Goal: Information Seeking & Learning: Find specific fact

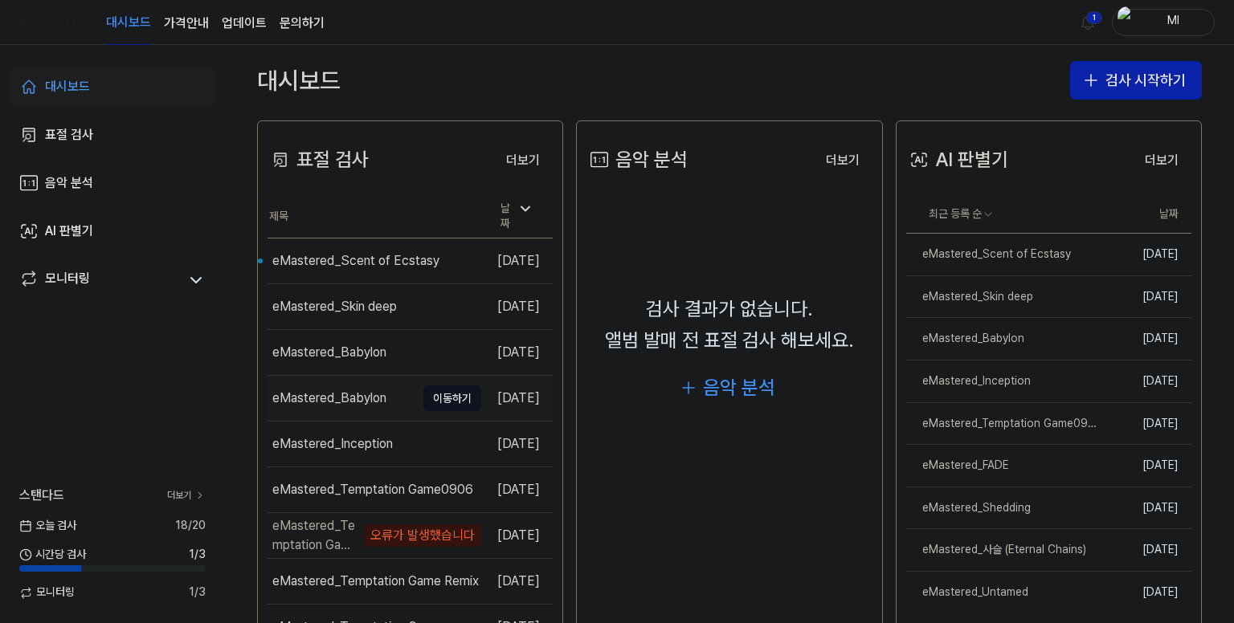
scroll to position [388, 0]
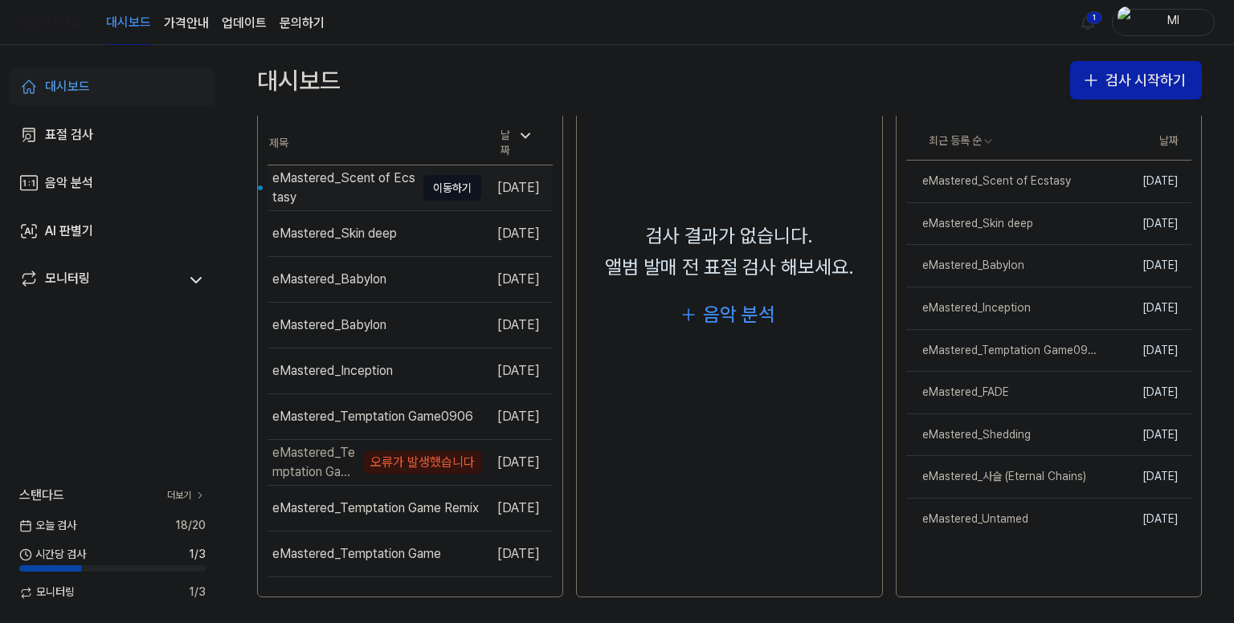
click at [341, 185] on div "eMastered_Scent of Ecstasy" at bounding box center [343, 188] width 143 height 39
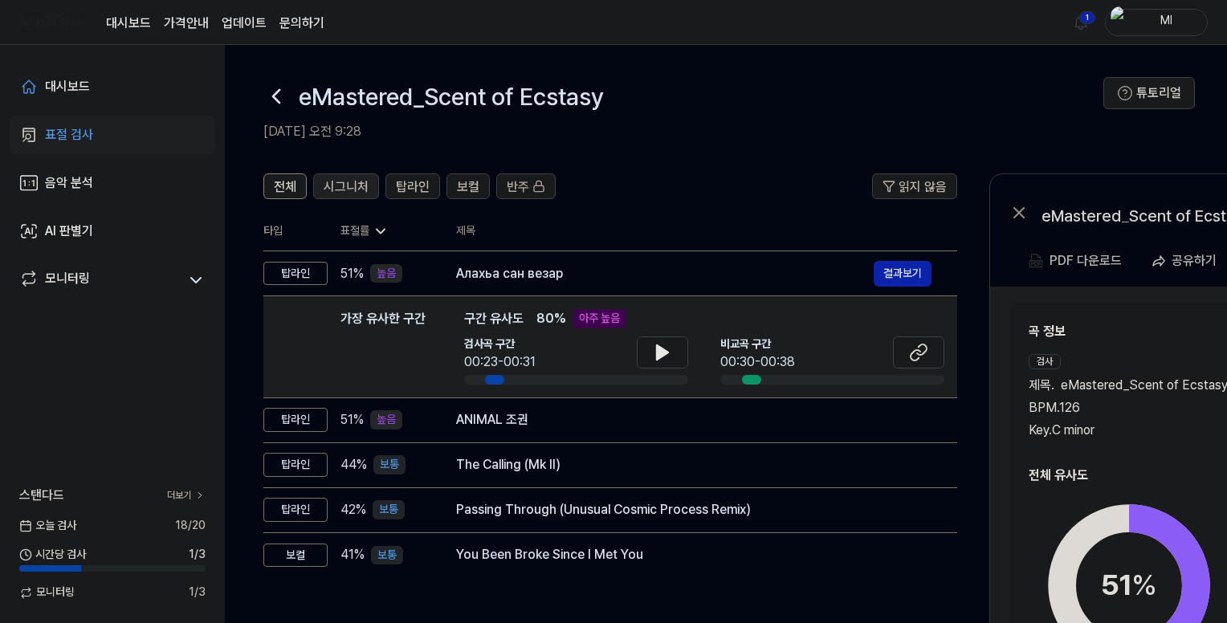
click at [334, 181] on span "시그니처" at bounding box center [346, 187] width 45 height 19
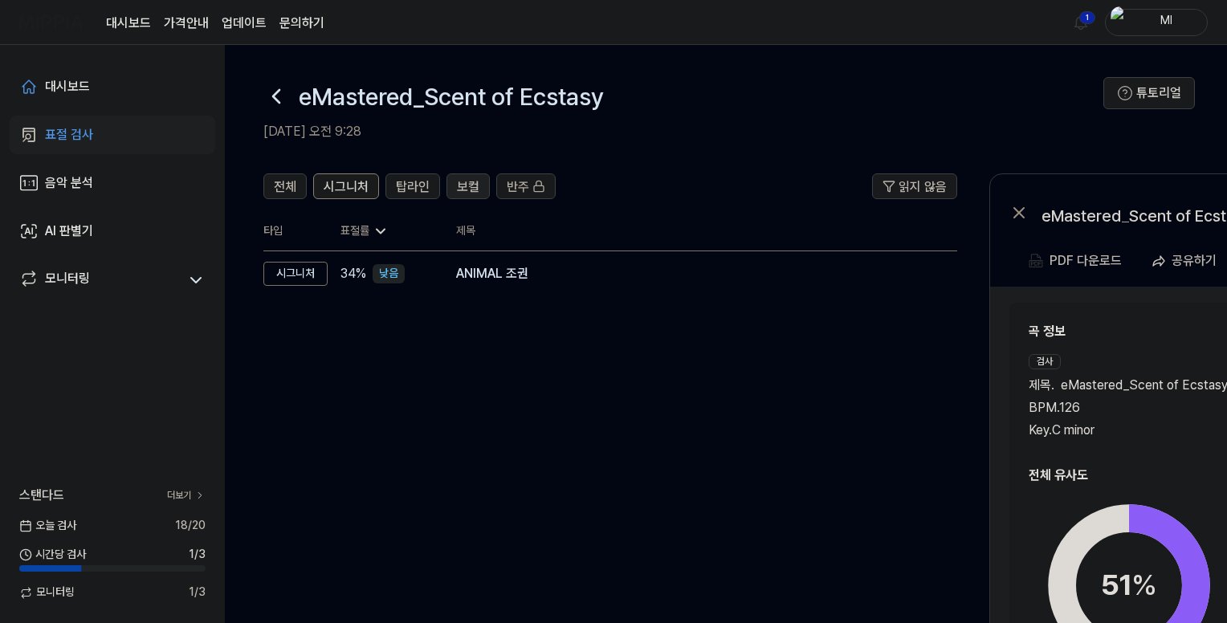
click at [468, 184] on span "보컬" at bounding box center [468, 187] width 22 height 19
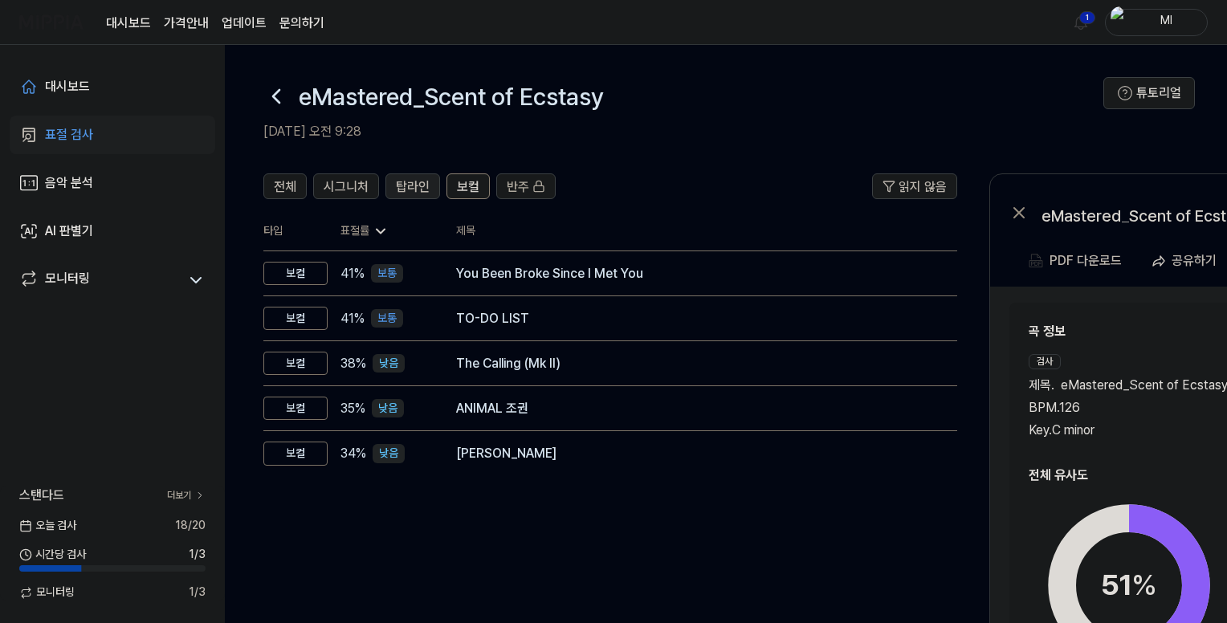
click at [431, 185] on button "탑라인" at bounding box center [413, 187] width 55 height 26
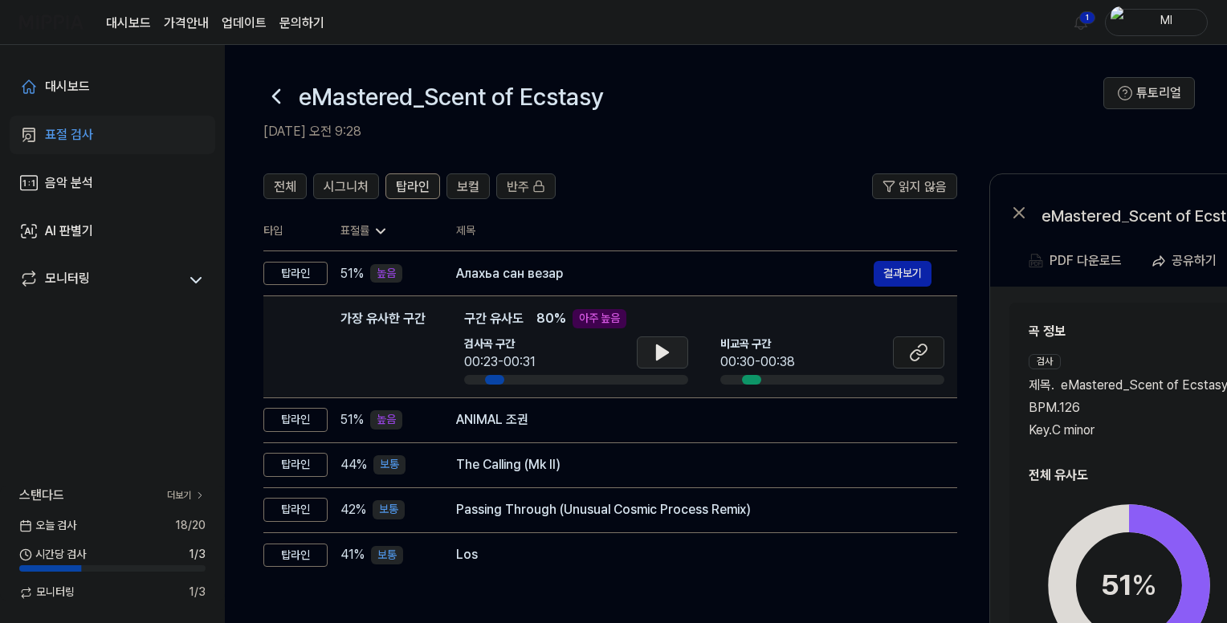
click at [664, 352] on icon at bounding box center [662, 352] width 11 height 14
click at [920, 353] on icon at bounding box center [918, 352] width 19 height 19
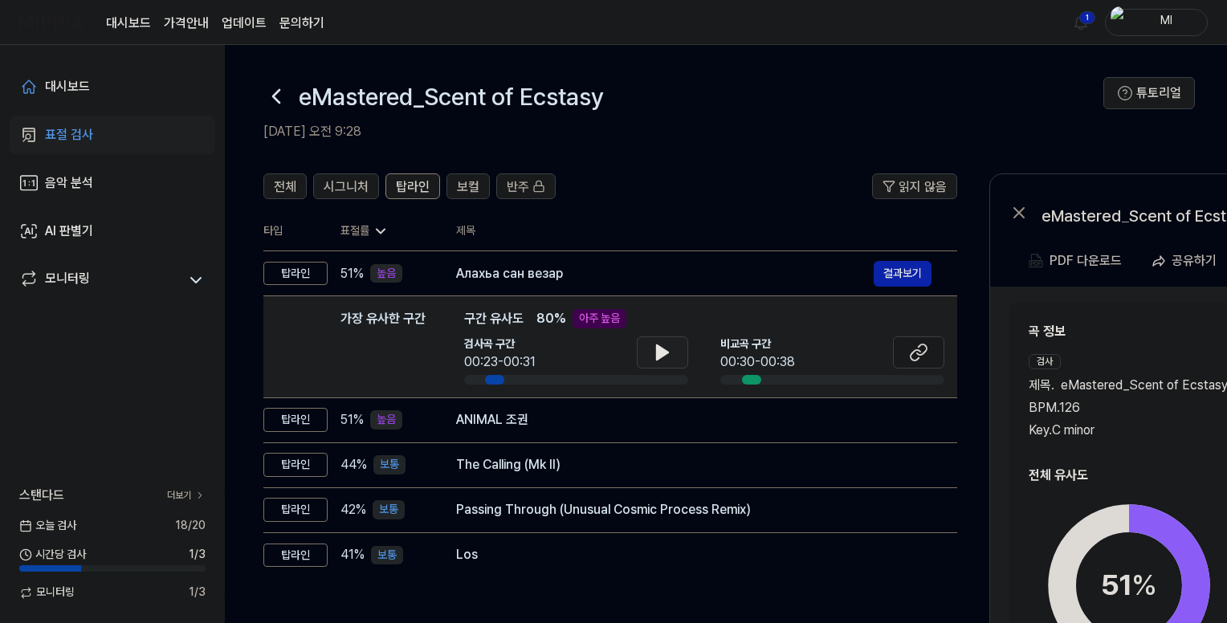
click at [668, 357] on icon at bounding box center [662, 352] width 19 height 19
click at [1147, 345] on div "곡 정보 검사 제목 . eMastered_Scent of Ecstasy BPM. 126 Key. C minor 비교 제목 . Алахьа са…" at bounding box center [1245, 381] width 433 height 118
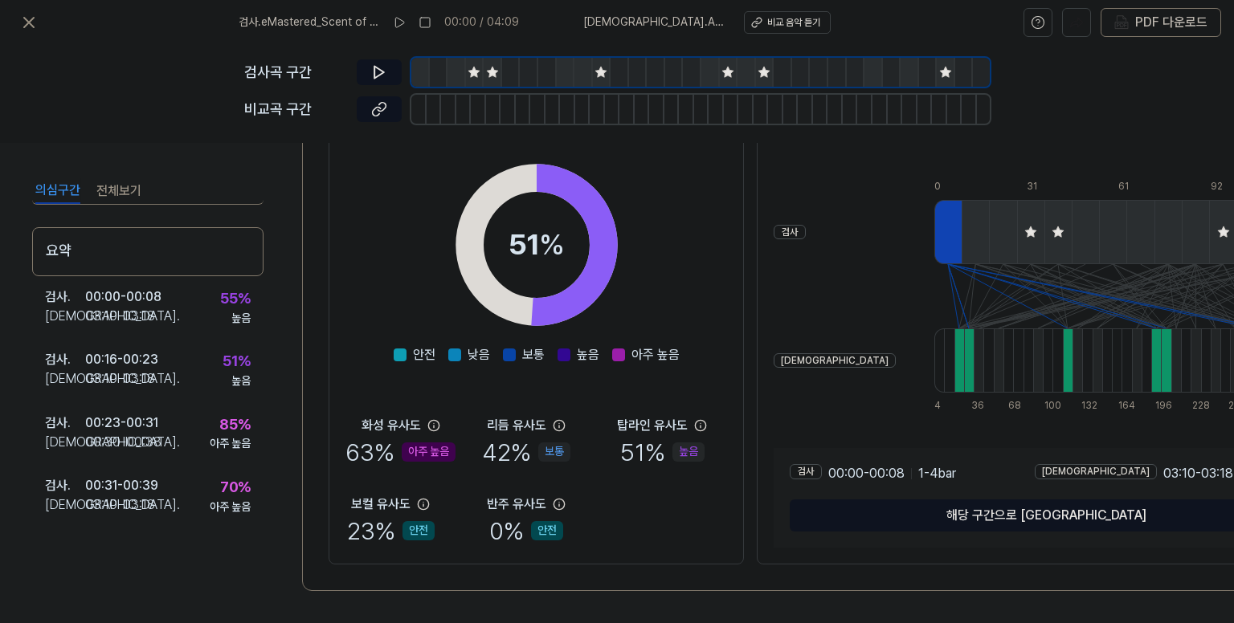
scroll to position [0, 0]
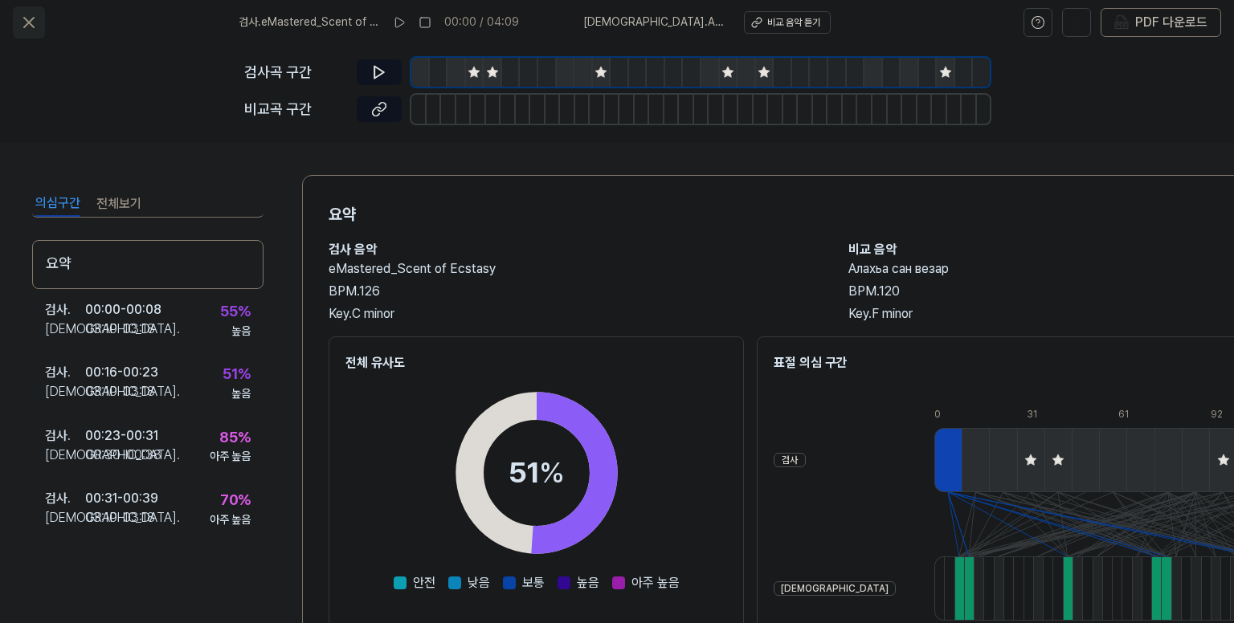
click at [24, 20] on icon at bounding box center [28, 22] width 19 height 19
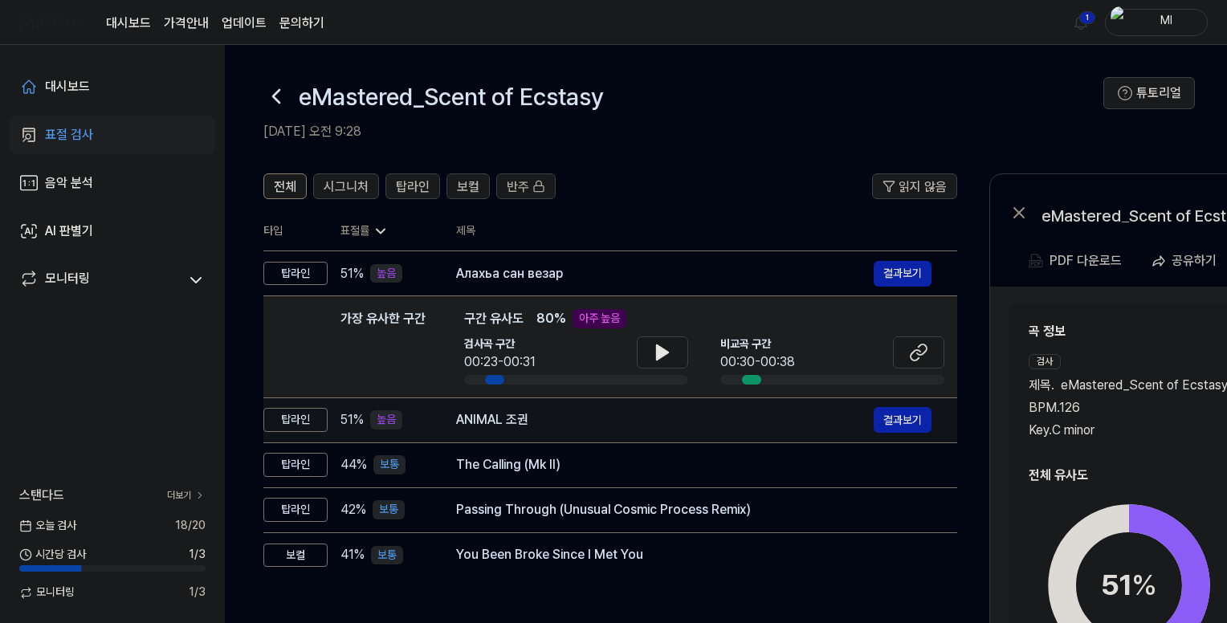
click at [587, 422] on div "ANIMAL 조권" at bounding box center [665, 419] width 418 height 19
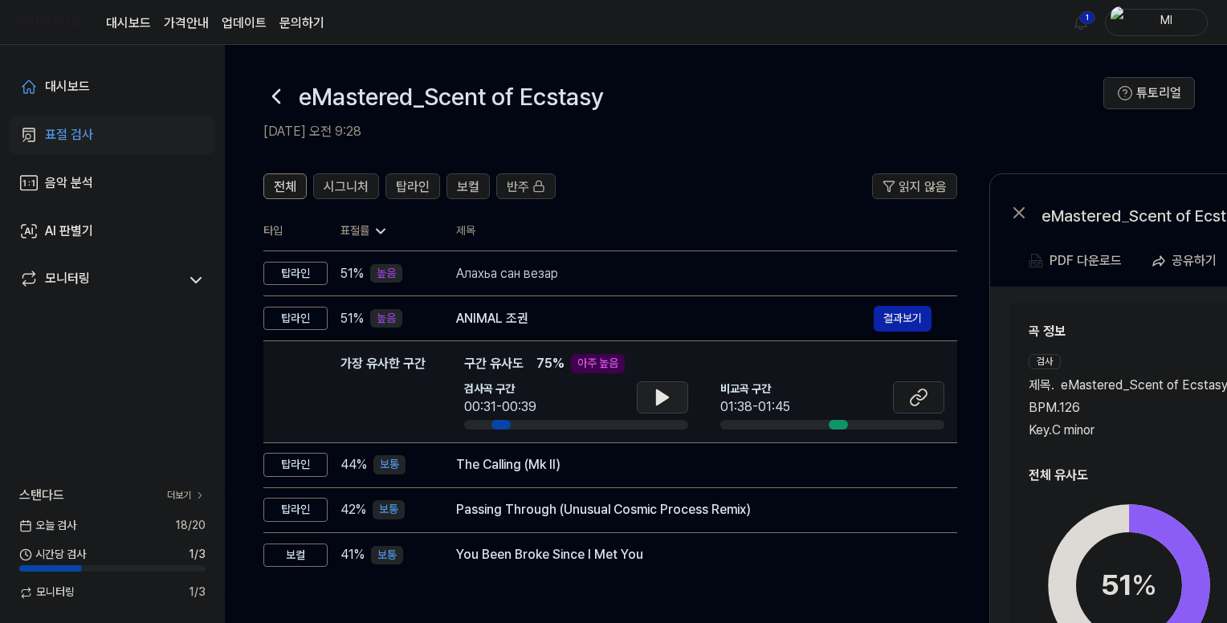
click at [672, 401] on button at bounding box center [662, 398] width 51 height 32
click at [664, 401] on icon at bounding box center [665, 397] width 3 height 13
click at [913, 396] on icon at bounding box center [918, 397] width 19 height 19
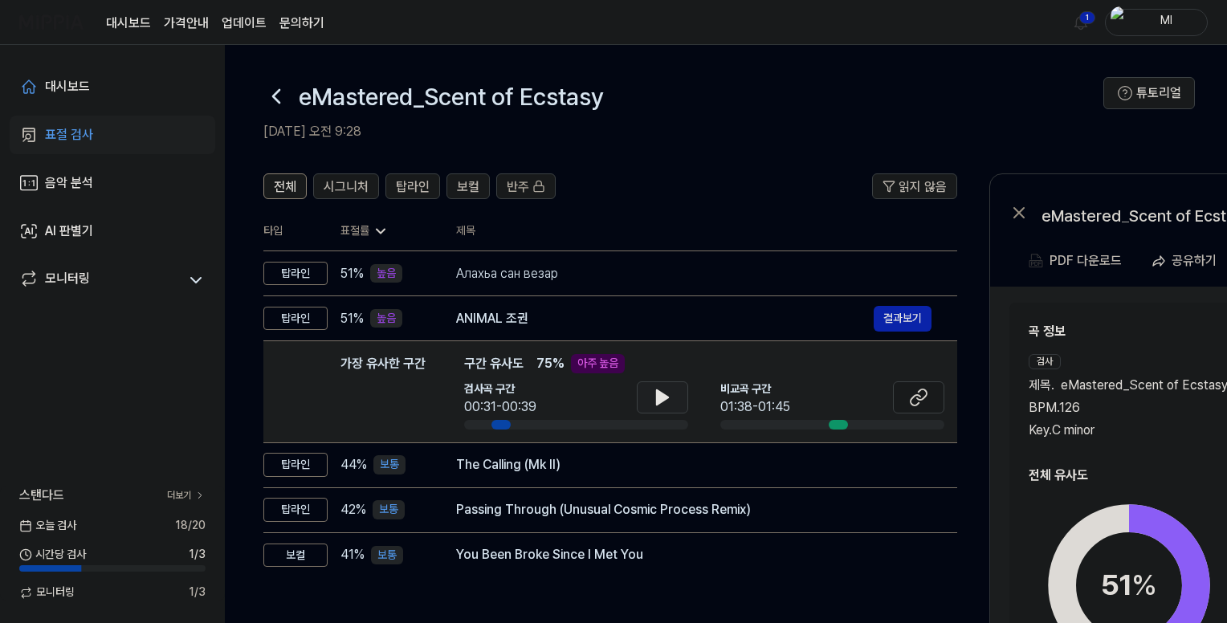
click at [1170, 410] on div "BPM. 126" at bounding box center [1129, 407] width 200 height 19
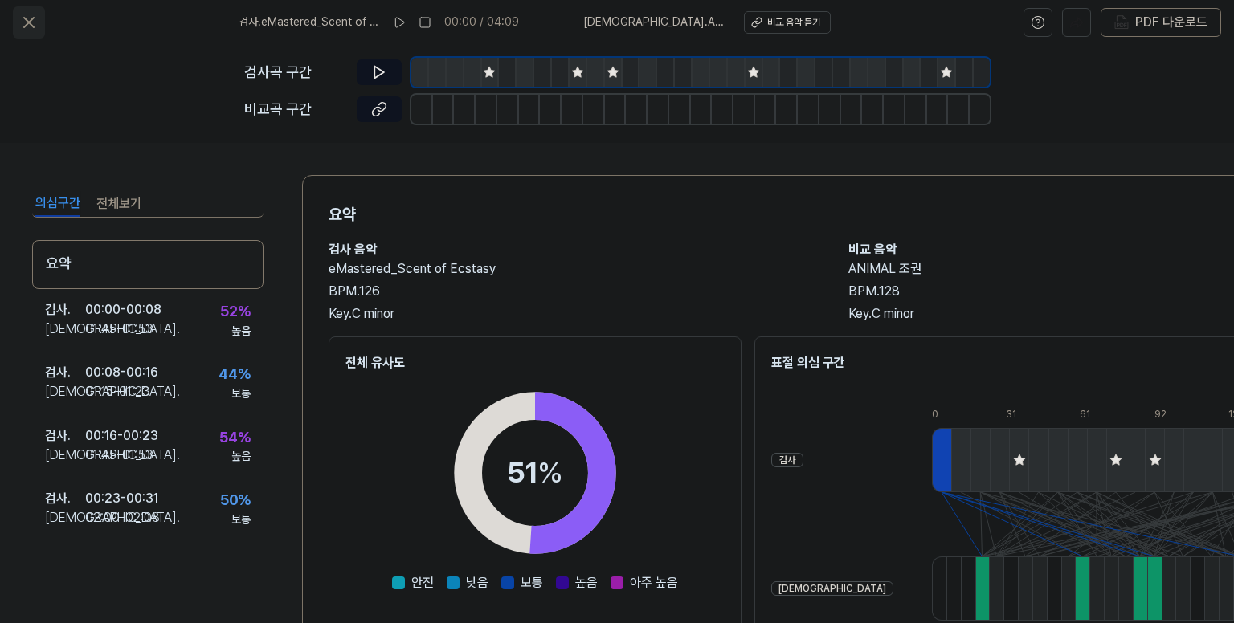
click at [25, 22] on icon at bounding box center [28, 22] width 19 height 19
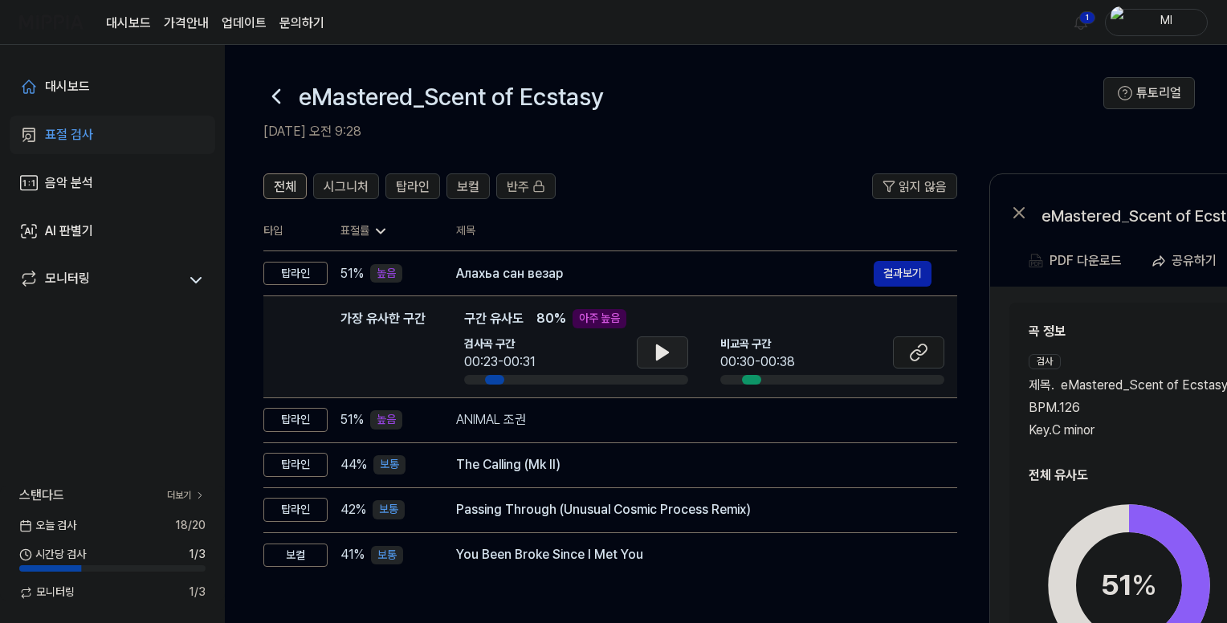
click at [665, 364] on button at bounding box center [662, 353] width 51 height 32
click at [929, 355] on button at bounding box center [918, 353] width 51 height 32
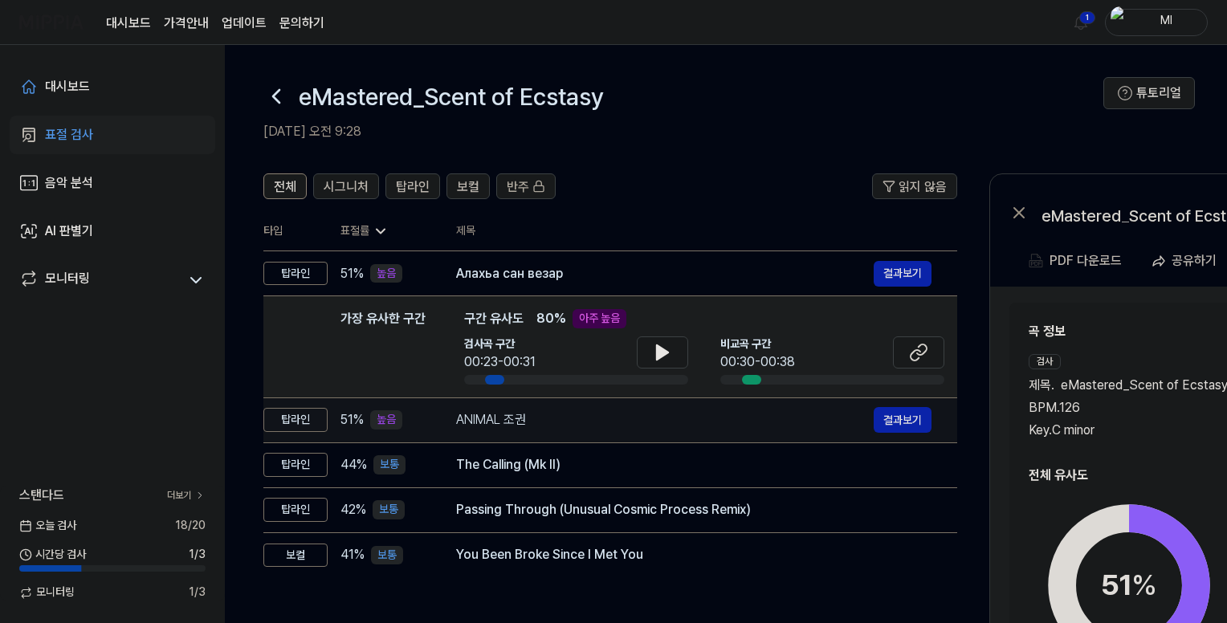
click at [627, 419] on div "ANIMAL 조권" at bounding box center [665, 419] width 418 height 19
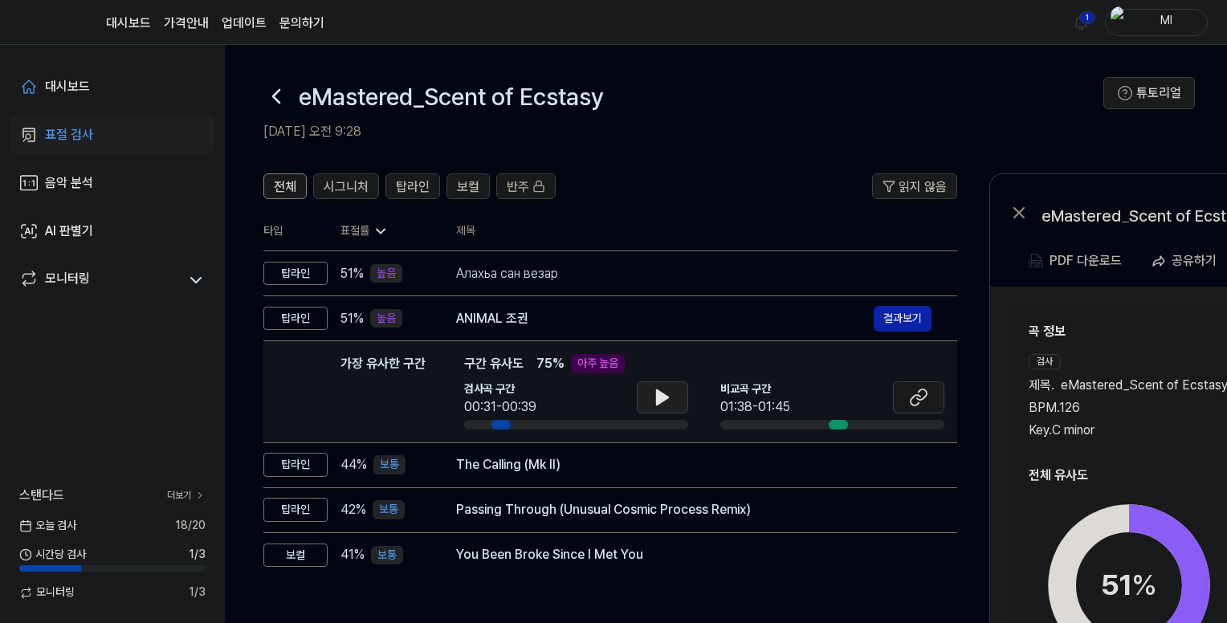
click at [664, 402] on icon at bounding box center [662, 397] width 19 height 19
click at [662, 400] on icon at bounding box center [662, 397] width 19 height 19
click at [915, 398] on icon at bounding box center [918, 397] width 19 height 19
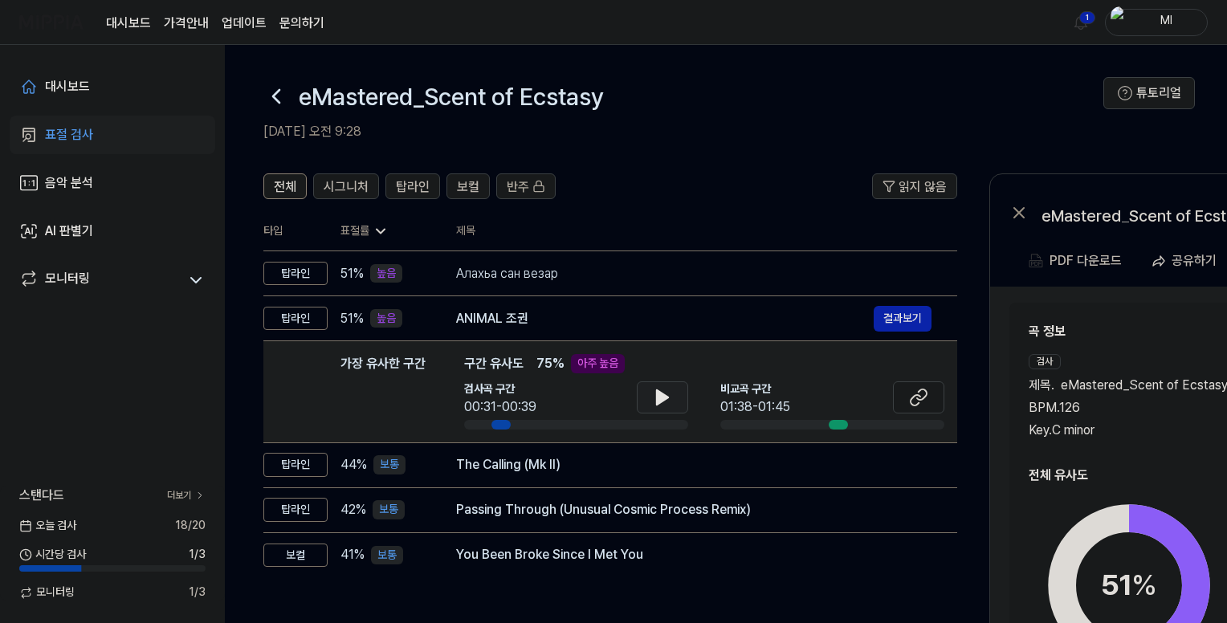
click at [658, 394] on icon at bounding box center [662, 397] width 11 height 14
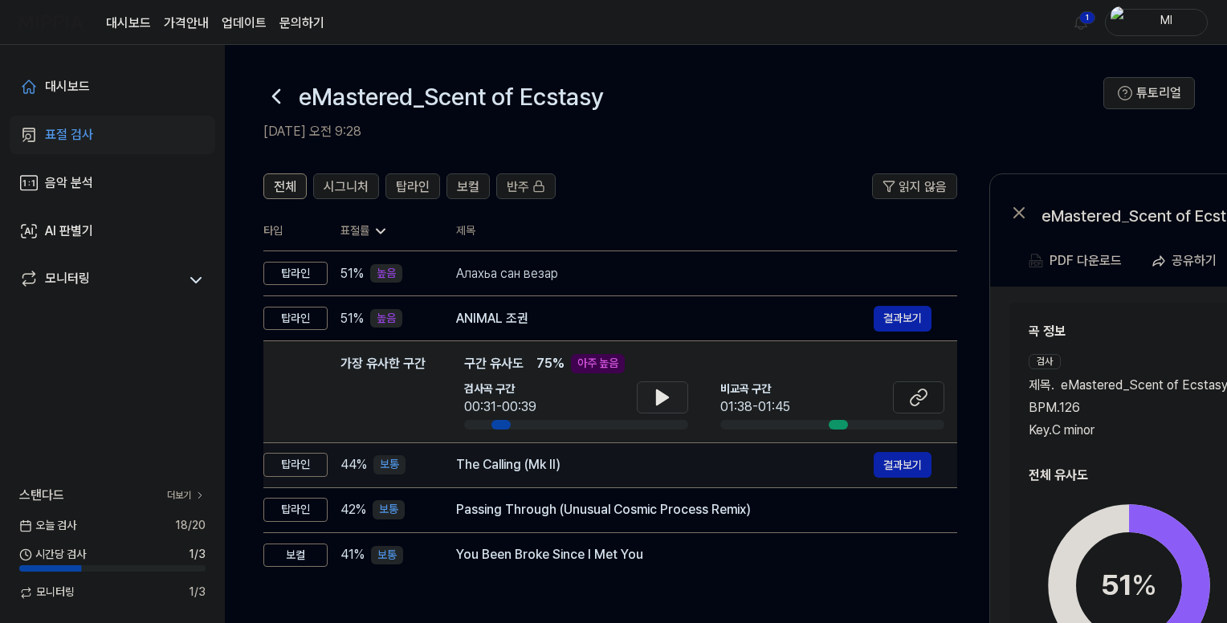
click at [647, 461] on div "The Calling (Mk II)" at bounding box center [665, 464] width 418 height 19
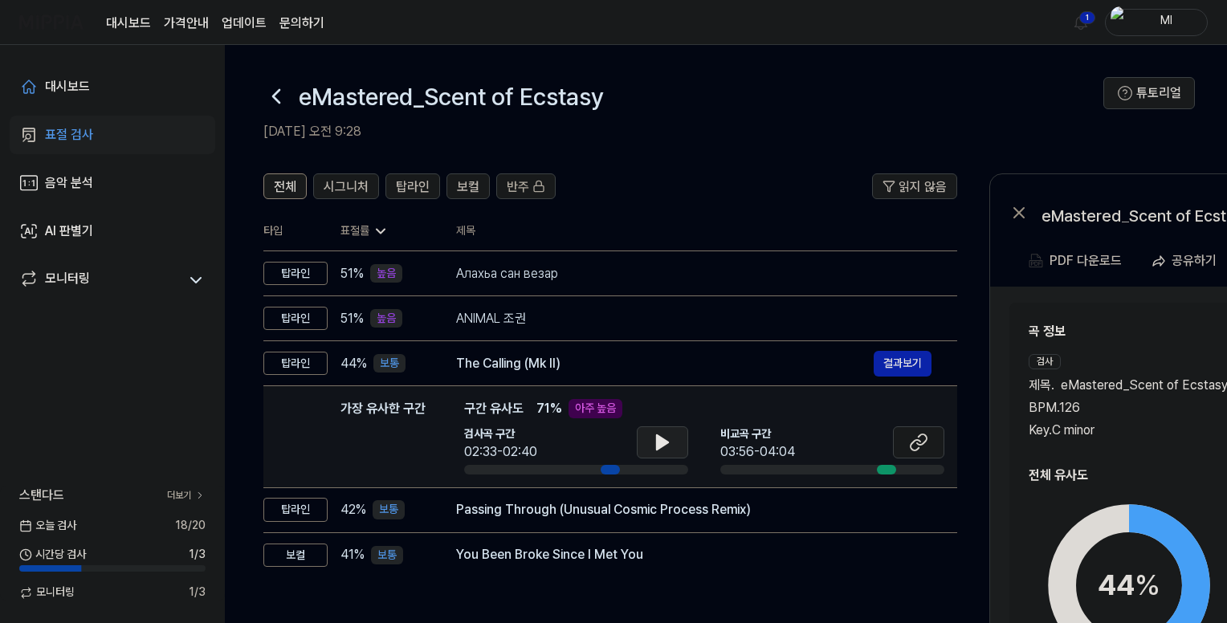
click at [660, 444] on icon at bounding box center [662, 442] width 11 height 14
click at [916, 441] on icon at bounding box center [918, 442] width 19 height 19
click at [926, 444] on icon at bounding box center [918, 442] width 19 height 19
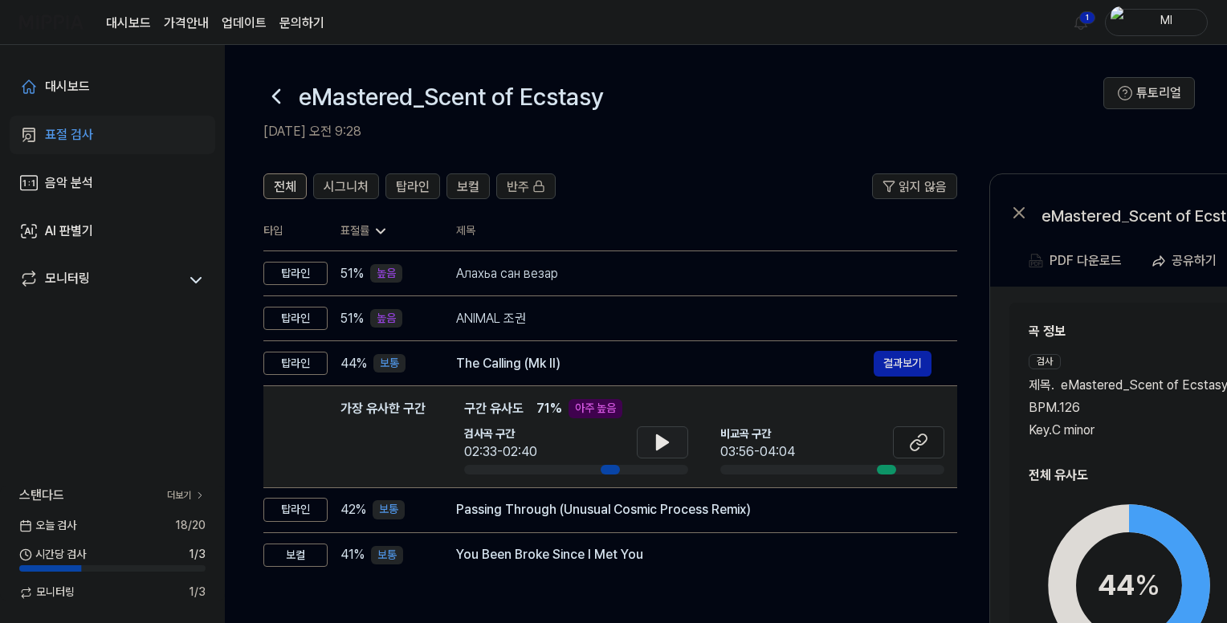
click at [664, 446] on icon at bounding box center [662, 442] width 19 height 19
click at [660, 444] on icon at bounding box center [659, 442] width 3 height 13
click at [1142, 370] on div "검사 제목 . eMastered_Scent of Ecstasy BPM. 126 Key. C minor" at bounding box center [1129, 397] width 201 height 86
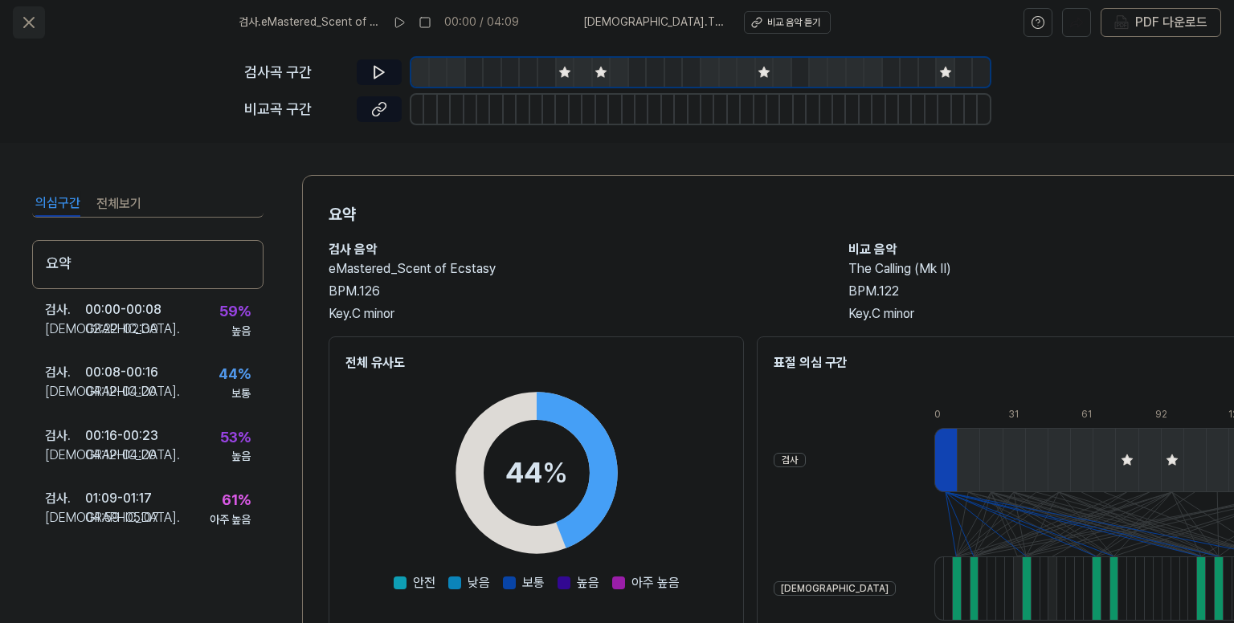
click at [24, 27] on icon at bounding box center [29, 23] width 10 height 10
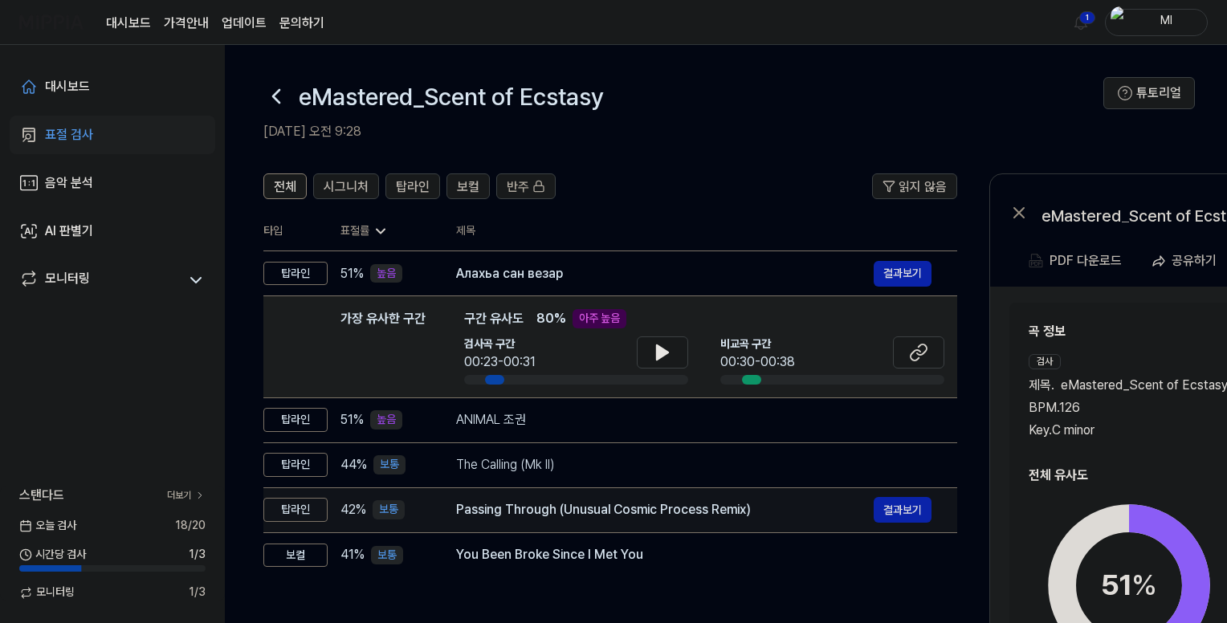
click at [602, 512] on div "Passing Through (Unusual Cosmic Process Remix)" at bounding box center [665, 509] width 418 height 19
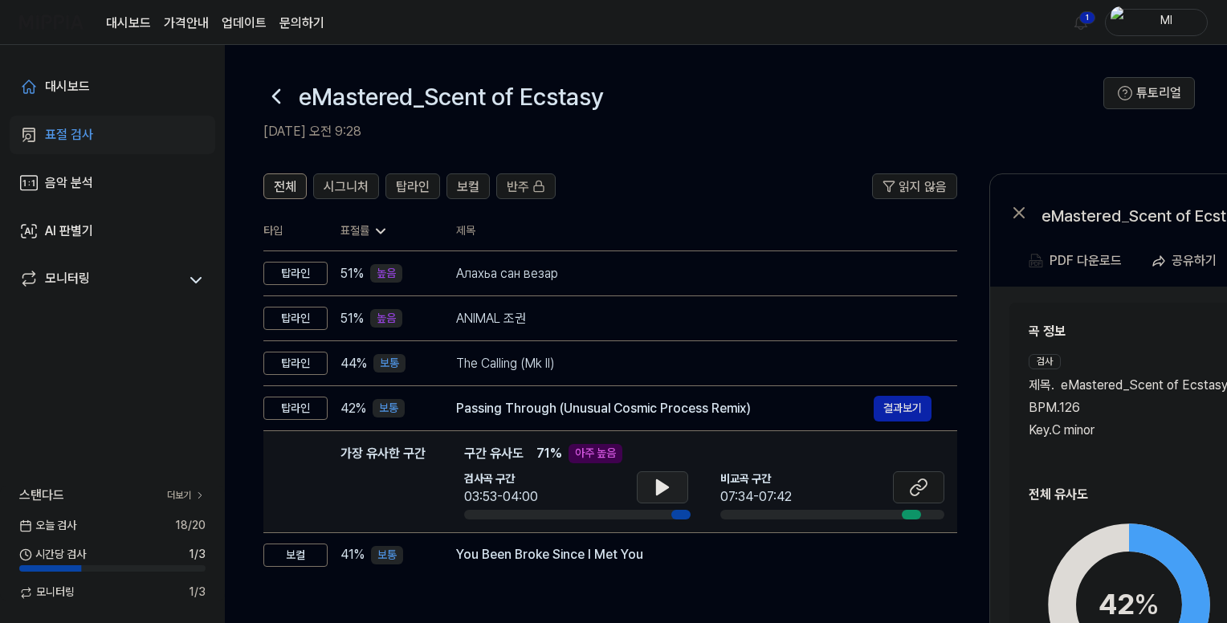
click at [664, 487] on icon at bounding box center [662, 487] width 11 height 14
click at [911, 483] on icon at bounding box center [918, 487] width 19 height 19
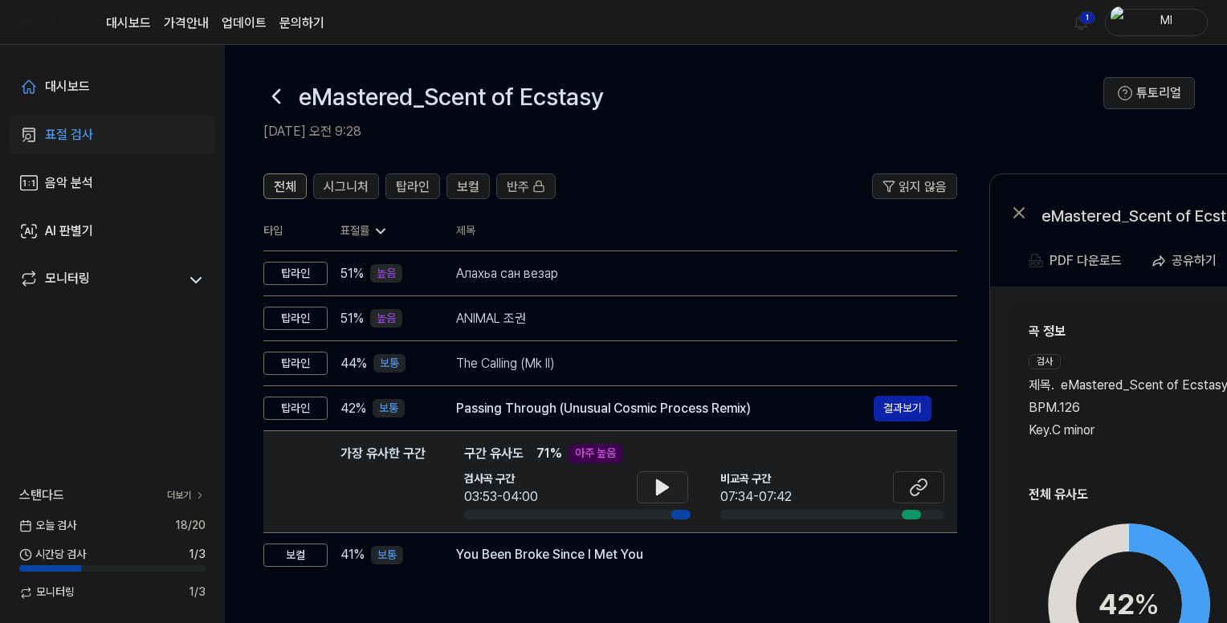
click at [1130, 425] on div "Key. C minor" at bounding box center [1129, 430] width 201 height 19
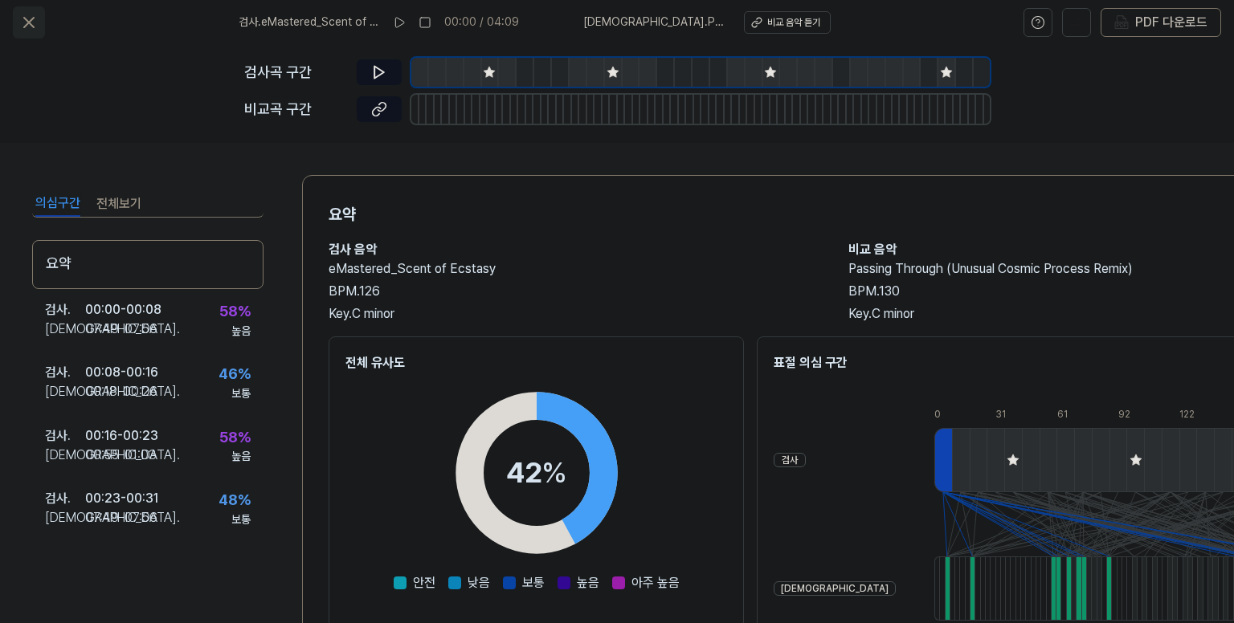
click at [27, 19] on icon at bounding box center [29, 23] width 10 height 10
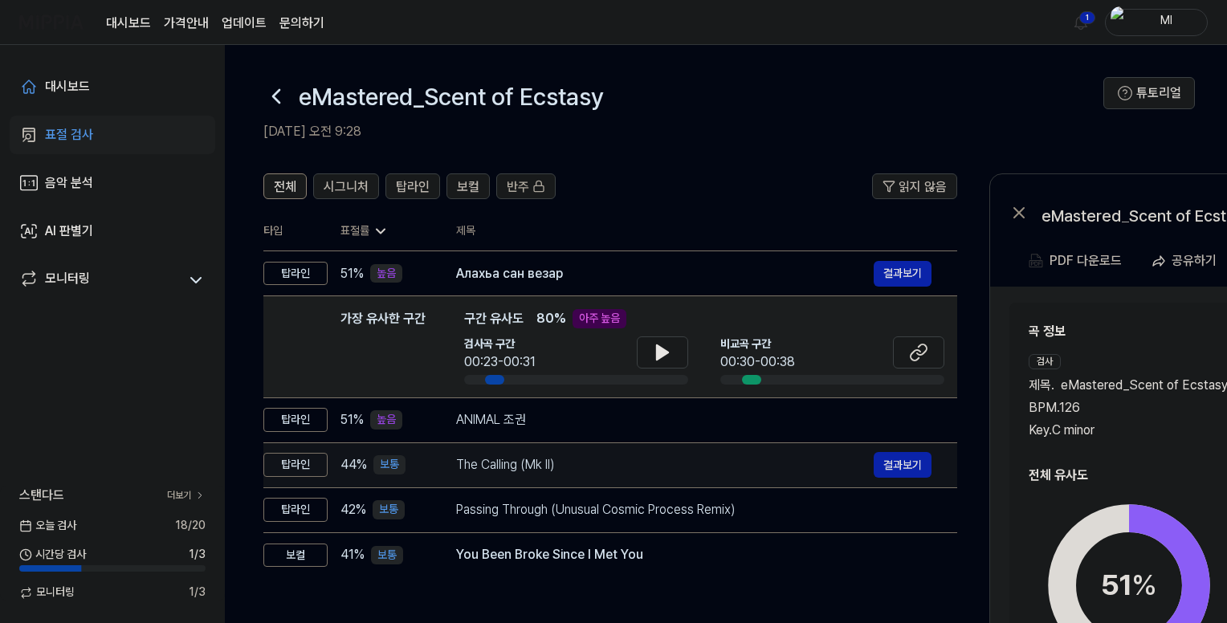
click at [662, 469] on div "The Calling (Mk II)" at bounding box center [665, 464] width 418 height 19
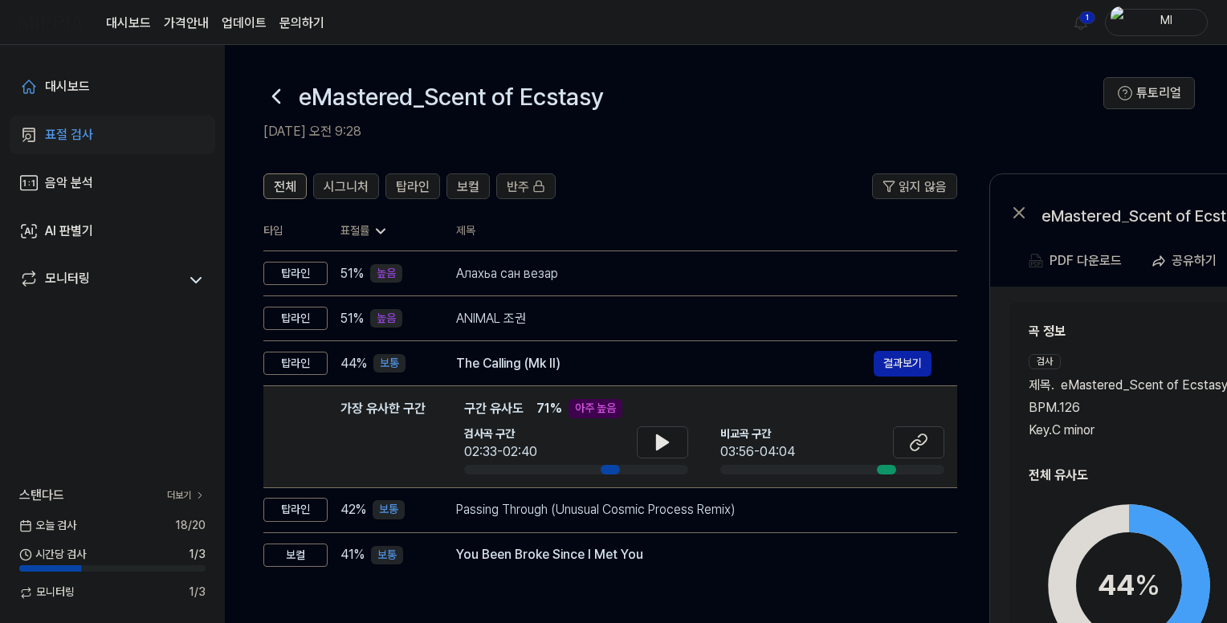
click at [1151, 345] on div "곡 정보 검사 제목 . eMastered_Scent of Ecstasy BPM. 126 Key. C minor 비교 제목 . The Calli…" at bounding box center [1245, 381] width 433 height 118
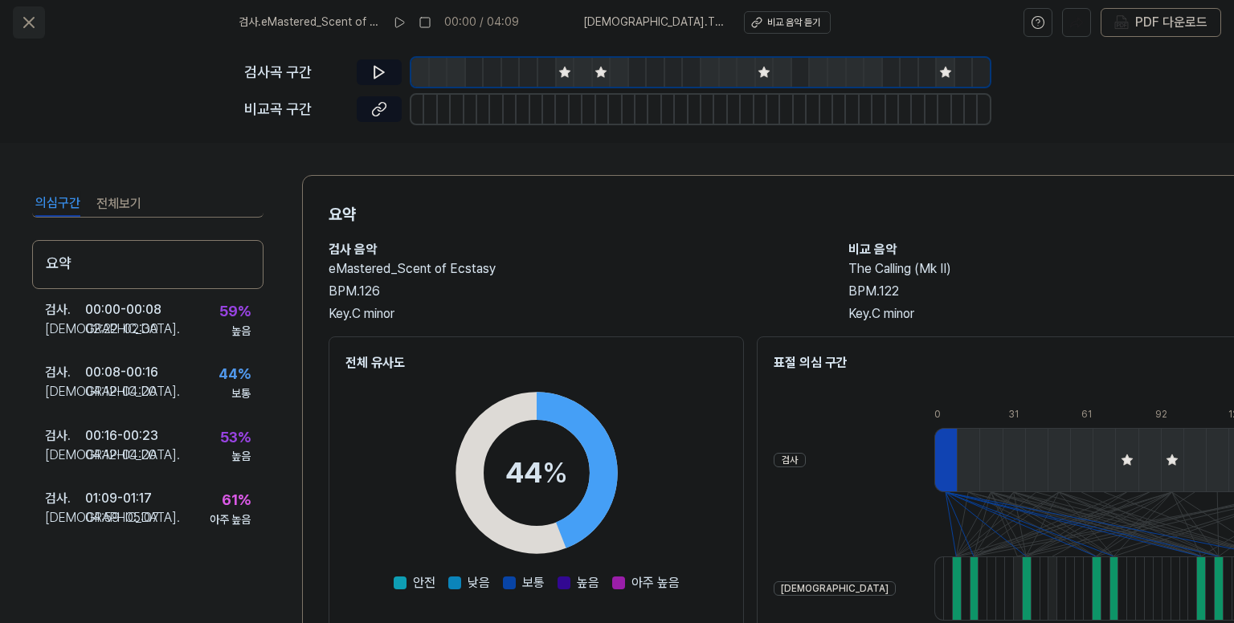
click at [31, 22] on icon at bounding box center [28, 22] width 19 height 19
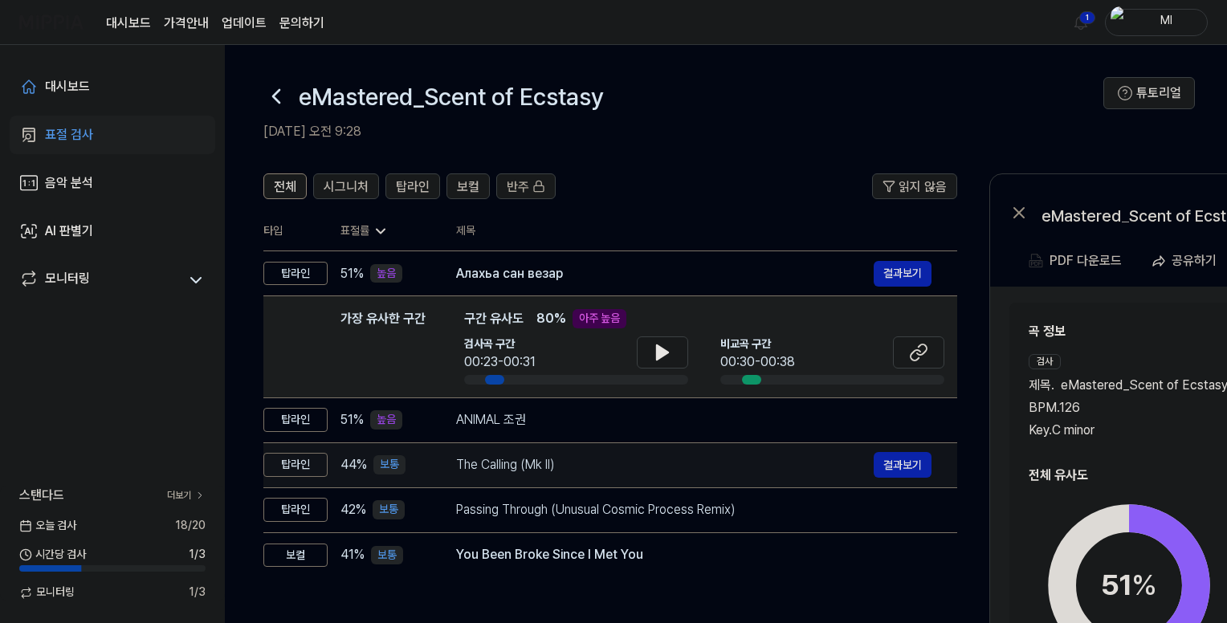
click at [654, 464] on div "The Calling (Mk II)" at bounding box center [665, 464] width 418 height 19
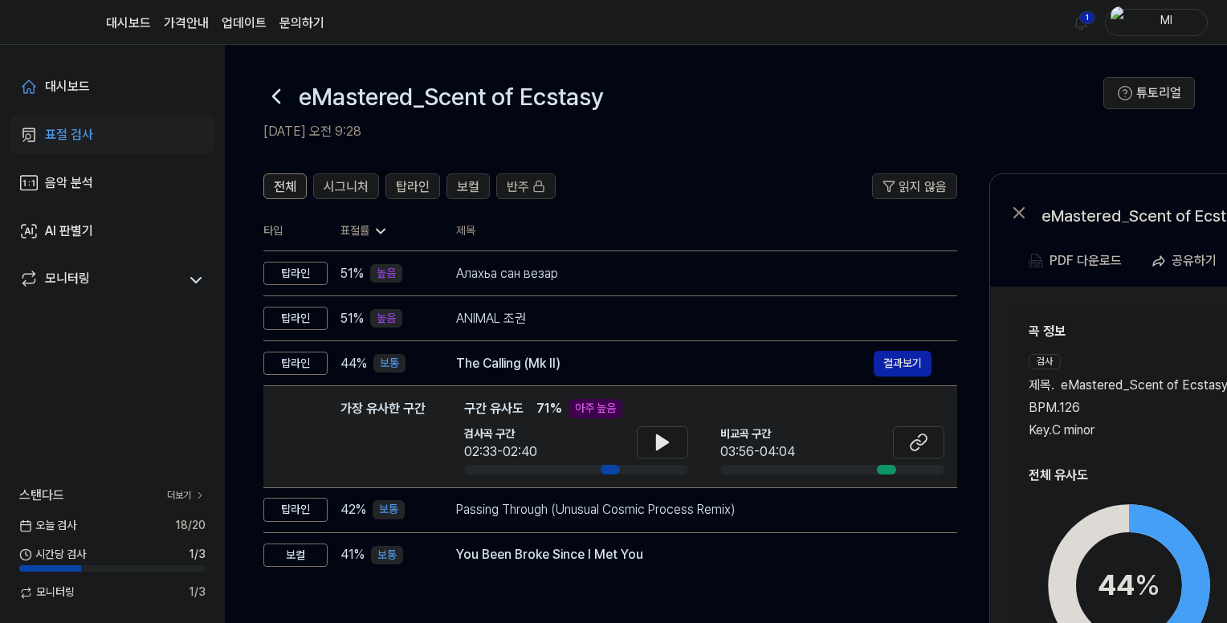
click at [1143, 450] on div "곡 정보 검사 제목 . eMastered_Scent of Ecstasy BPM. 126 Key. C minor 비교 제목 . The Calli…" at bounding box center [1245, 531] width 433 height 419
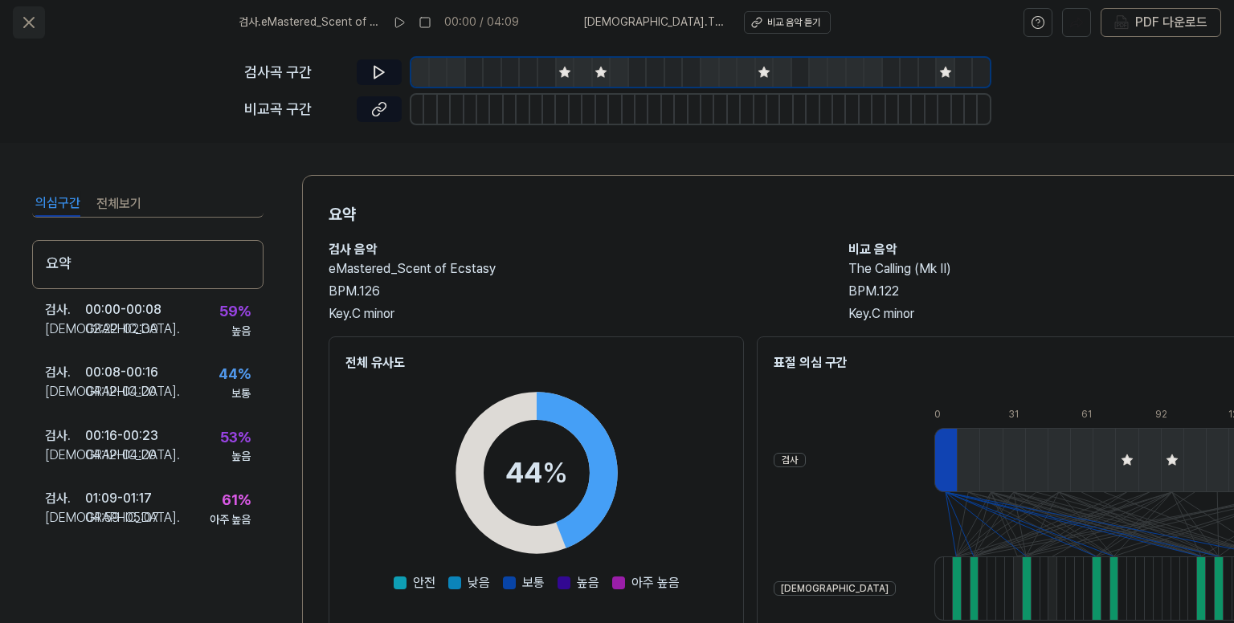
click at [26, 20] on icon at bounding box center [29, 23] width 10 height 10
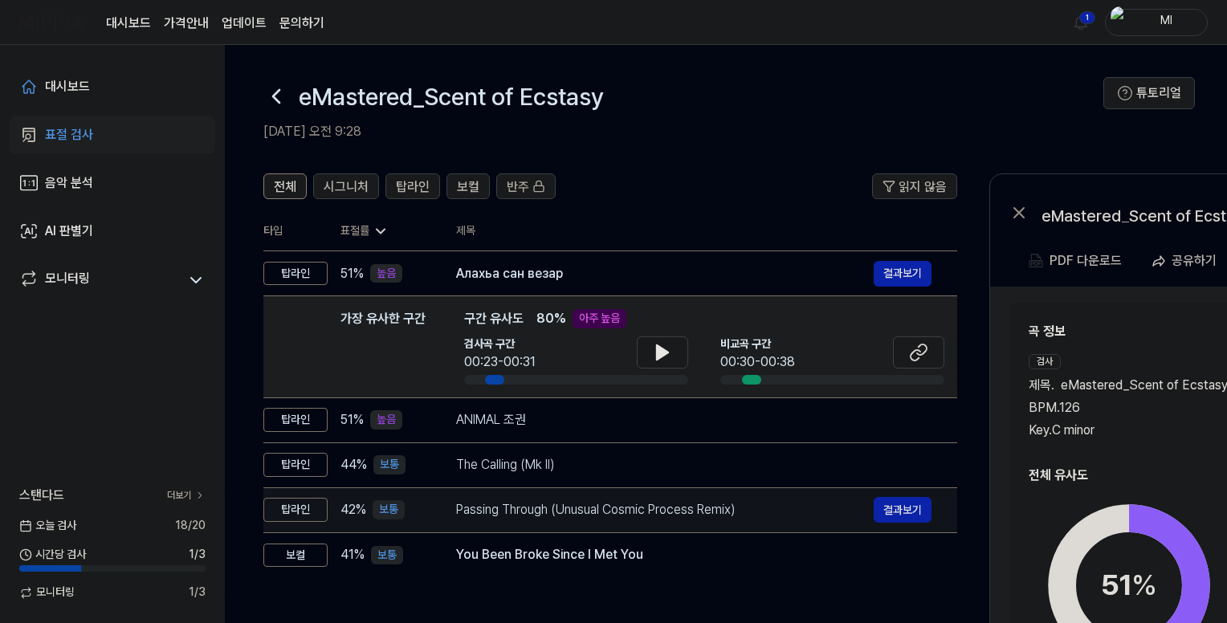
click at [740, 521] on div "Passing Through (Unusual Cosmic Process Remix) 결과보기" at bounding box center [694, 510] width 476 height 26
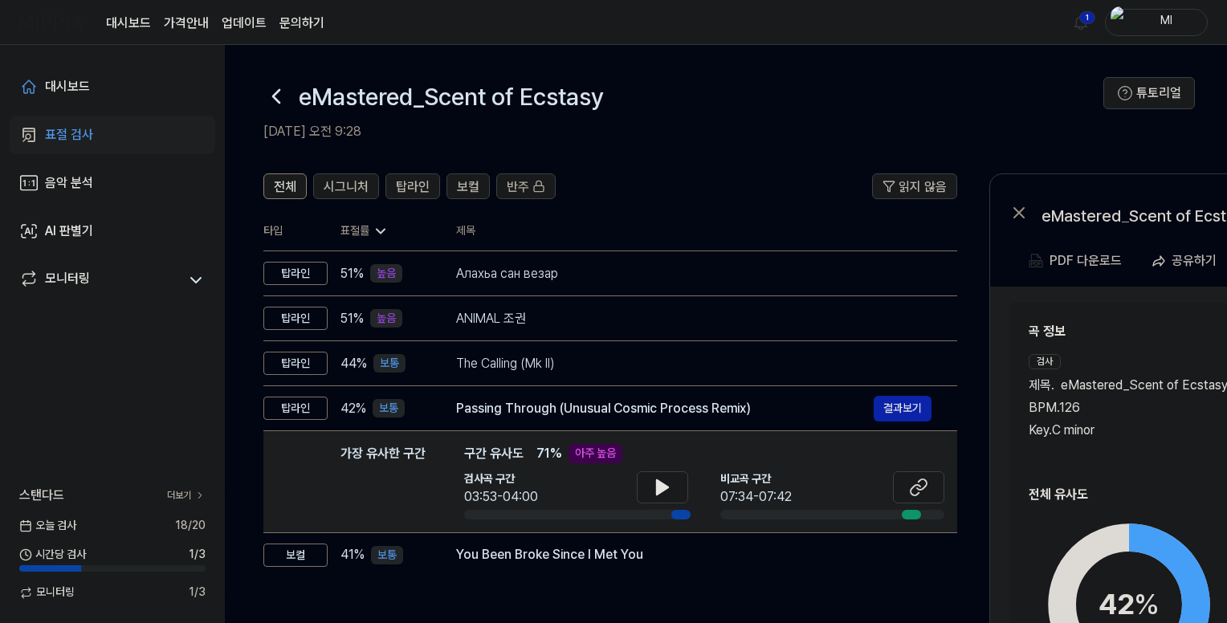
click at [1149, 446] on div "검사 제목 . eMastered_Scent of Ecstasy BPM. 126 Key. C minor" at bounding box center [1129, 406] width 201 height 105
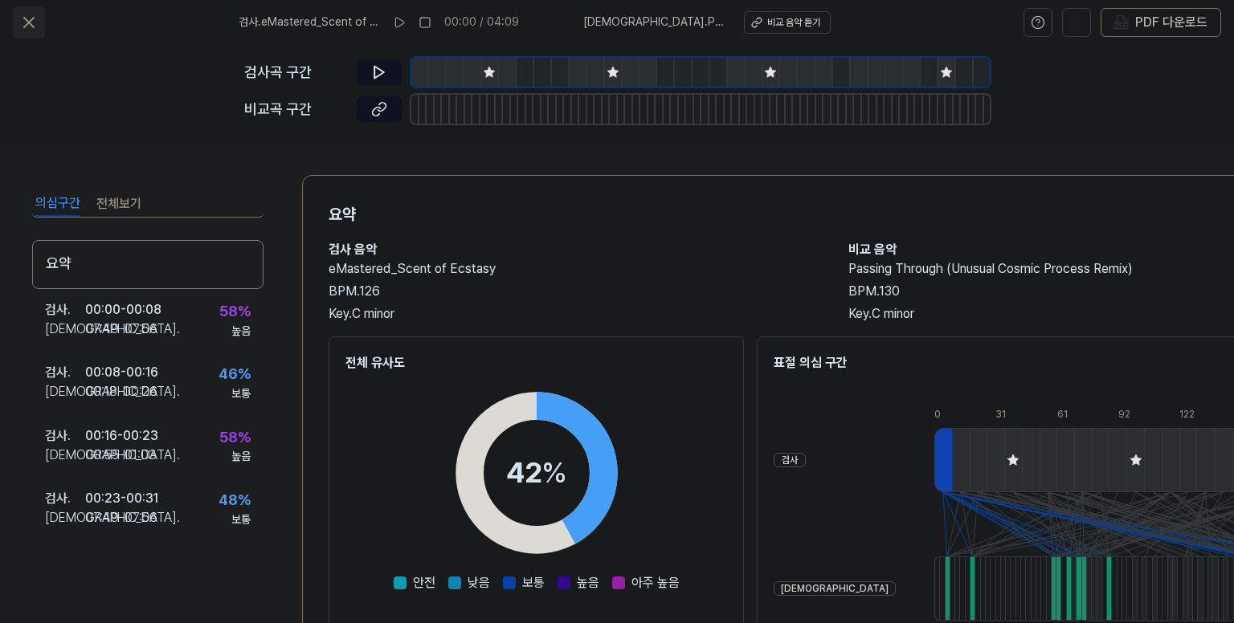
click at [27, 20] on icon at bounding box center [29, 23] width 10 height 10
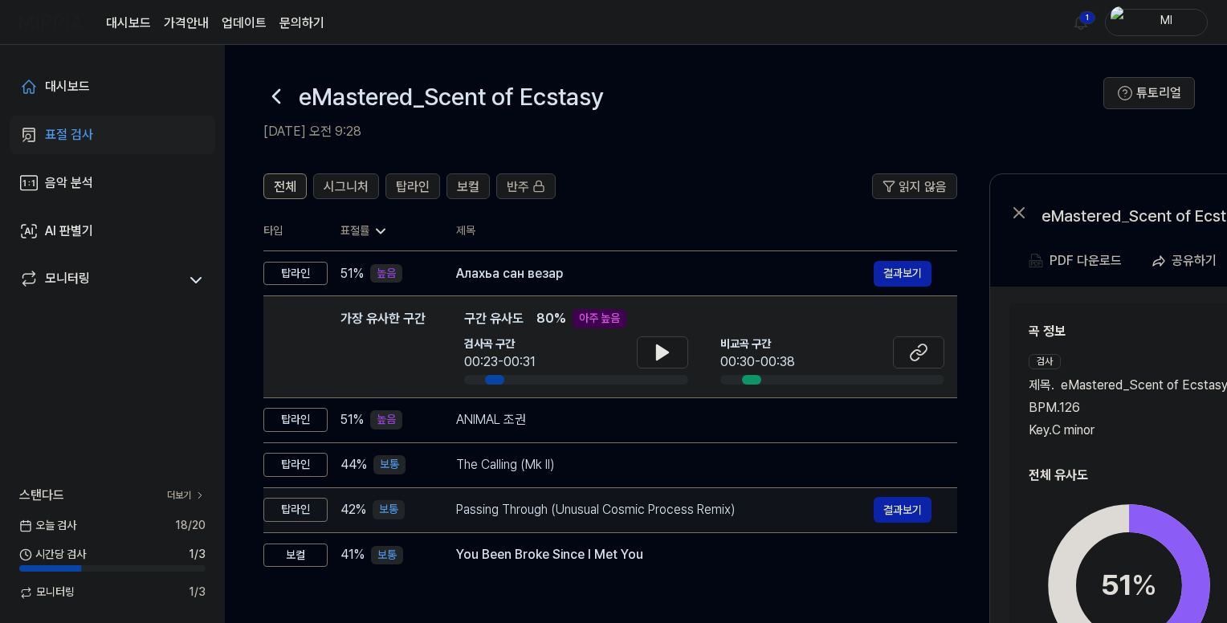
click at [745, 513] on div "Passing Through (Unusual Cosmic Process Remix)" at bounding box center [665, 509] width 418 height 19
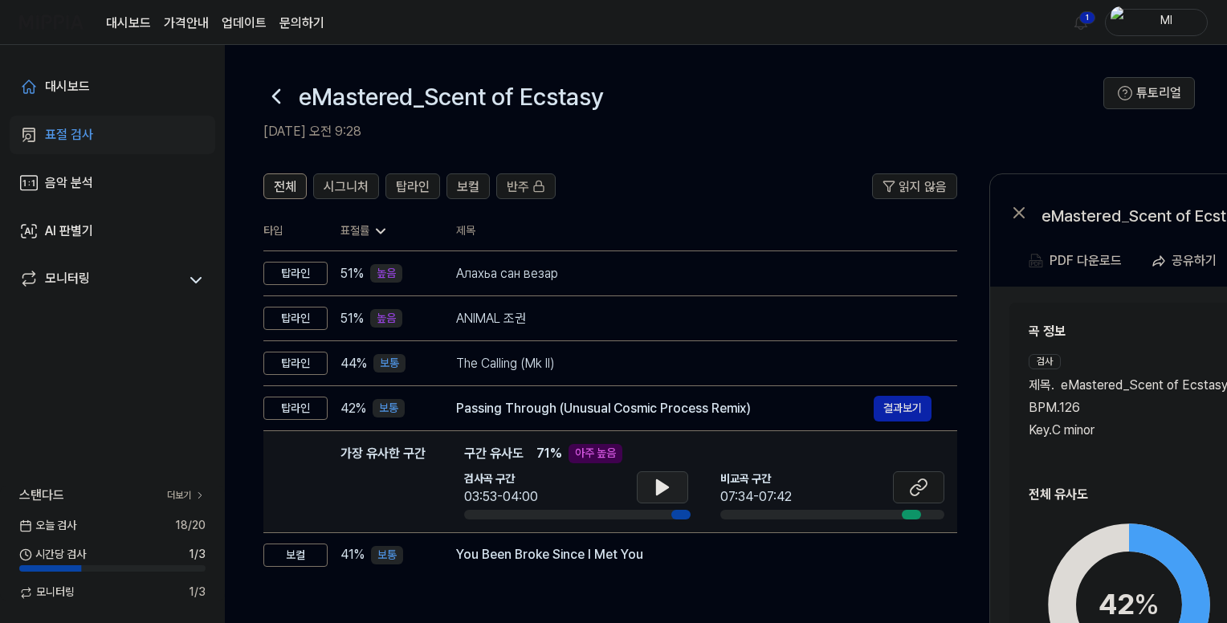
click at [651, 484] on button at bounding box center [662, 488] width 51 height 32
click at [668, 486] on icon at bounding box center [662, 487] width 19 height 19
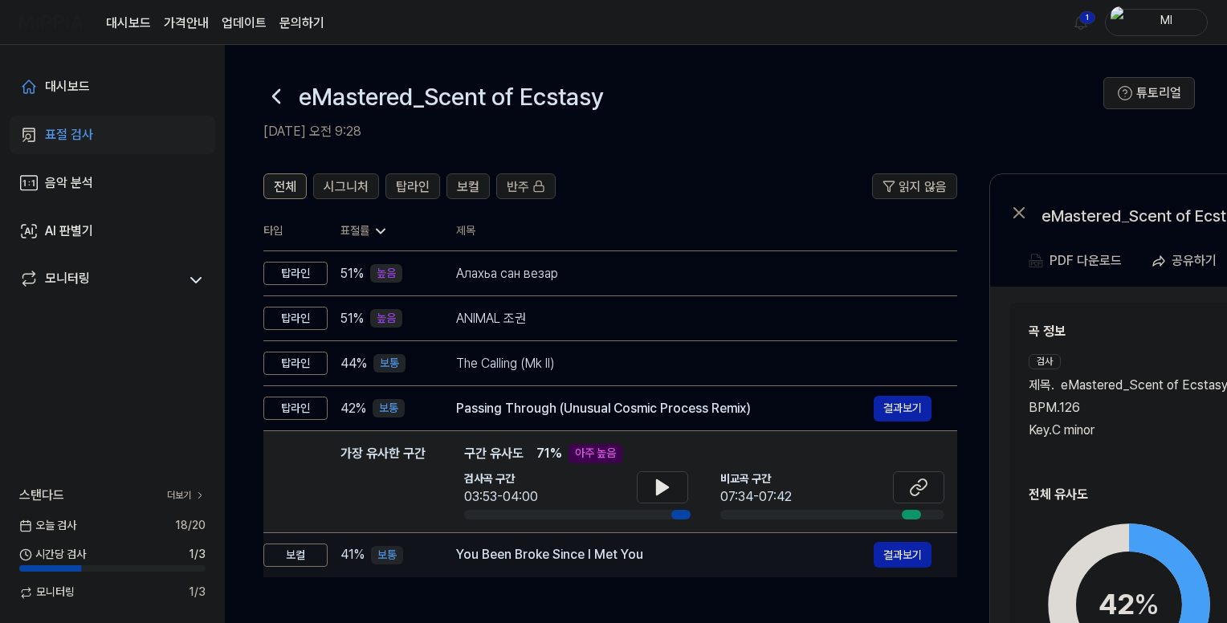
click at [697, 562] on div "You Been Broke Since I Met You" at bounding box center [665, 554] width 418 height 19
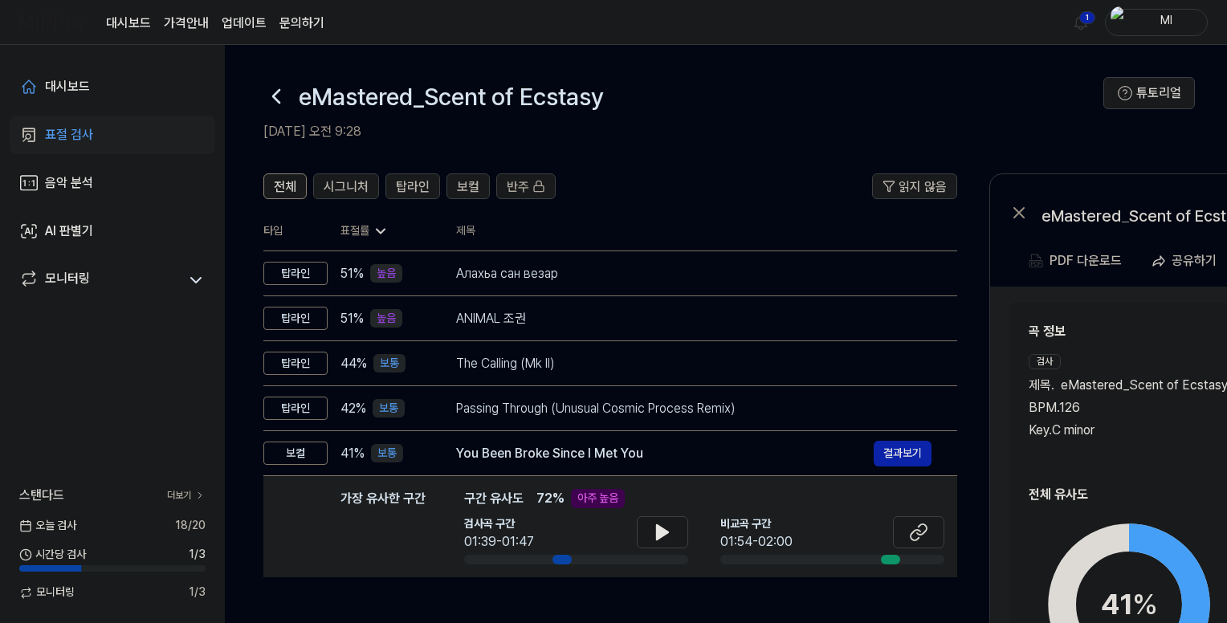
click at [1154, 472] on div "곡 정보 검사 제목 . eMastered_Scent of Ecstasy BPM. 126 Key. C minor 비교 제목 . You Been …" at bounding box center [1245, 541] width 432 height 438
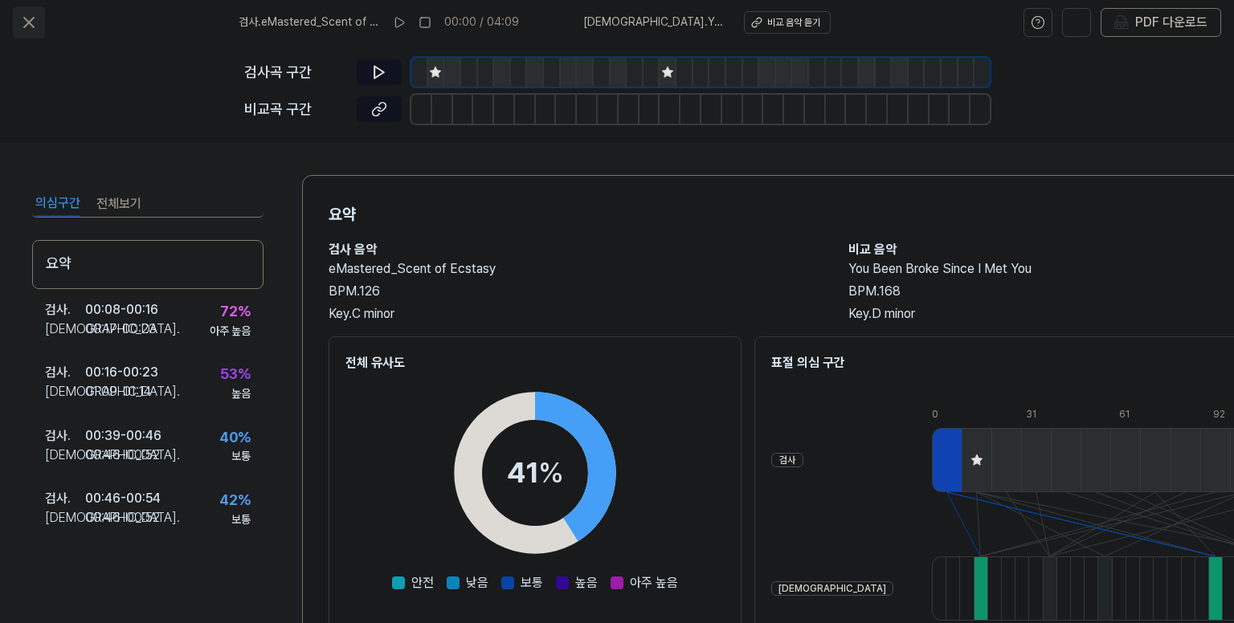
click at [39, 23] on button at bounding box center [29, 22] width 32 height 32
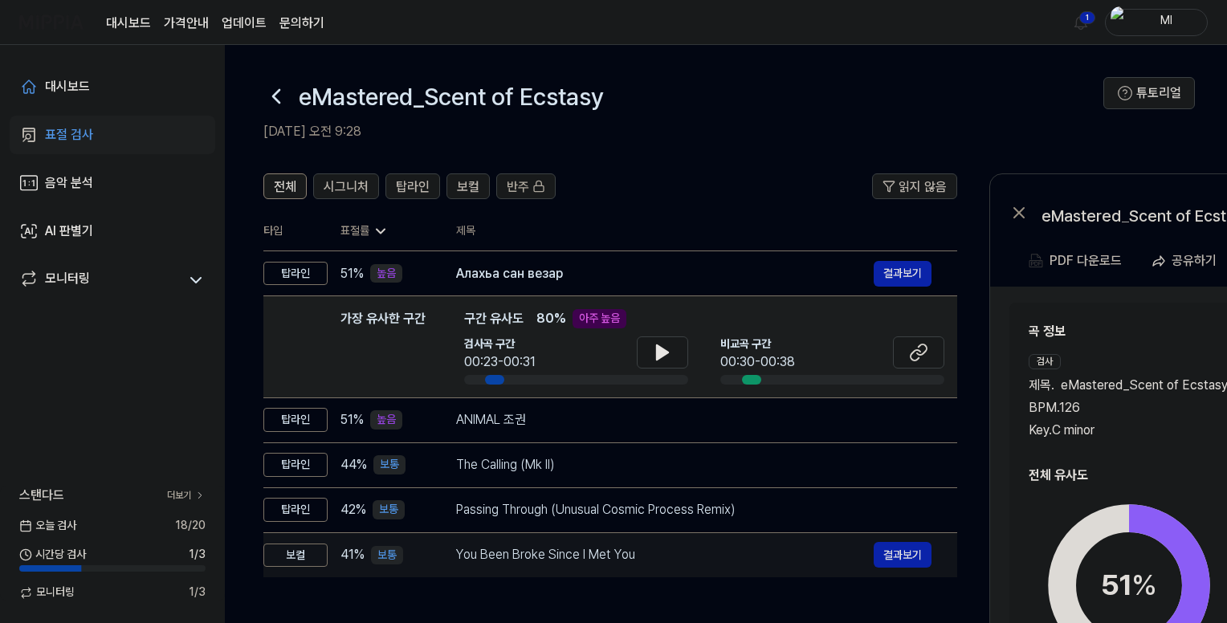
click at [727, 550] on div "You Been Broke Since I Met You" at bounding box center [665, 554] width 418 height 19
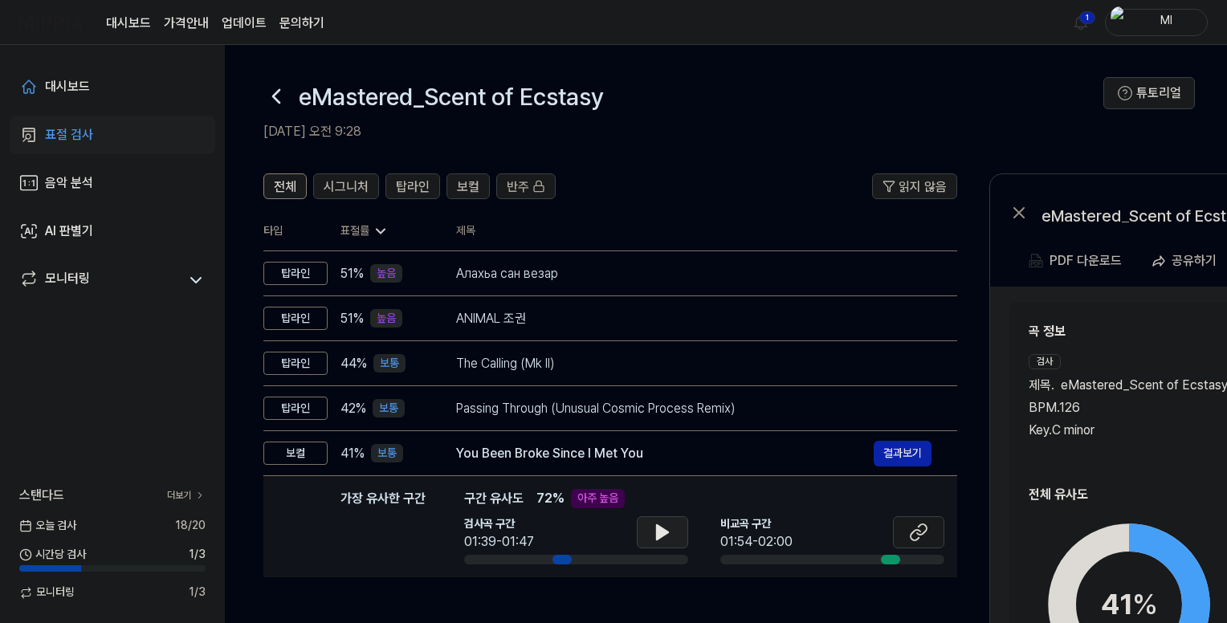
click at [656, 547] on button at bounding box center [662, 533] width 51 height 32
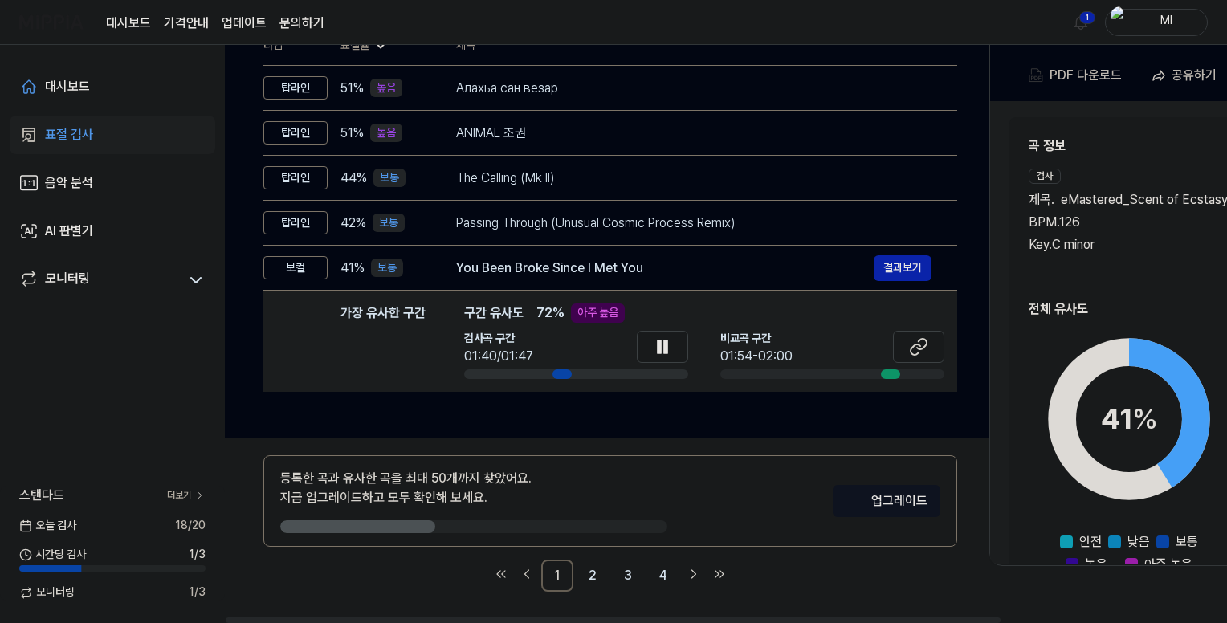
scroll to position [186, 0]
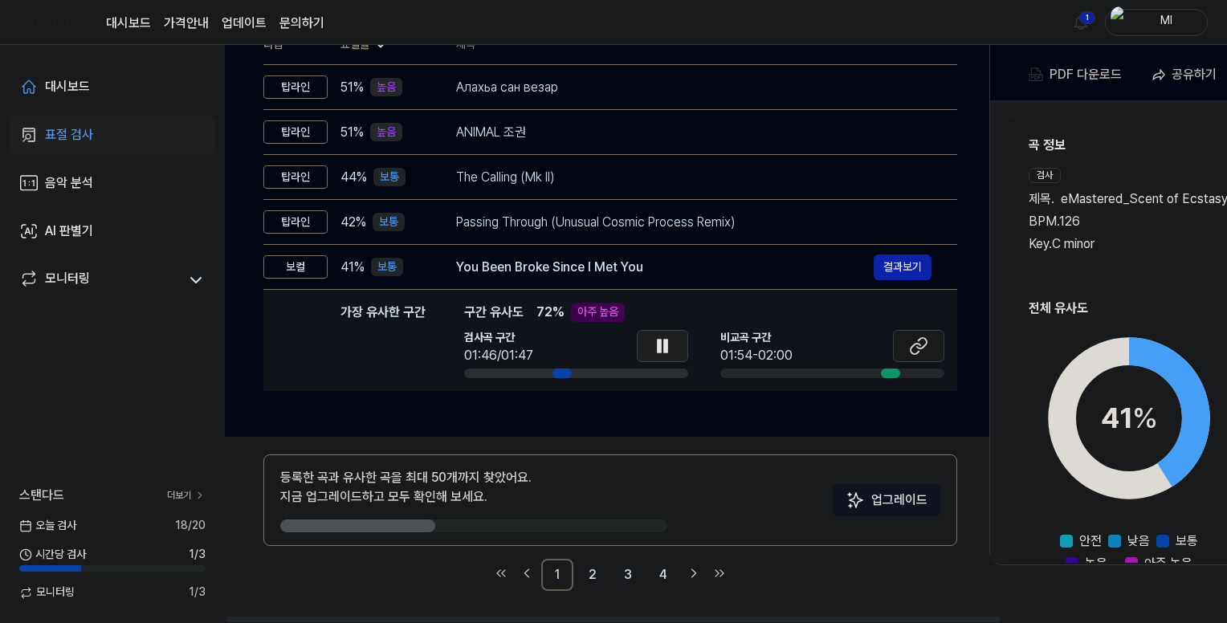
click at [665, 344] on icon at bounding box center [665, 346] width 3 height 13
click at [917, 345] on icon at bounding box center [918, 346] width 19 height 19
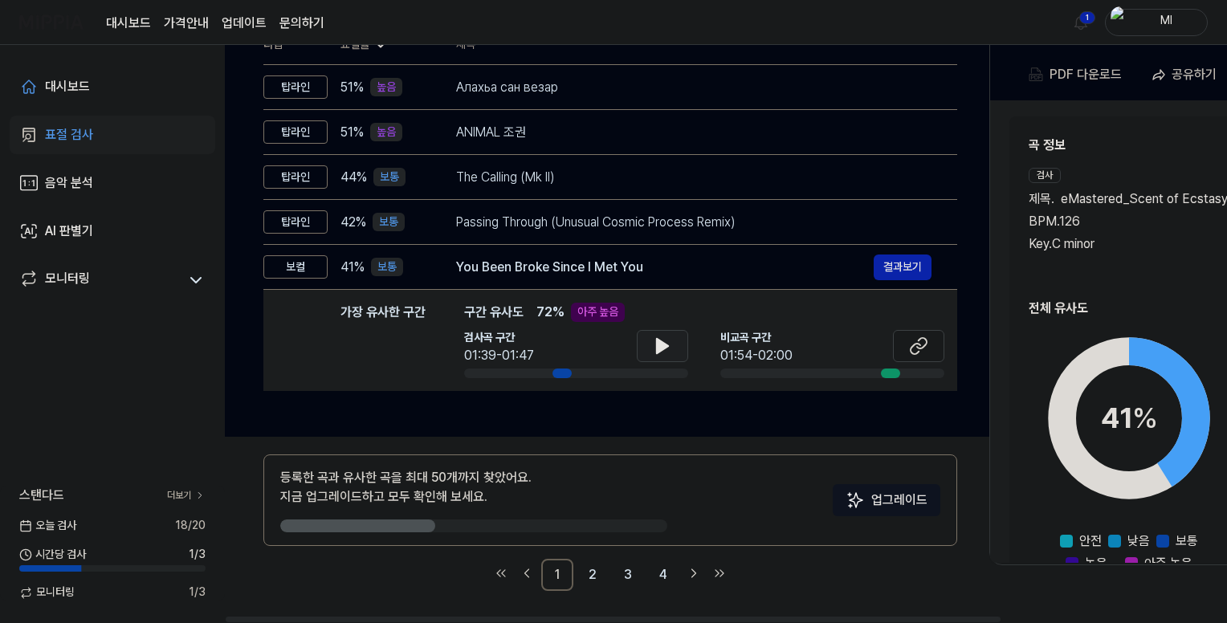
click at [1179, 260] on div "검사 제목 . eMastered_Scent of Ecstasy BPM. 126 Key. C minor" at bounding box center [1129, 220] width 200 height 105
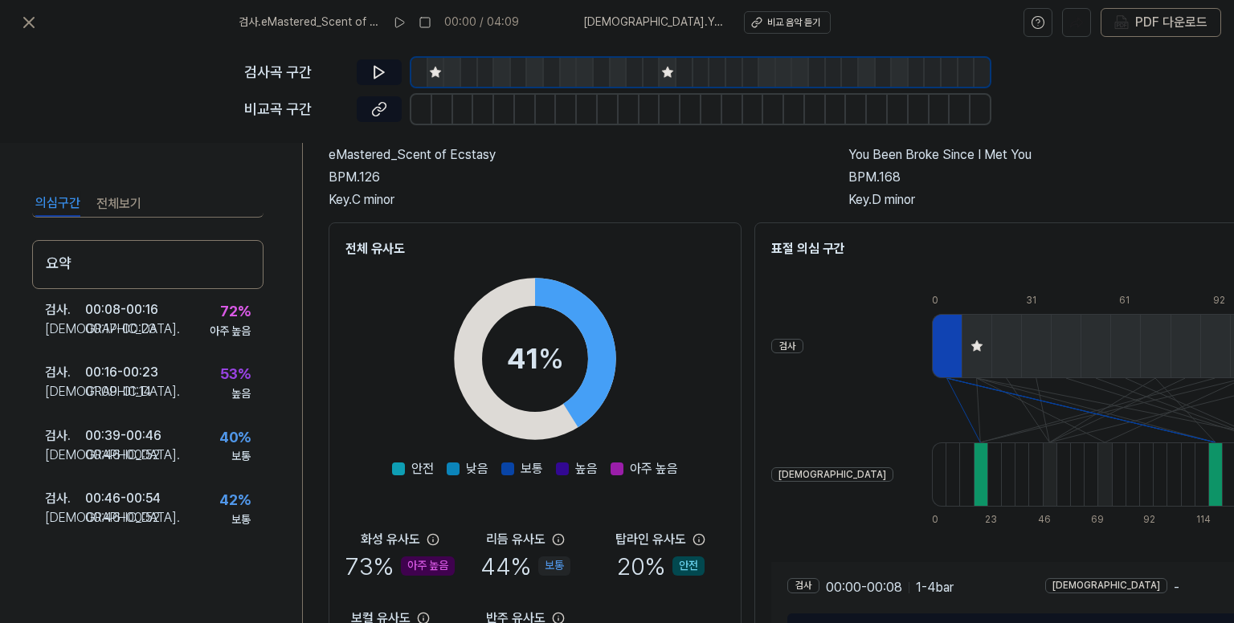
scroll to position [234, 0]
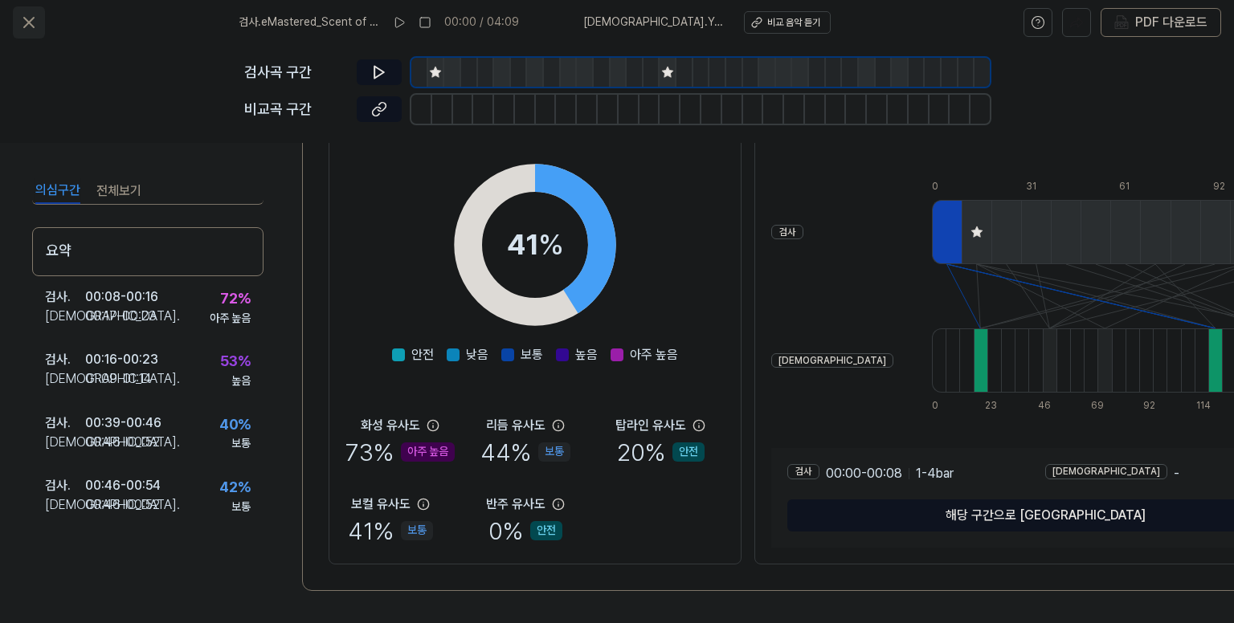
click at [33, 18] on icon at bounding box center [29, 23] width 10 height 10
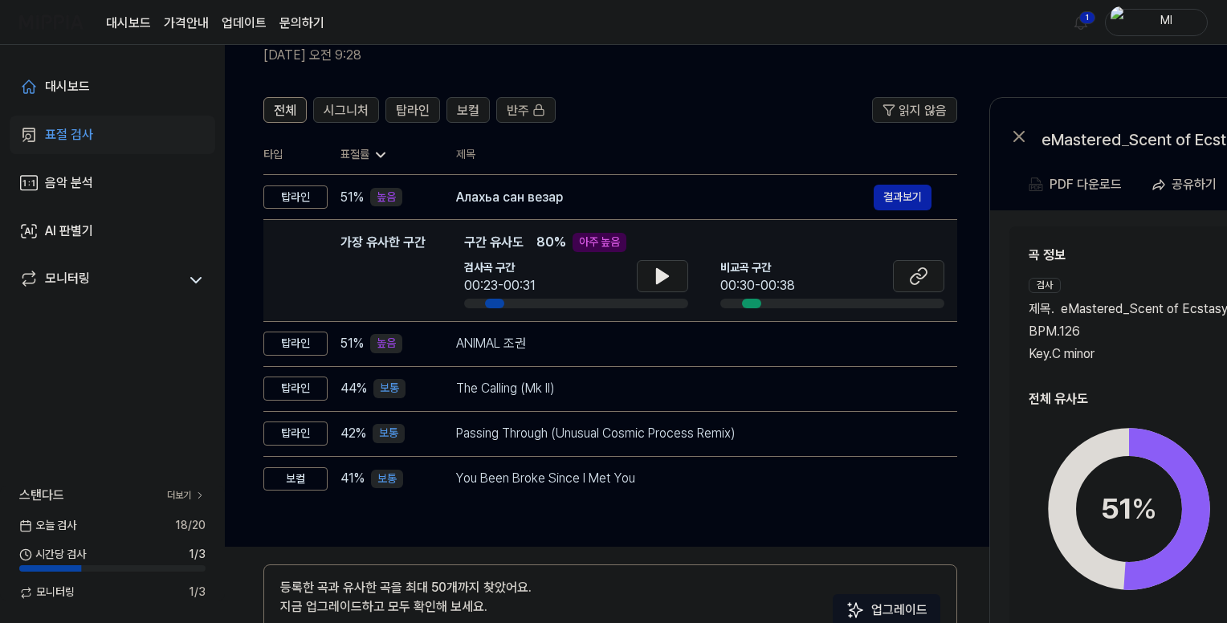
scroll to position [0, 0]
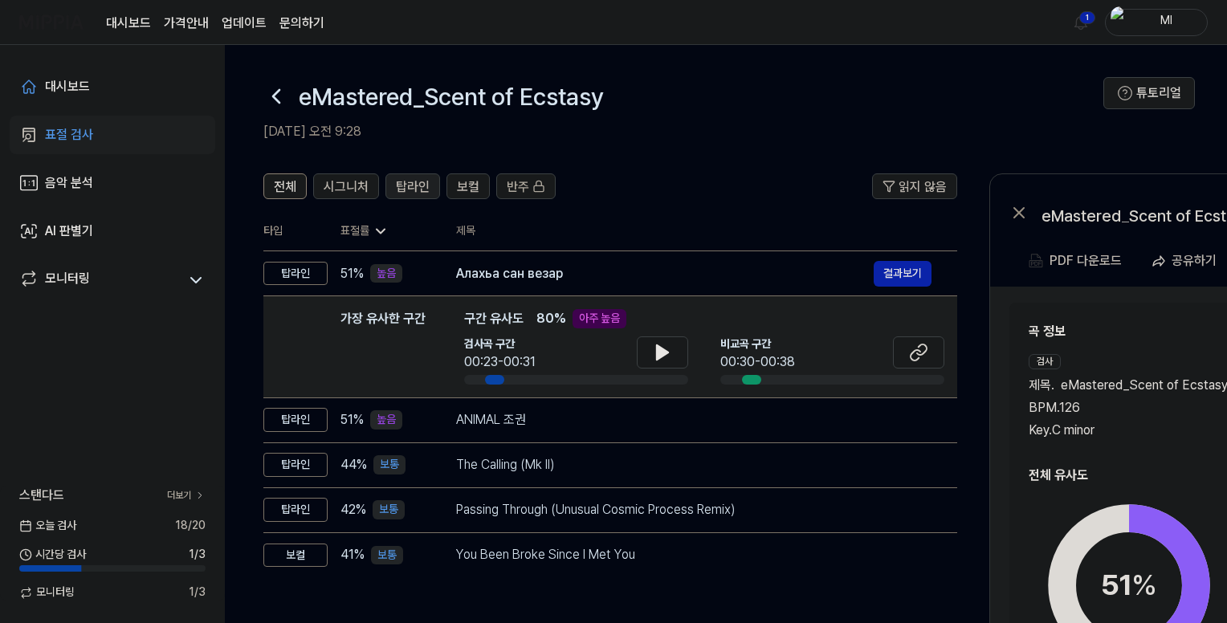
click at [402, 187] on span "탑라인" at bounding box center [413, 187] width 34 height 19
click at [366, 190] on span "시그니처" at bounding box center [346, 187] width 45 height 19
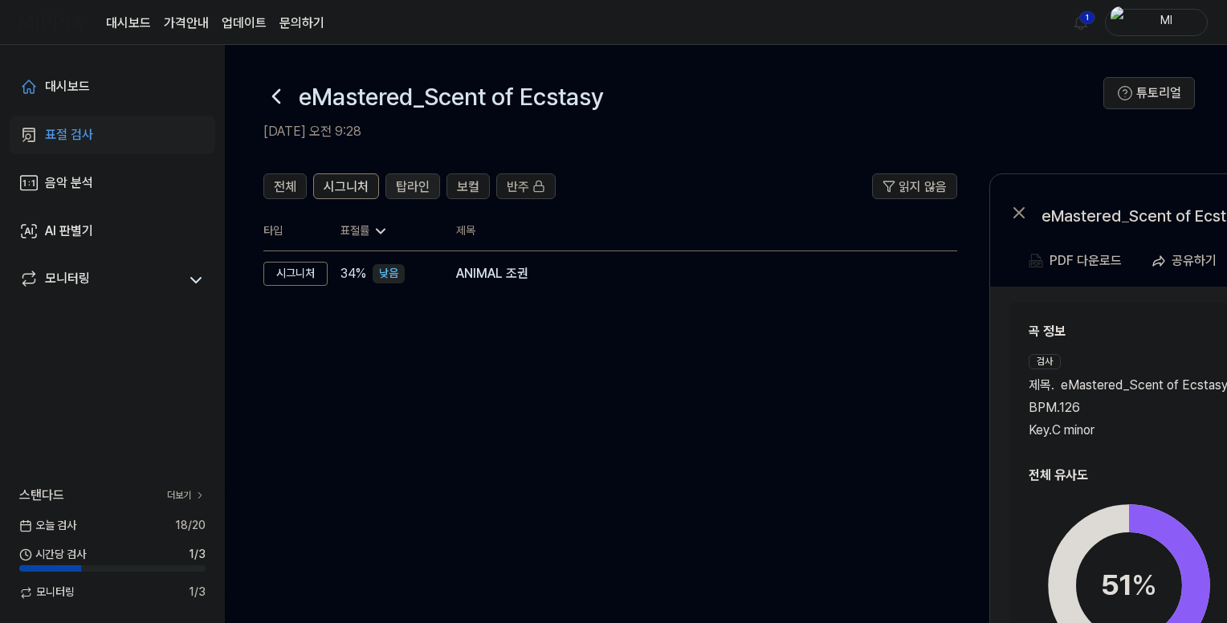
click at [403, 187] on span "탑라인" at bounding box center [413, 187] width 34 height 19
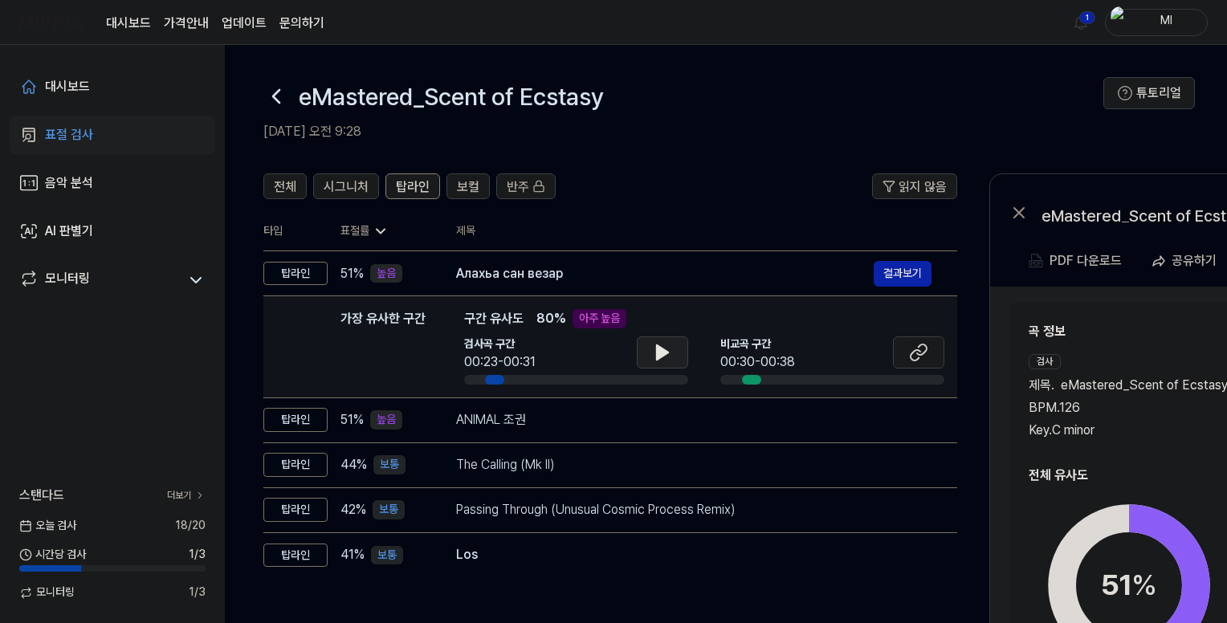
click at [666, 348] on icon at bounding box center [662, 352] width 19 height 19
click at [666, 348] on icon at bounding box center [665, 352] width 3 height 13
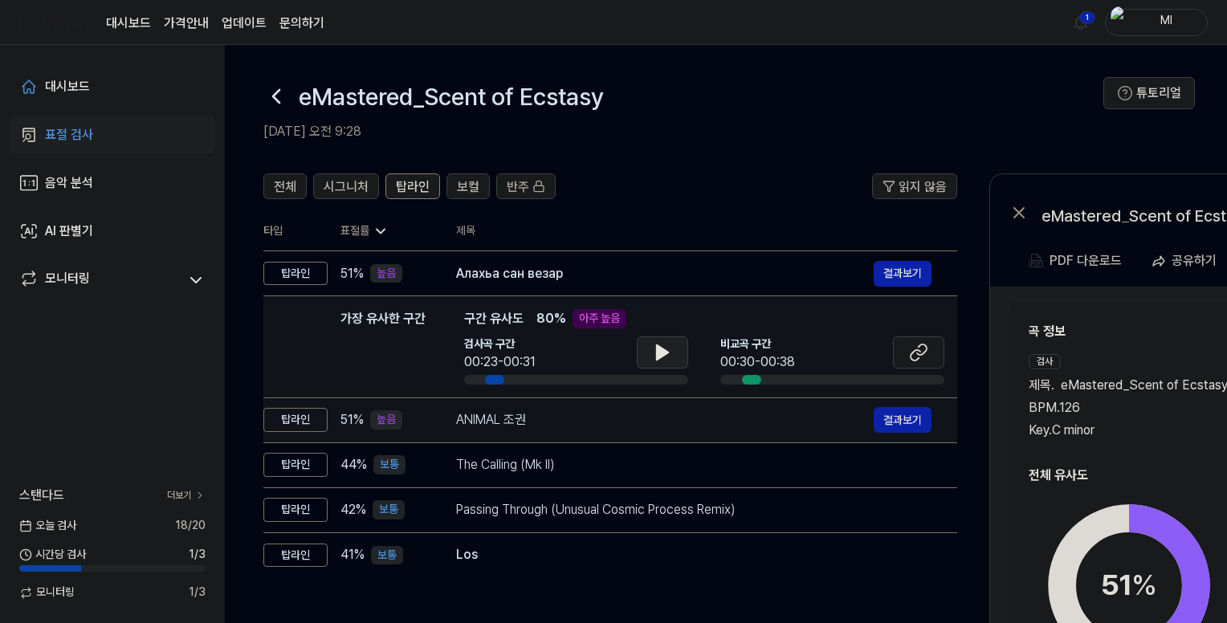
click at [677, 415] on div "ANIMAL 조권" at bounding box center [665, 419] width 418 height 19
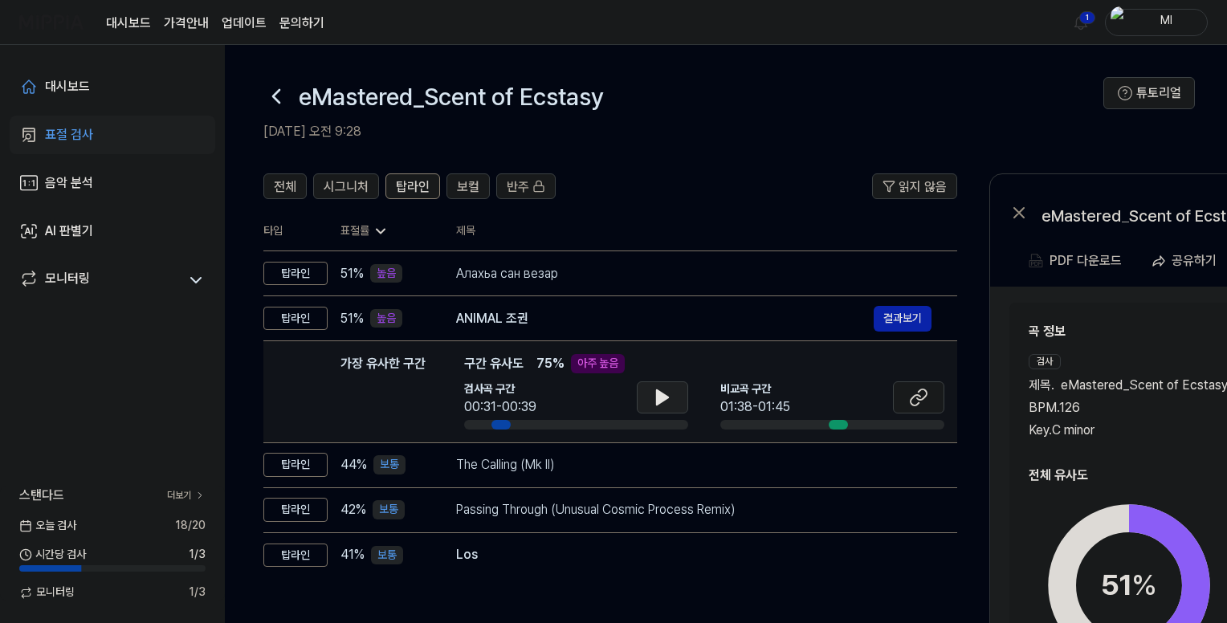
click at [665, 401] on icon at bounding box center [662, 397] width 19 height 19
click at [658, 394] on icon at bounding box center [659, 397] width 3 height 13
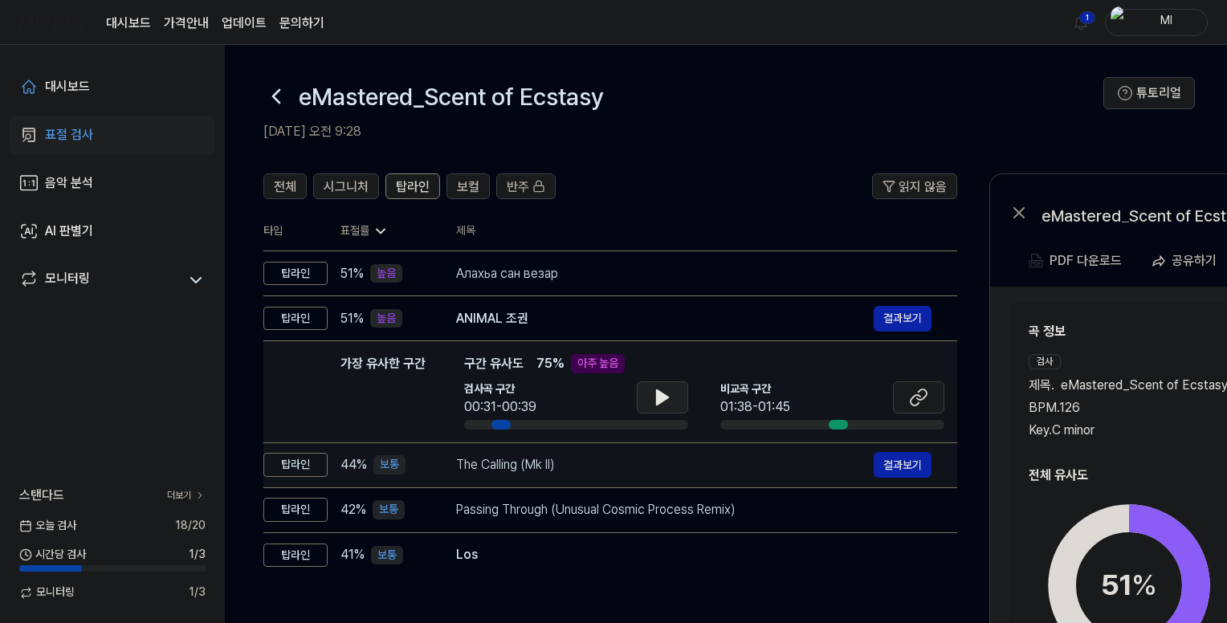
click at [674, 474] on div "The Calling (Mk II)" at bounding box center [665, 464] width 418 height 19
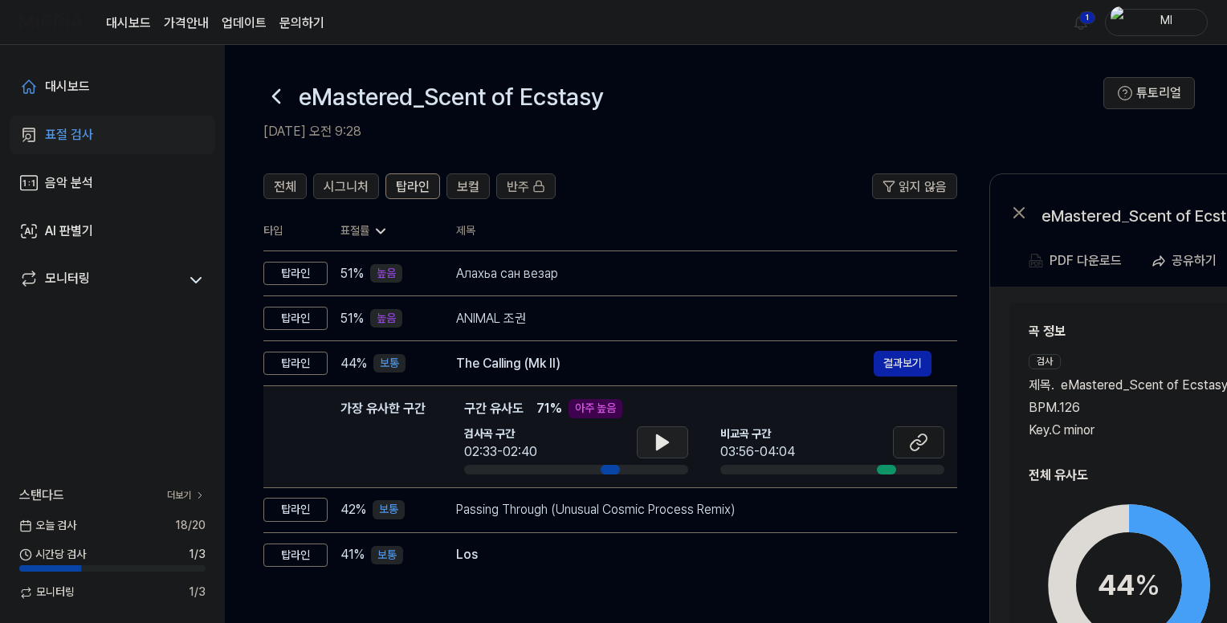
click at [668, 435] on icon at bounding box center [662, 442] width 19 height 19
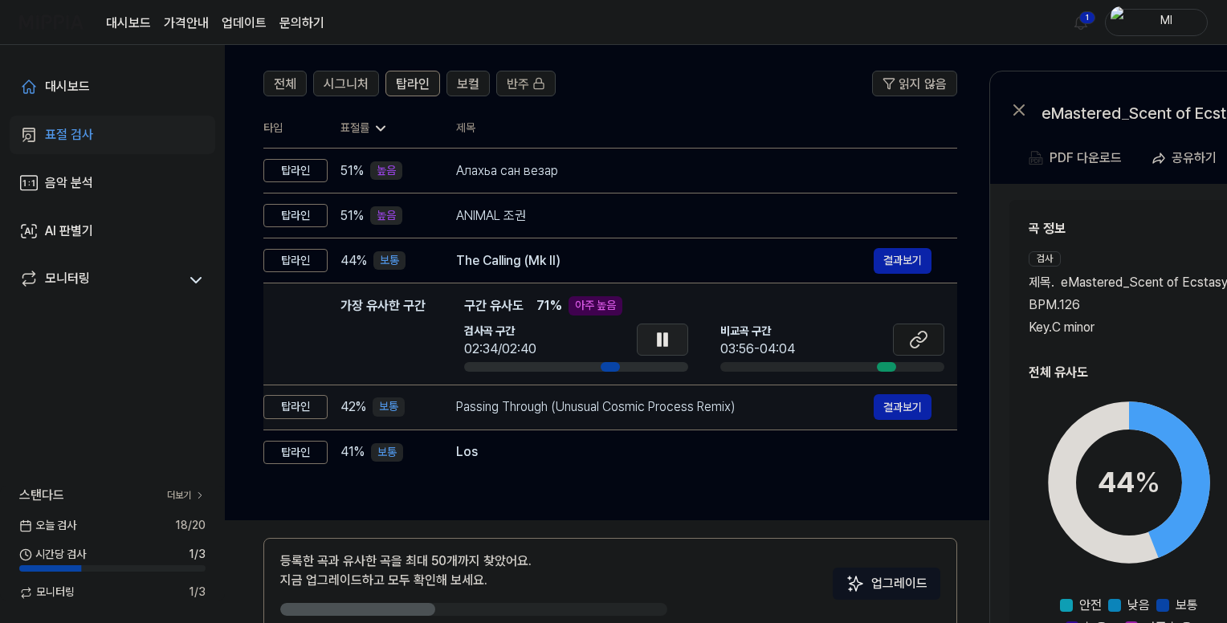
scroll to position [161, 0]
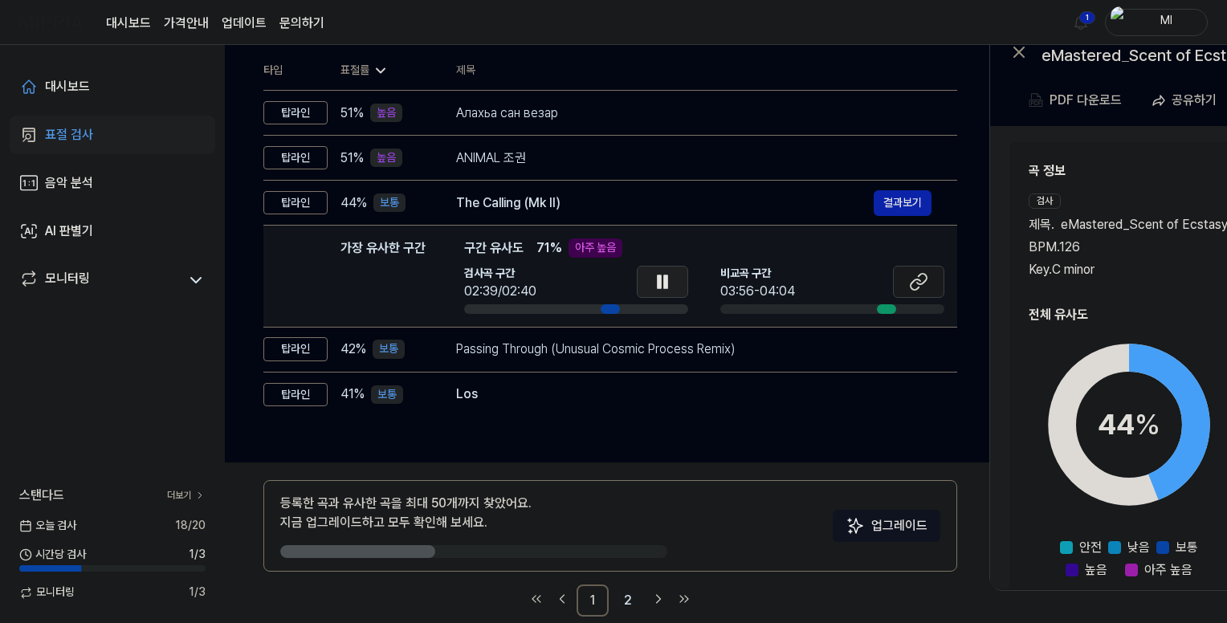
click at [667, 288] on icon at bounding box center [665, 282] width 3 height 13
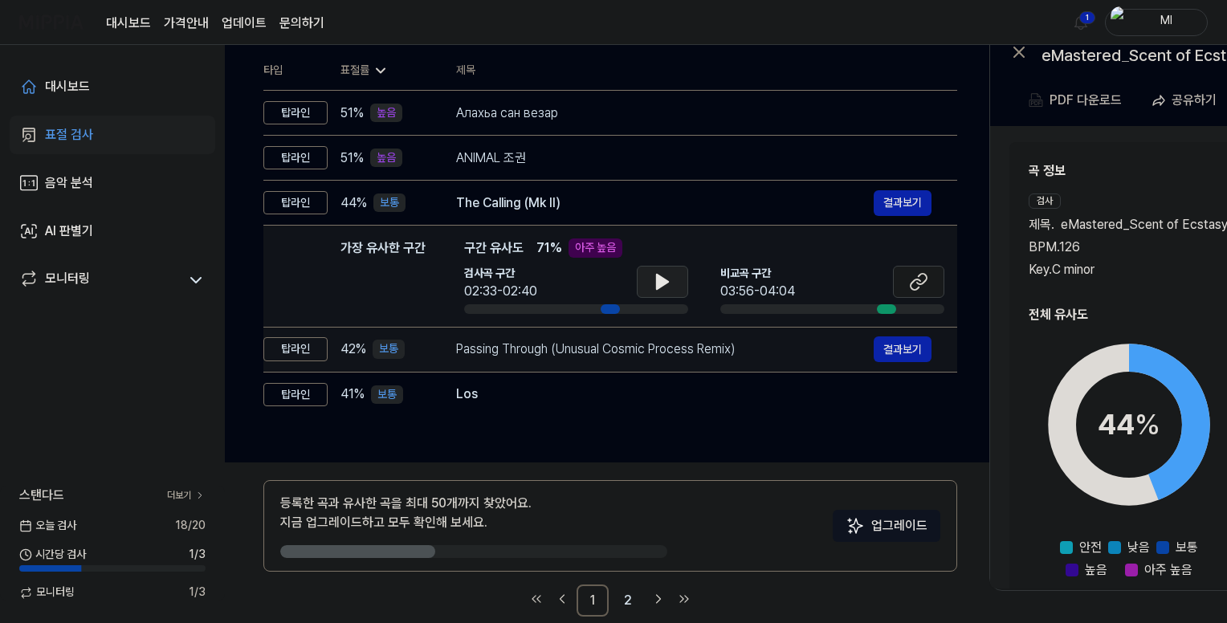
click at [695, 365] on td "Passing Through (Unusual Cosmic Process Remix) 결과보기" at bounding box center [694, 349] width 527 height 45
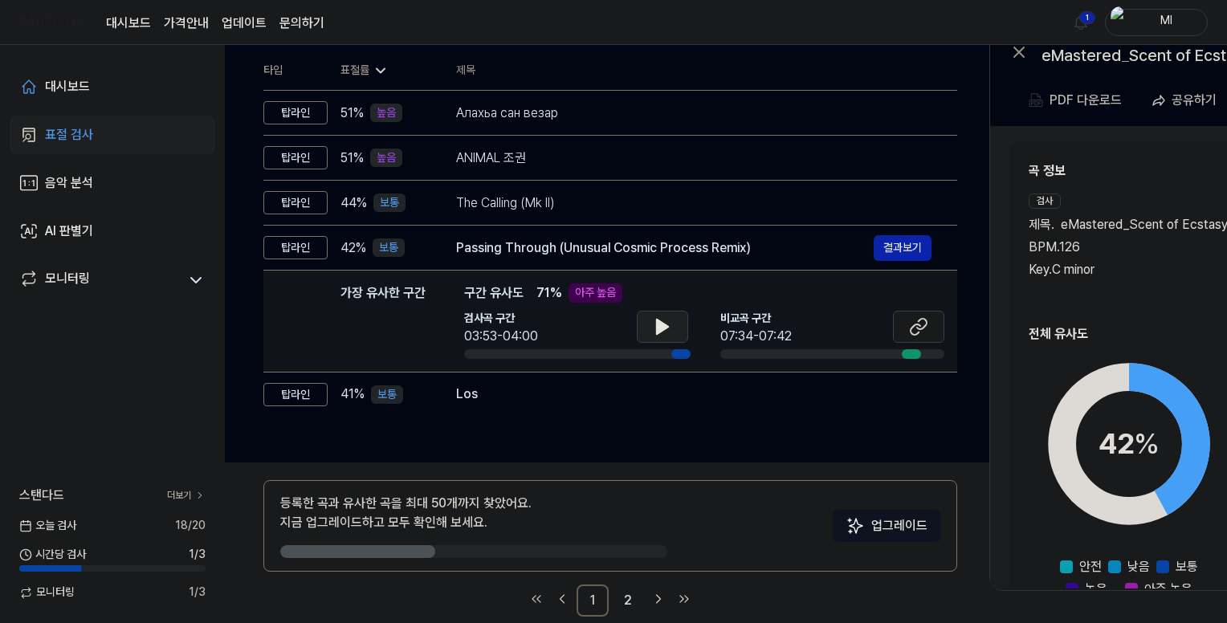
click at [675, 333] on button at bounding box center [662, 327] width 51 height 32
click at [667, 326] on icon at bounding box center [665, 327] width 3 height 13
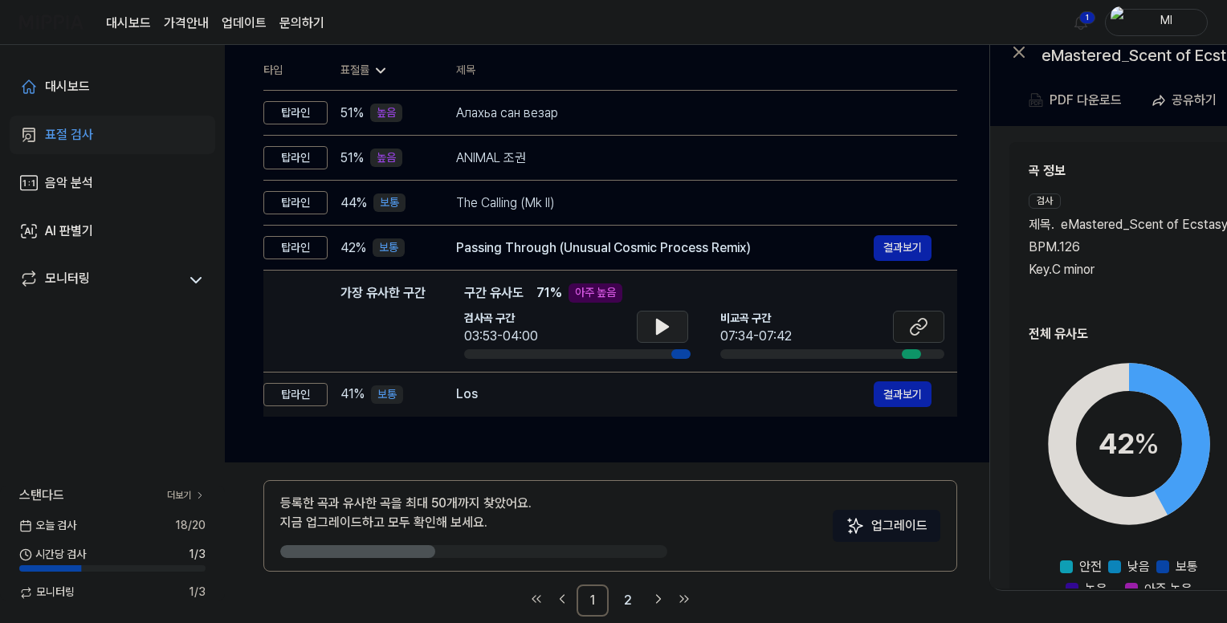
click at [672, 394] on div "Los" at bounding box center [665, 394] width 418 height 19
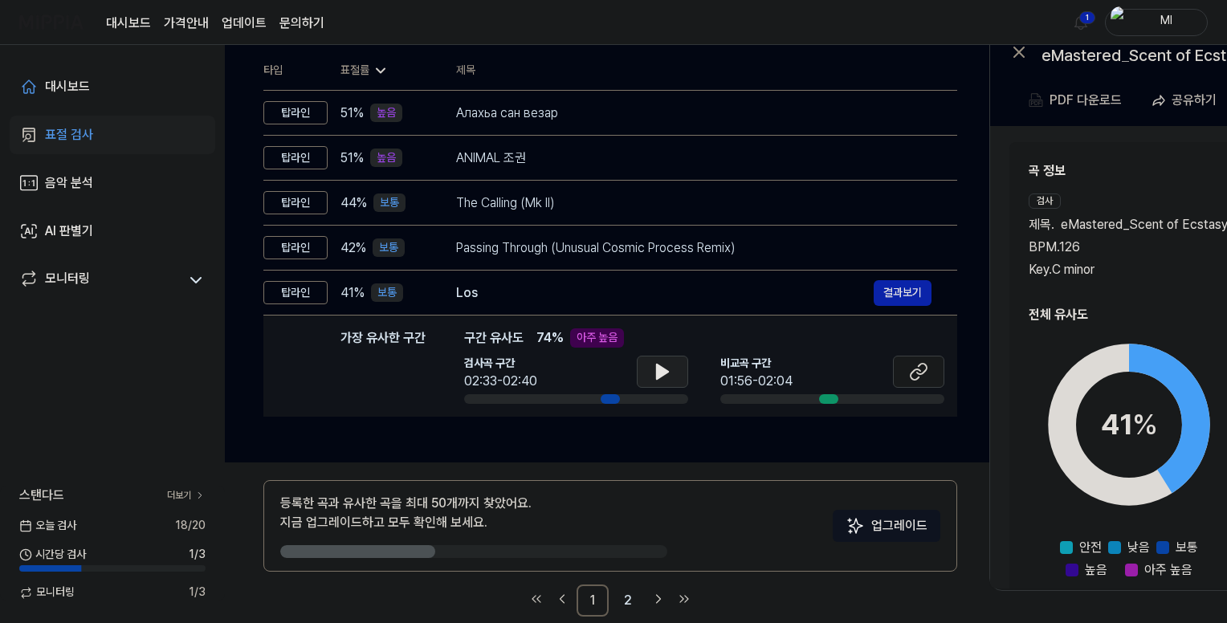
click at [657, 370] on icon at bounding box center [662, 372] width 11 height 14
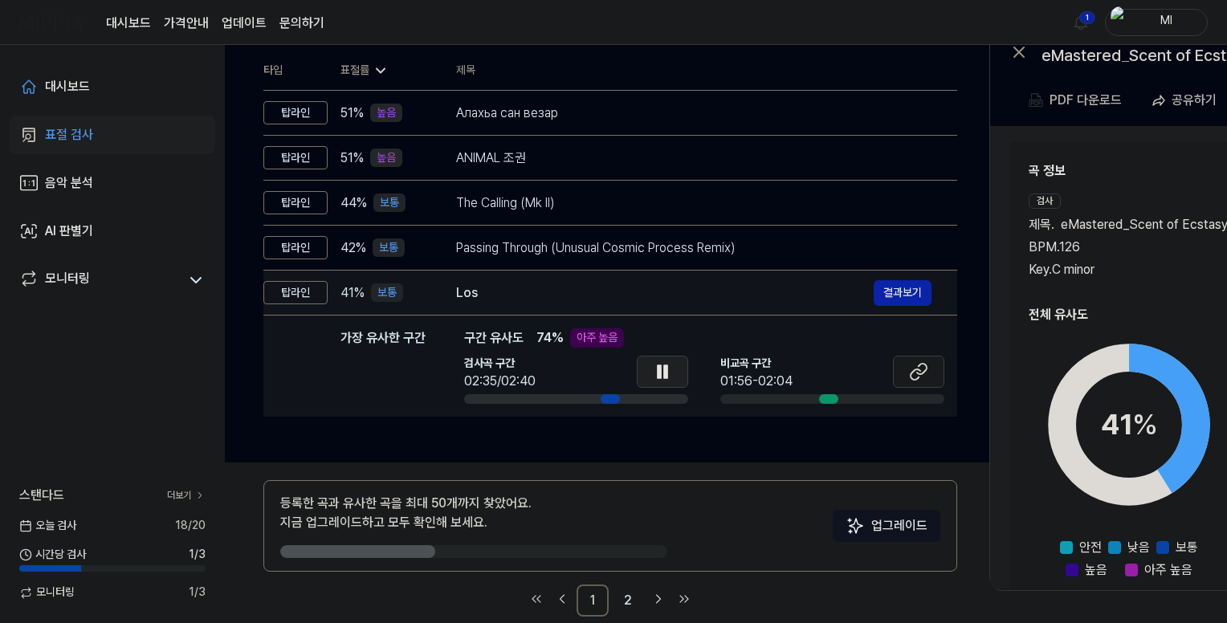
drag, startPoint x: 656, startPoint y: 370, endPoint x: 662, endPoint y: 273, distance: 97.4
click at [659, 368] on icon at bounding box center [659, 372] width 3 height 13
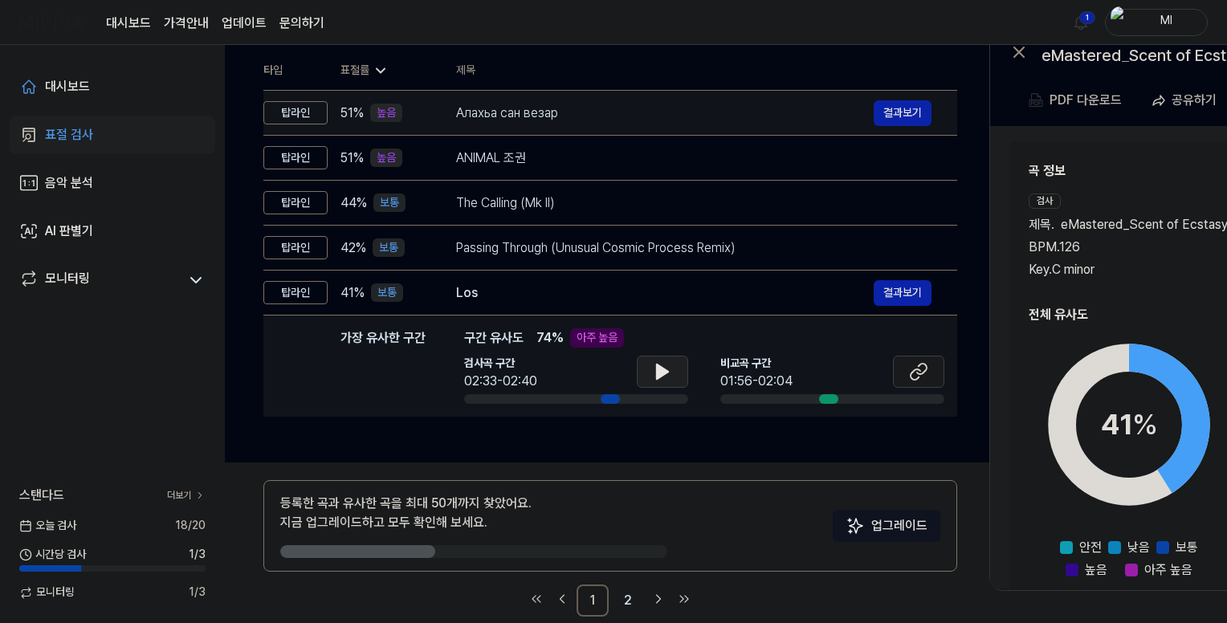
click at [641, 104] on div "Алахьа сан везар" at bounding box center [665, 113] width 418 height 19
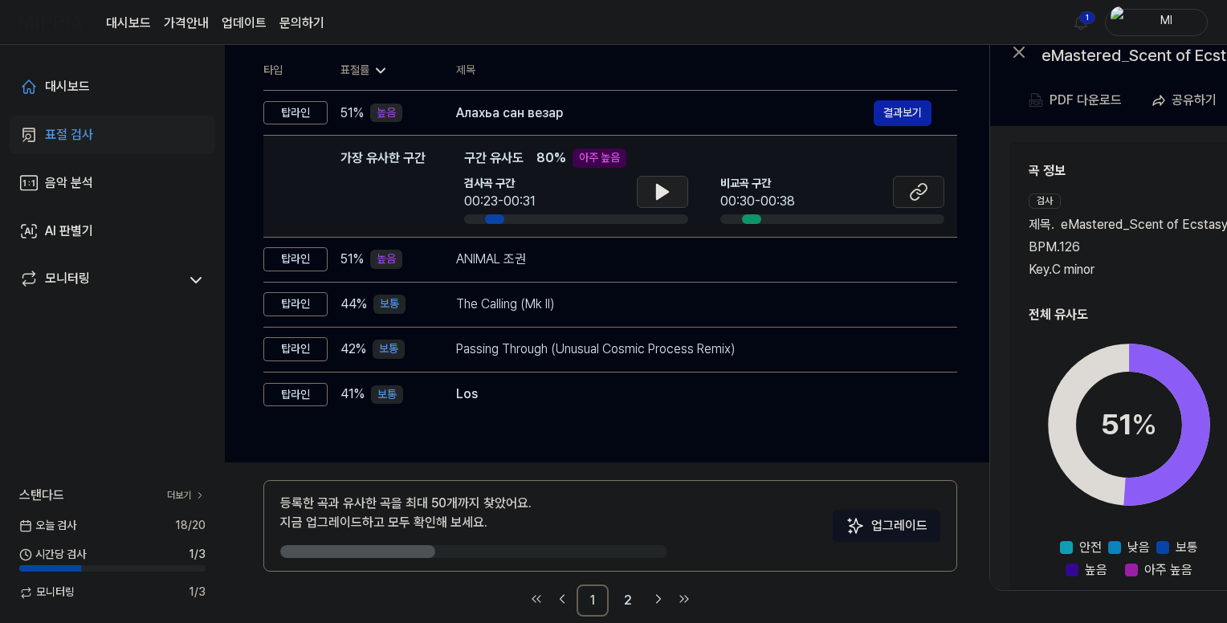
click at [658, 197] on icon at bounding box center [662, 192] width 11 height 14
click at [660, 197] on icon at bounding box center [659, 192] width 3 height 13
click at [913, 187] on icon at bounding box center [918, 191] width 19 height 19
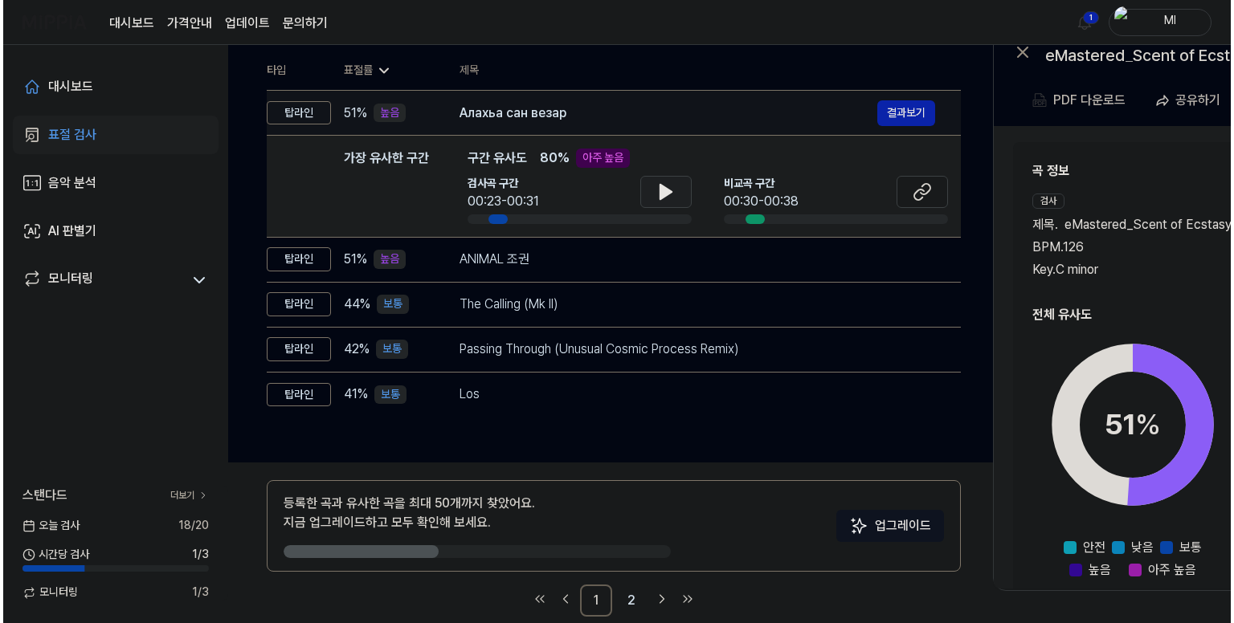
scroll to position [0, 0]
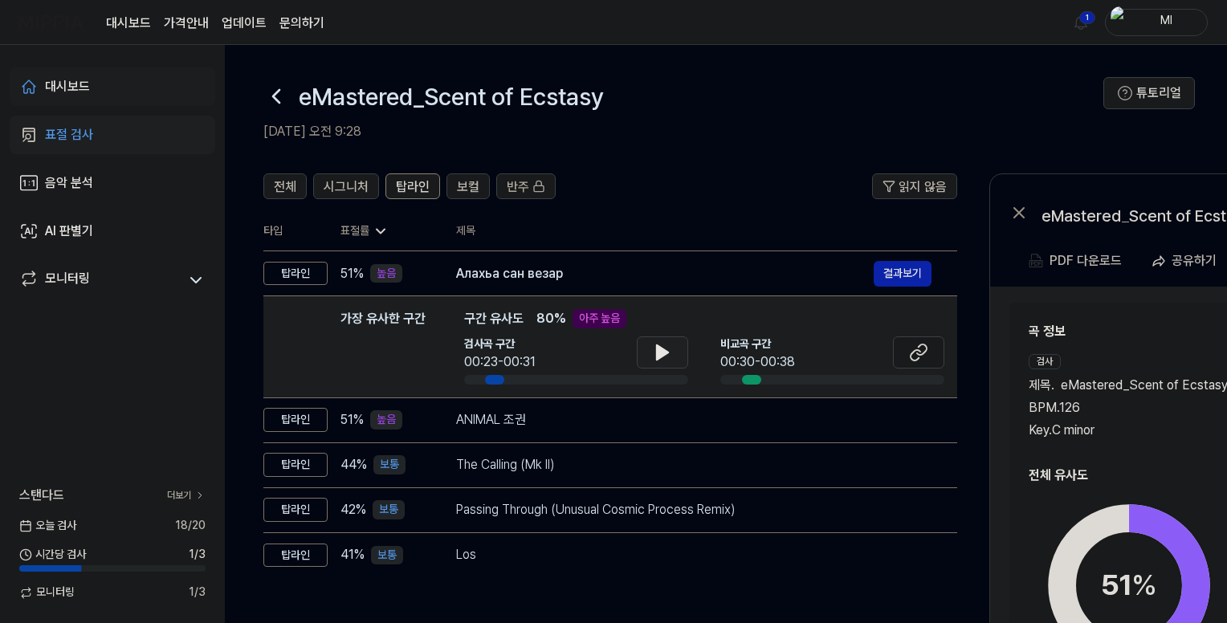
click at [95, 94] on link "대시보드" at bounding box center [113, 86] width 206 height 39
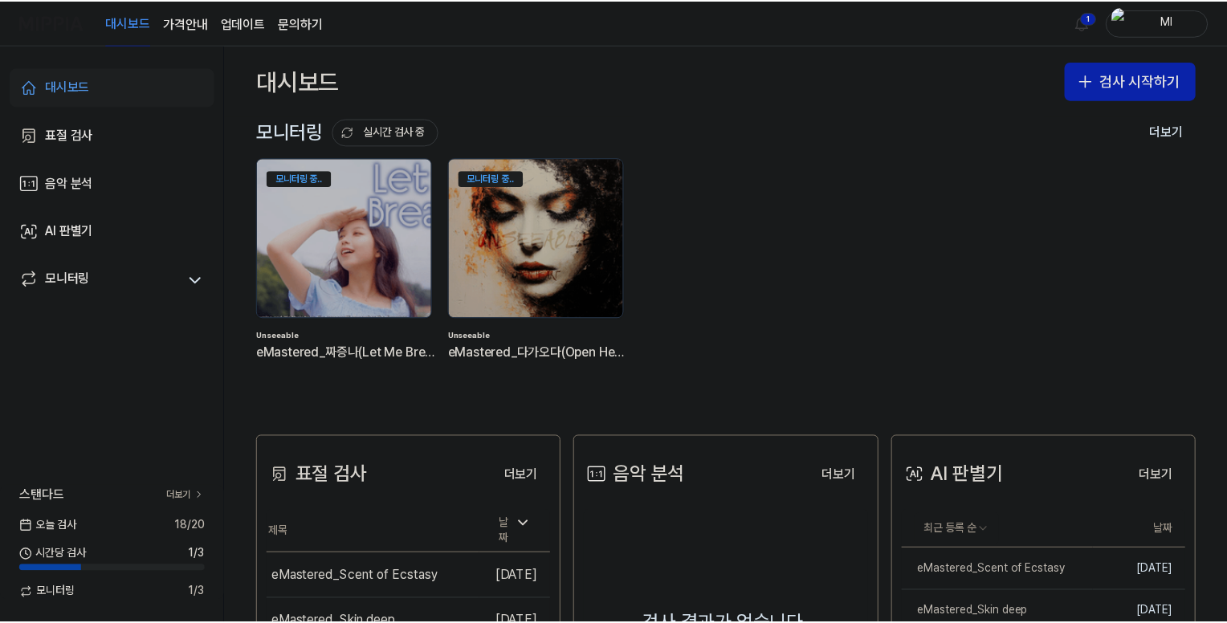
scroll to position [161, 0]
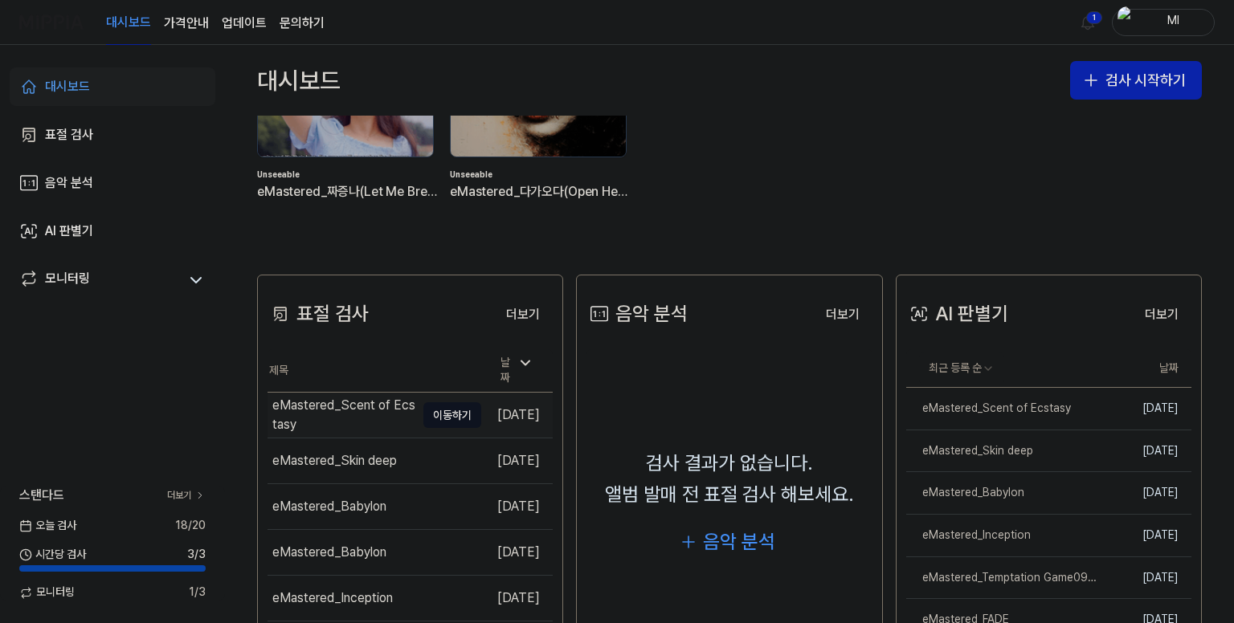
click at [328, 414] on div "eMastered_Scent of Ecstasy" at bounding box center [343, 415] width 143 height 39
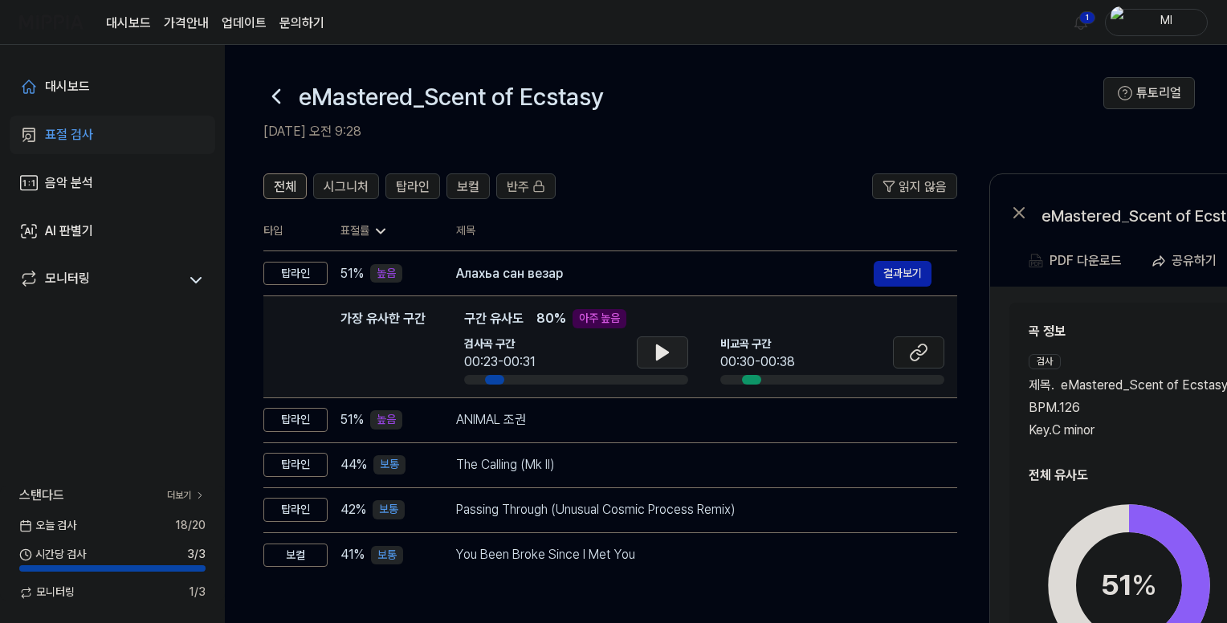
click at [660, 354] on icon at bounding box center [662, 352] width 11 height 14
click at [913, 354] on icon at bounding box center [918, 352] width 19 height 19
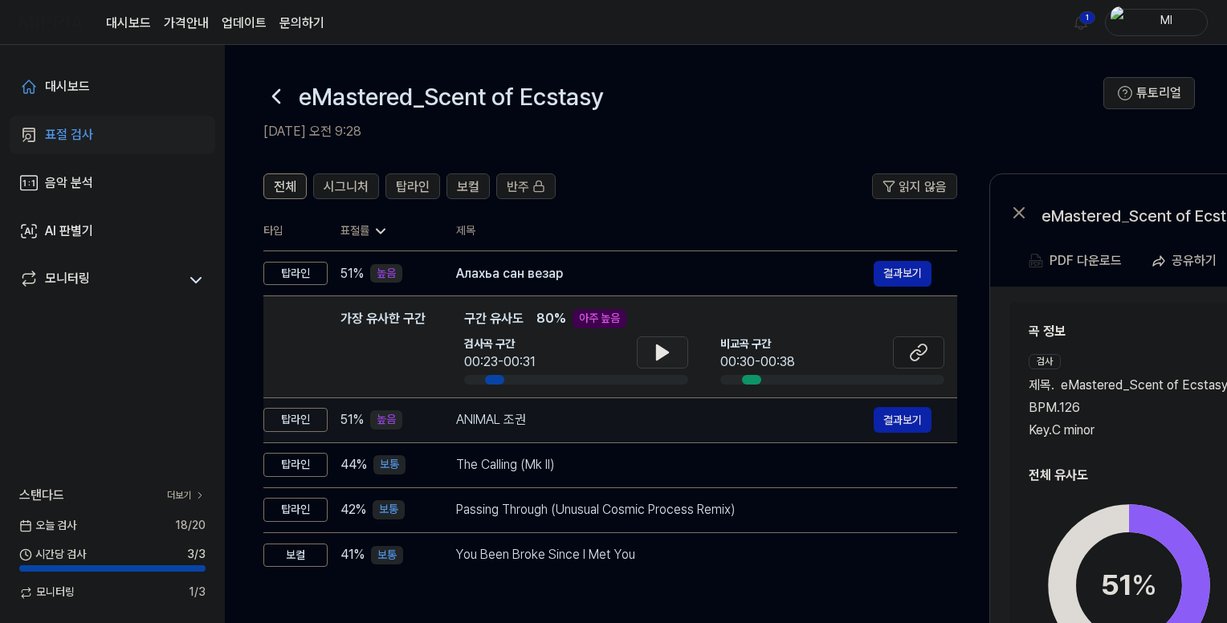
click at [598, 425] on div "ANIMAL 조권" at bounding box center [665, 419] width 418 height 19
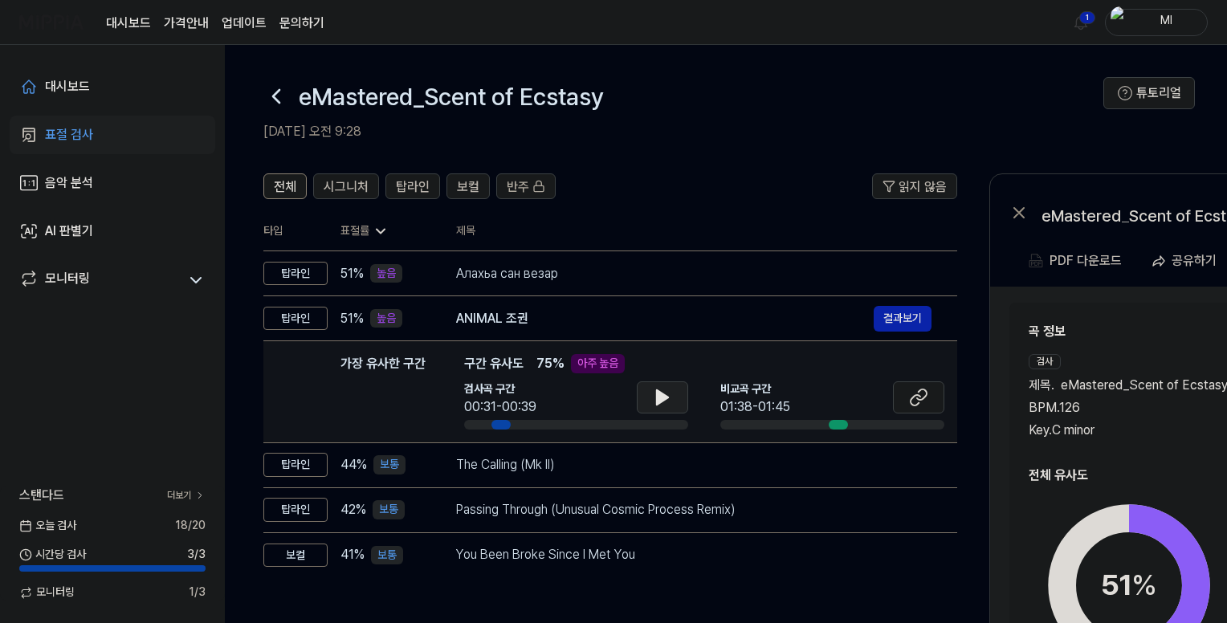
click at [662, 399] on icon at bounding box center [662, 397] width 11 height 14
click at [926, 395] on icon at bounding box center [922, 395] width 10 height 10
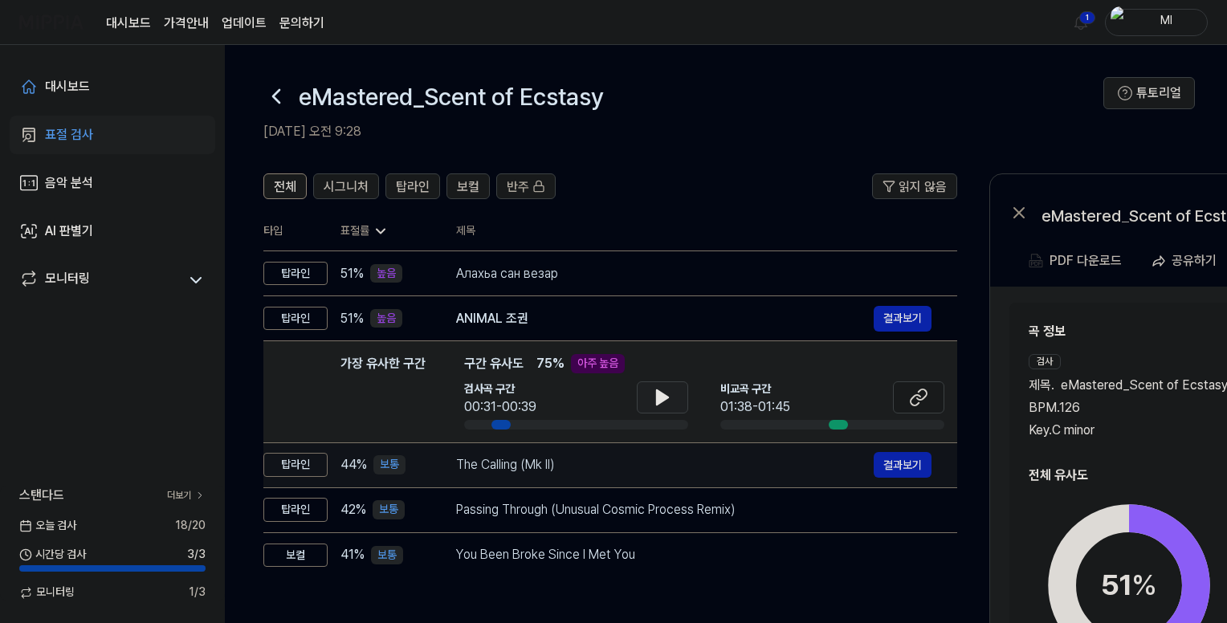
click at [656, 471] on div "The Calling (Mk II)" at bounding box center [665, 464] width 418 height 19
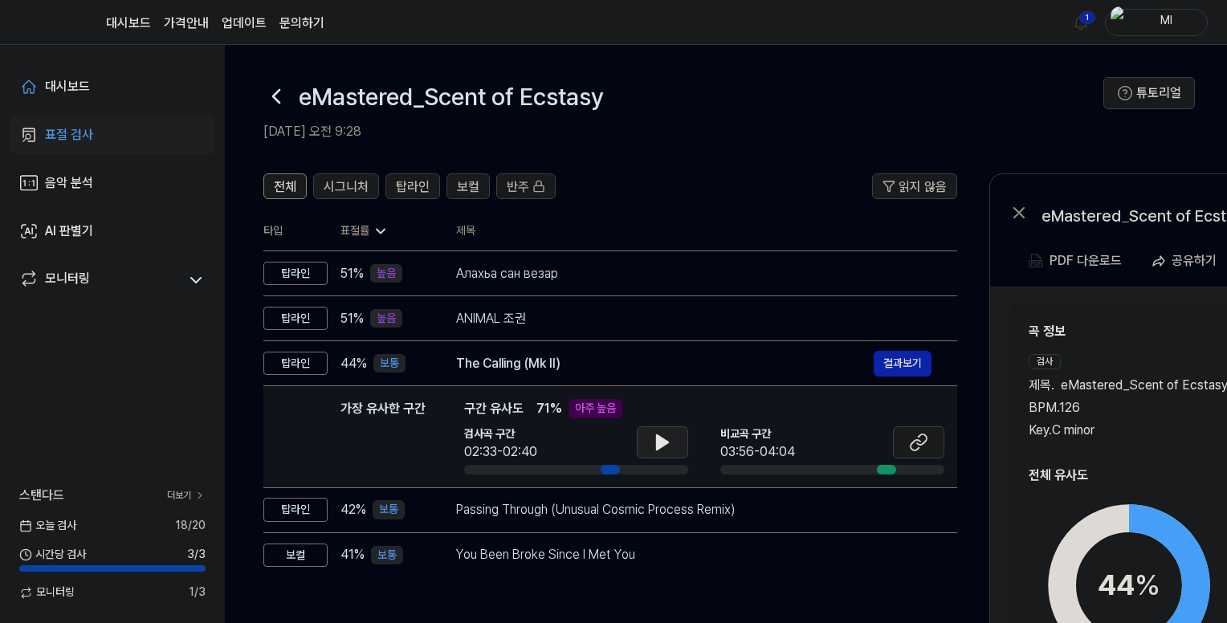
click at [657, 444] on icon at bounding box center [662, 442] width 11 height 14
click at [925, 441] on icon at bounding box center [922, 440] width 10 height 10
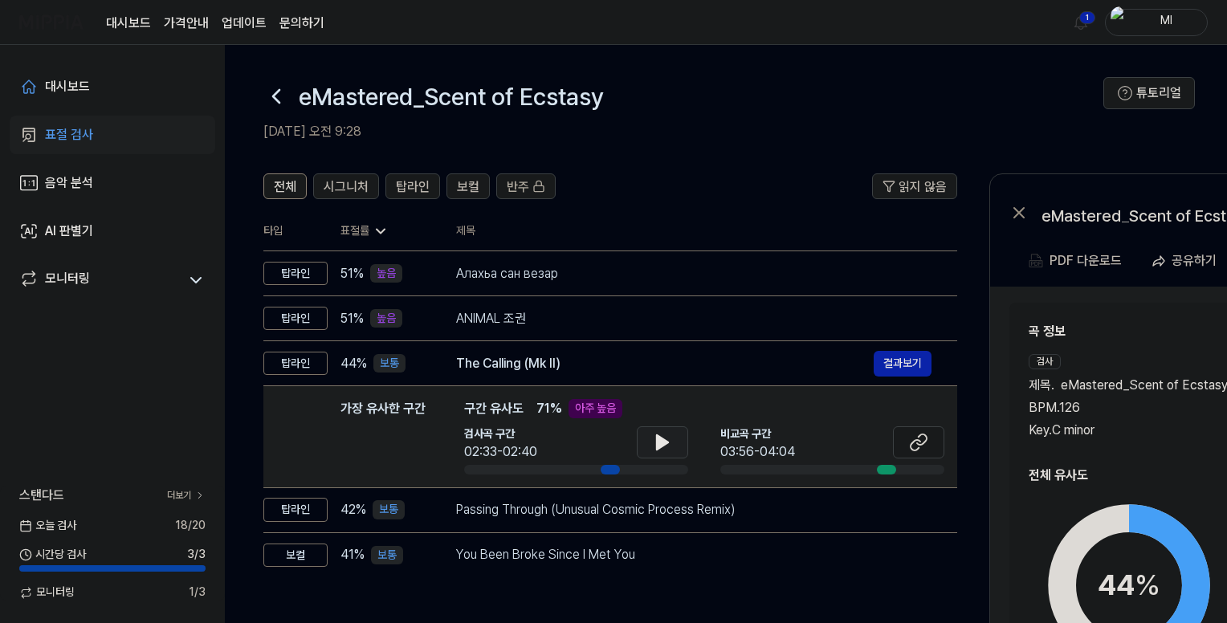
click at [661, 434] on icon at bounding box center [662, 442] width 19 height 19
click at [664, 443] on icon at bounding box center [662, 442] width 11 height 14
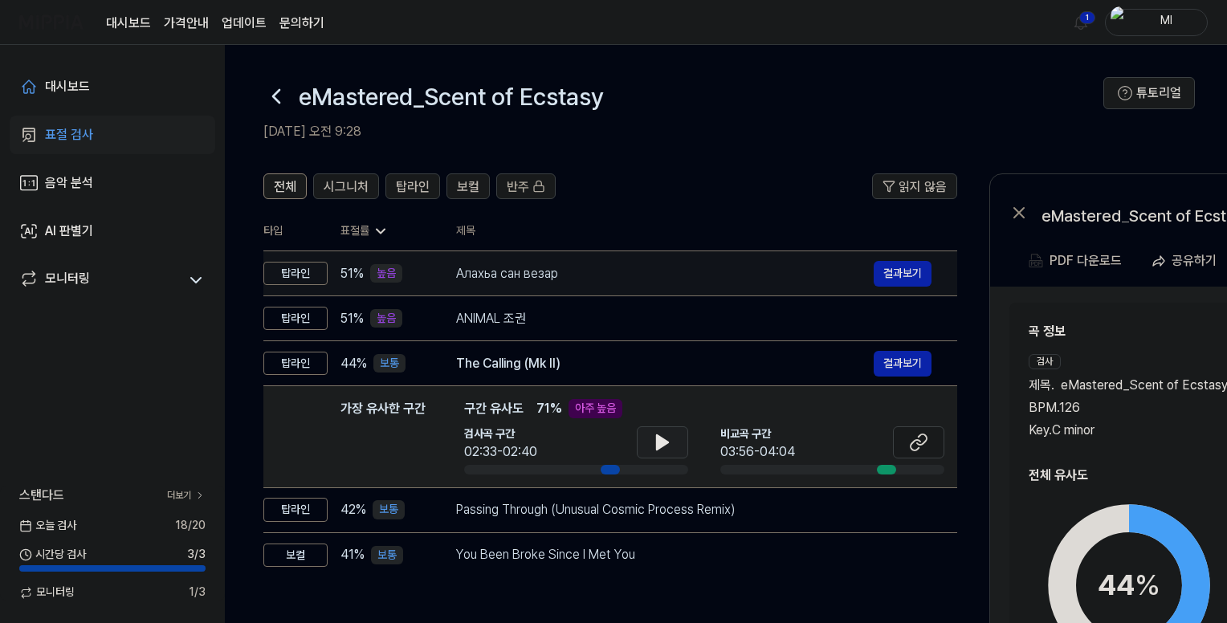
click at [581, 274] on div "Алахьа сан везар" at bounding box center [665, 273] width 418 height 19
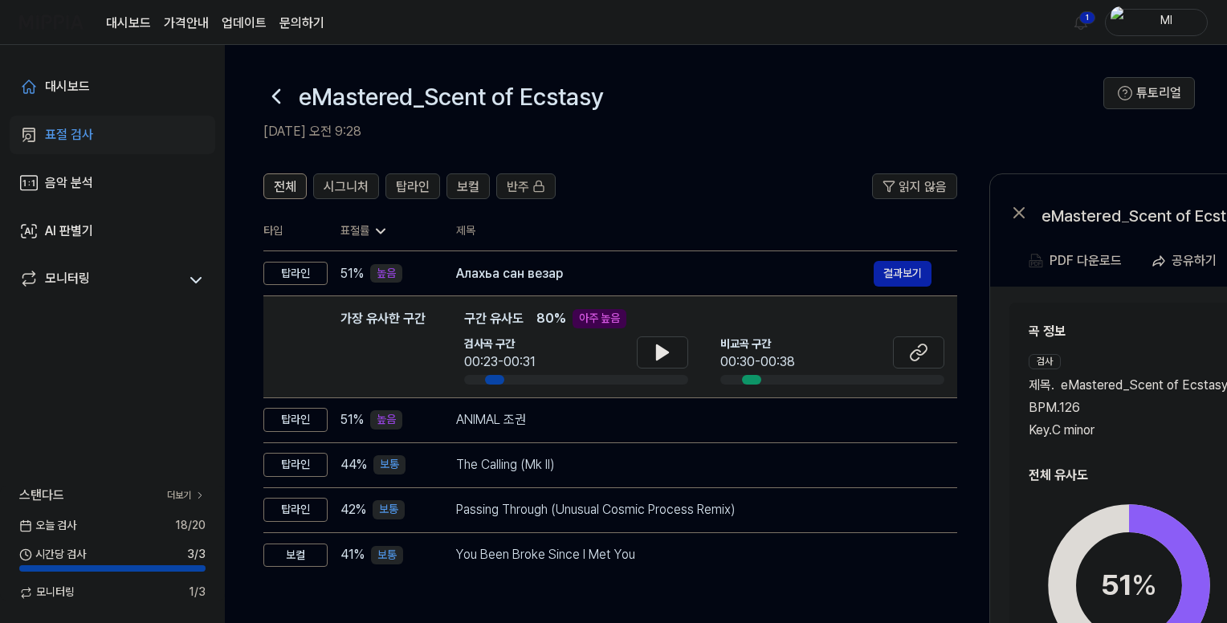
click at [1132, 410] on div "BPM. 126" at bounding box center [1129, 407] width 201 height 19
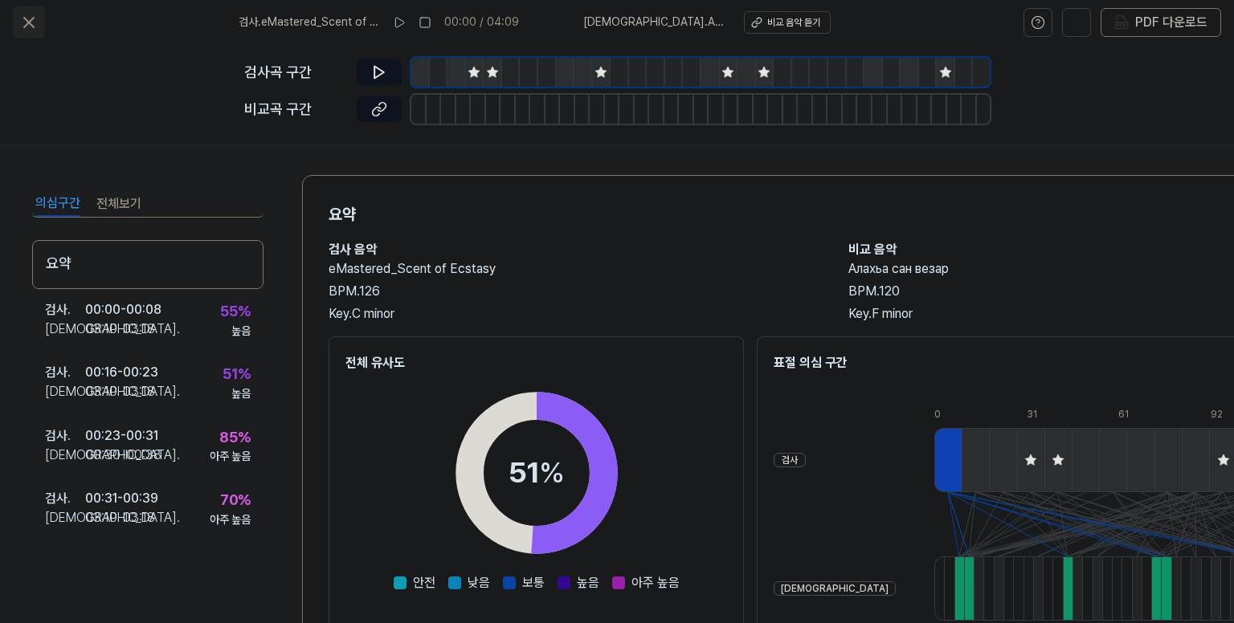
click at [22, 22] on icon at bounding box center [28, 22] width 19 height 19
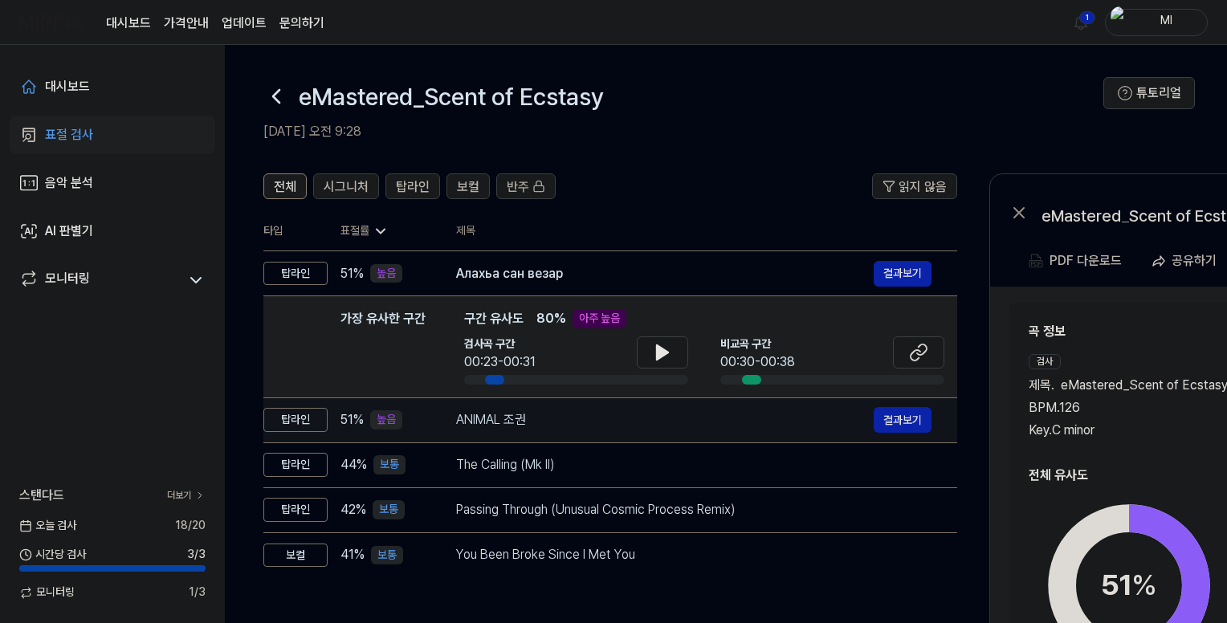
click at [712, 412] on div "ANIMAL 조권" at bounding box center [665, 419] width 418 height 19
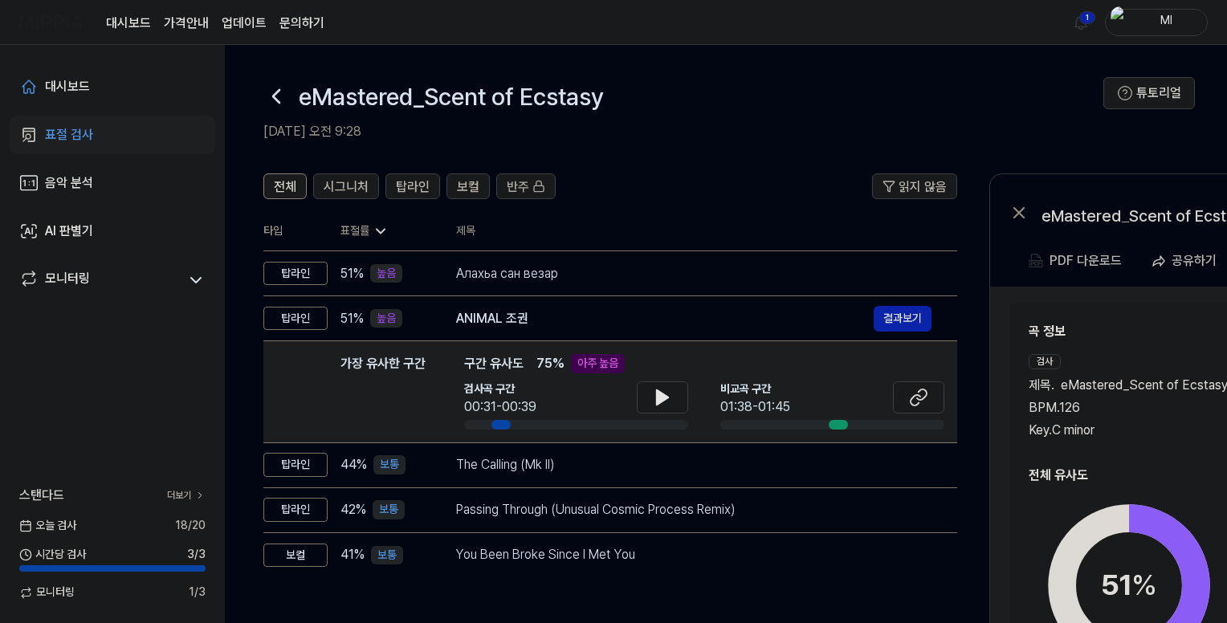
click at [1181, 425] on div "Key. C minor" at bounding box center [1129, 430] width 200 height 19
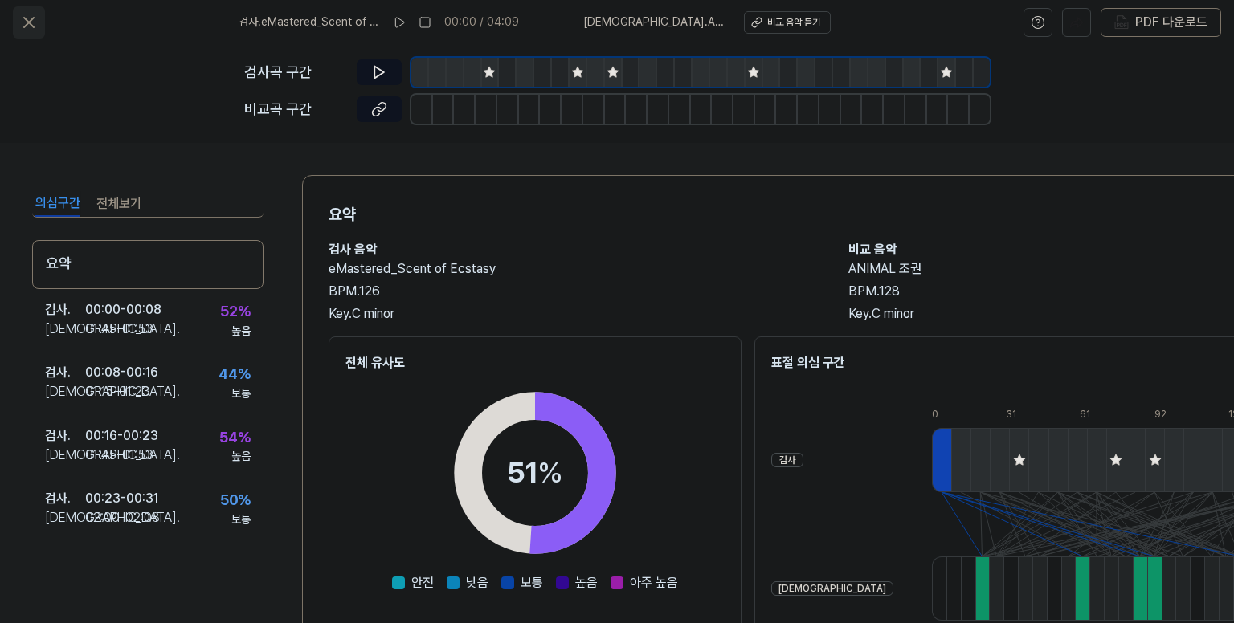
click at [22, 19] on icon at bounding box center [28, 22] width 19 height 19
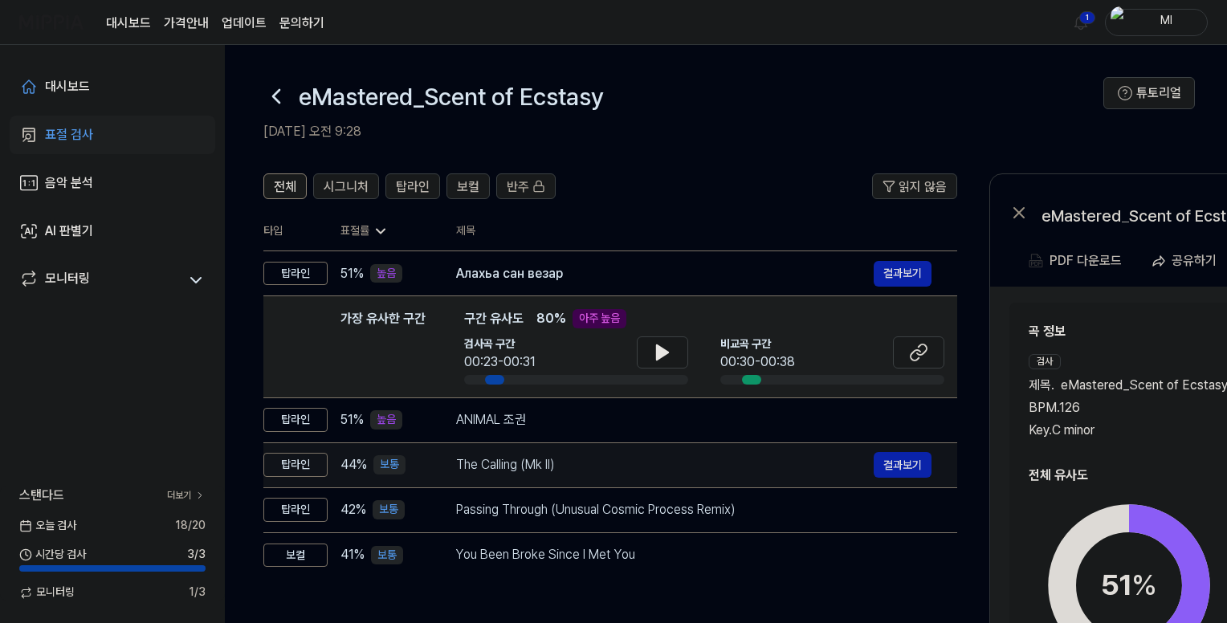
click at [675, 468] on div "The Calling (Mk II)" at bounding box center [665, 464] width 418 height 19
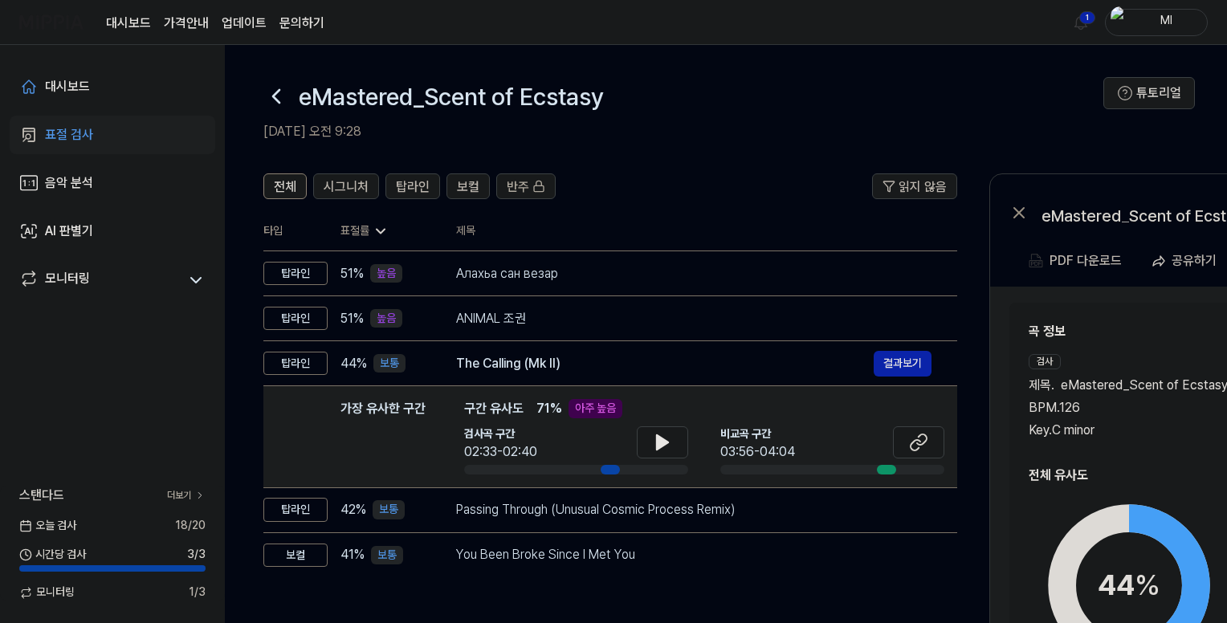
click at [1174, 444] on div "곡 정보 검사 제목 . eMastered_Scent of Ecstasy BPM. 126 Key. C minor 비교 제목 . The Calli…" at bounding box center [1245, 531] width 433 height 419
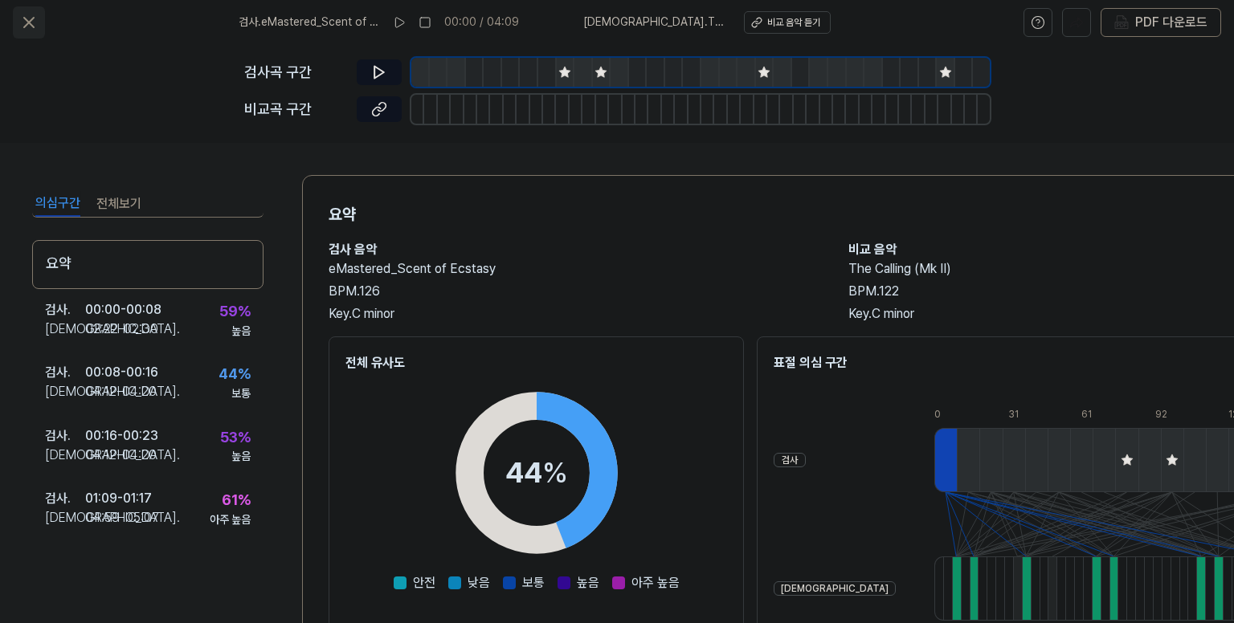
click at [29, 15] on icon at bounding box center [28, 22] width 19 height 19
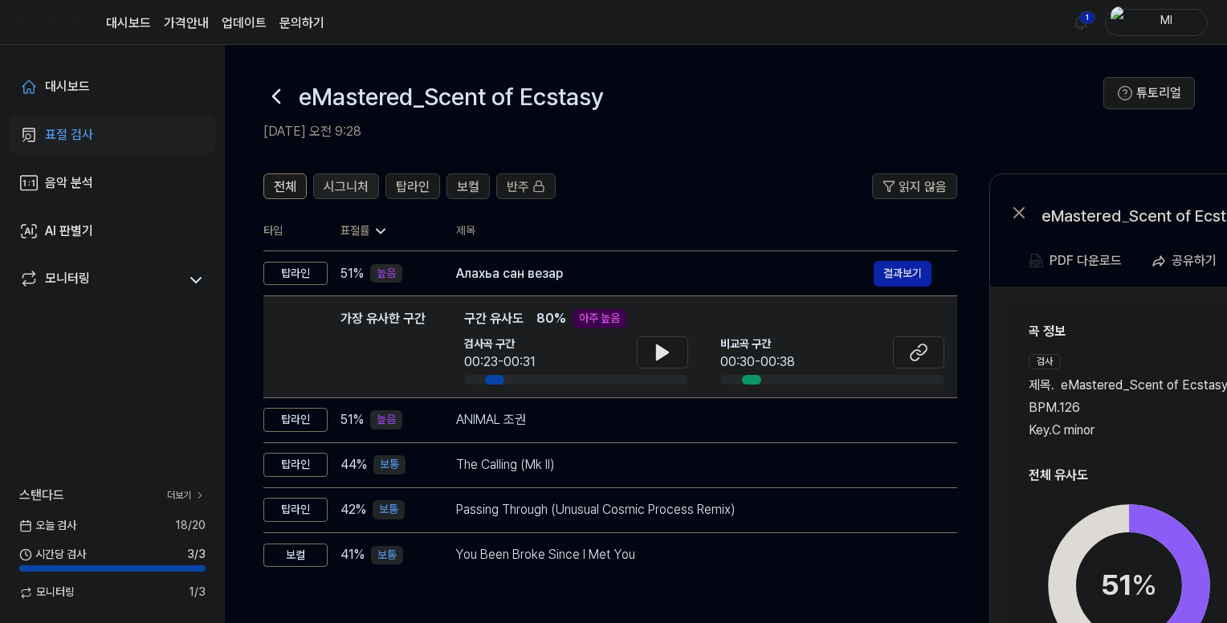
click at [367, 186] on button "시그니처" at bounding box center [346, 187] width 66 height 26
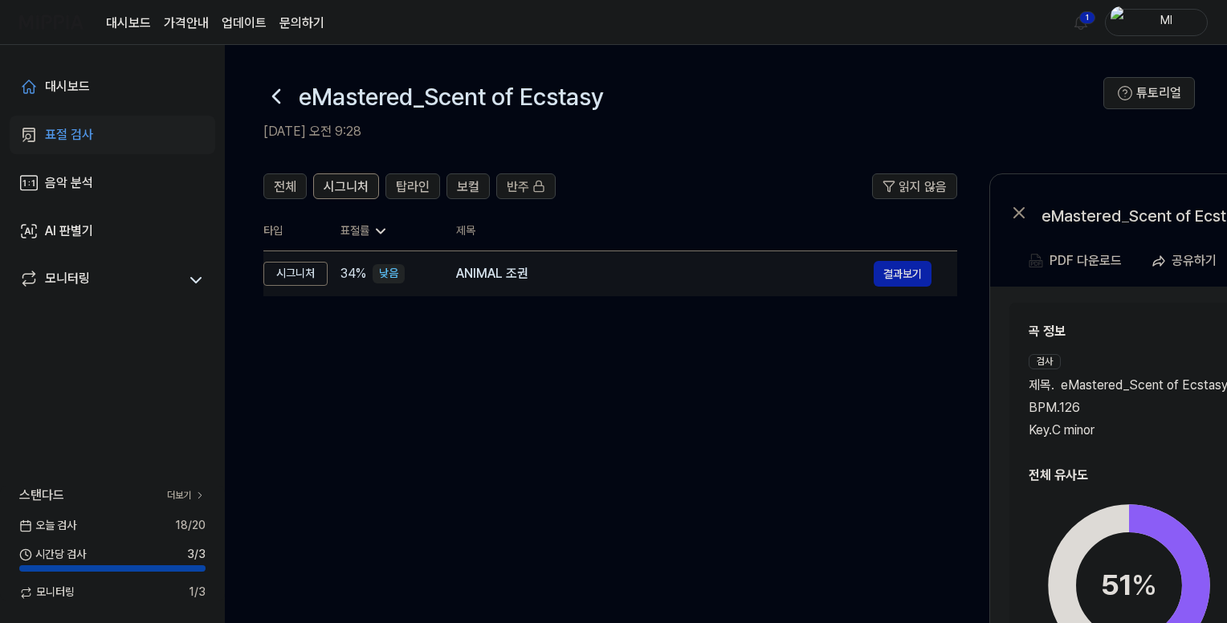
click at [500, 280] on div "ANIMAL 조권" at bounding box center [665, 273] width 418 height 19
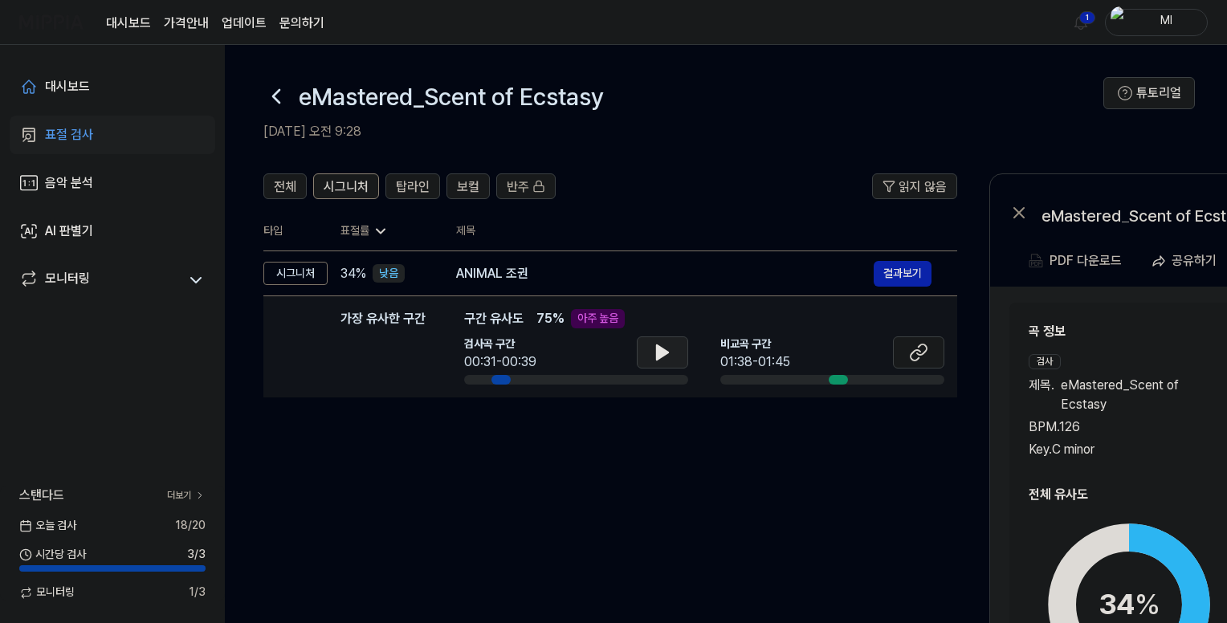
click at [660, 348] on icon at bounding box center [662, 352] width 11 height 14
click at [670, 349] on icon at bounding box center [662, 352] width 19 height 19
click at [400, 186] on span "탑라인" at bounding box center [413, 187] width 34 height 19
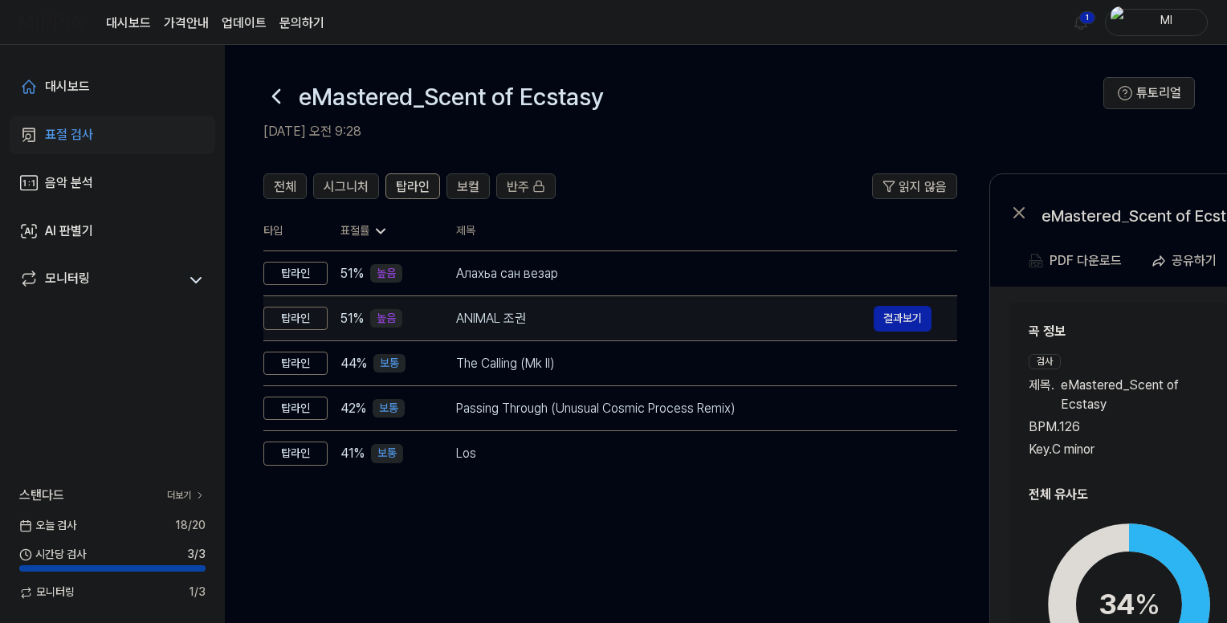
click at [676, 312] on div "ANIMAL 조권" at bounding box center [665, 318] width 418 height 19
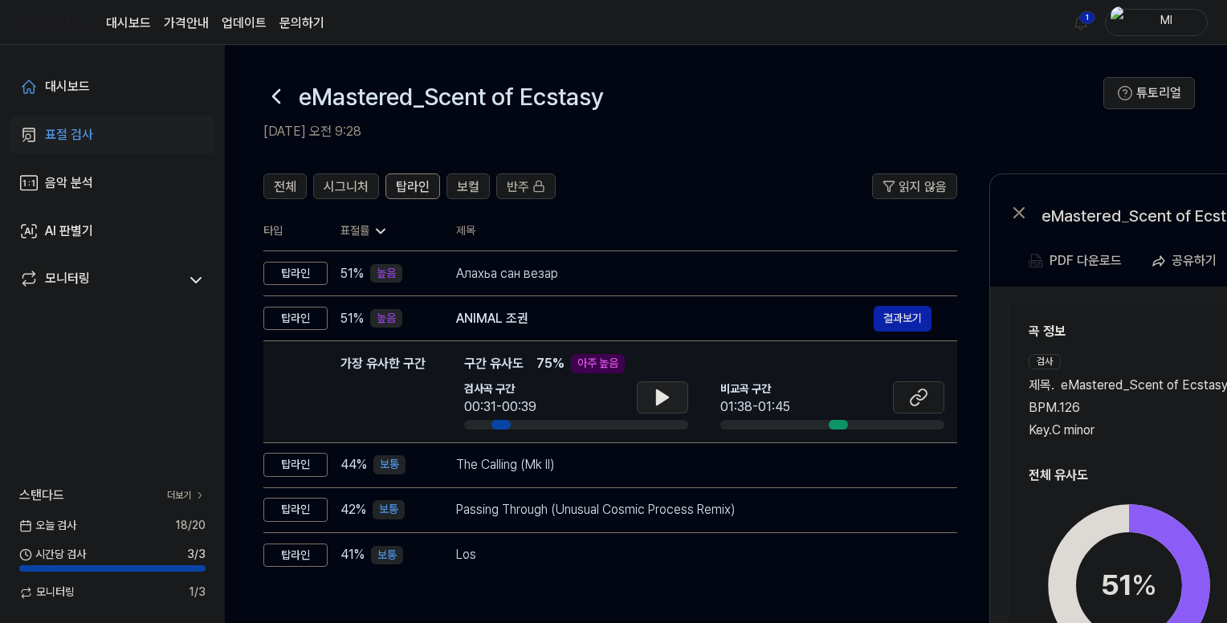
click at [669, 402] on icon at bounding box center [662, 397] width 19 height 19
click at [1078, 26] on html "대시보드 가격안내 업데이트 문의하기 1 Ml 대시보드 표절 검사 음악 분석 AI 판별기 모니터링 스탠다드 더보기 [DATE] 검사 18 / 2…" at bounding box center [613, 311] width 1227 height 623
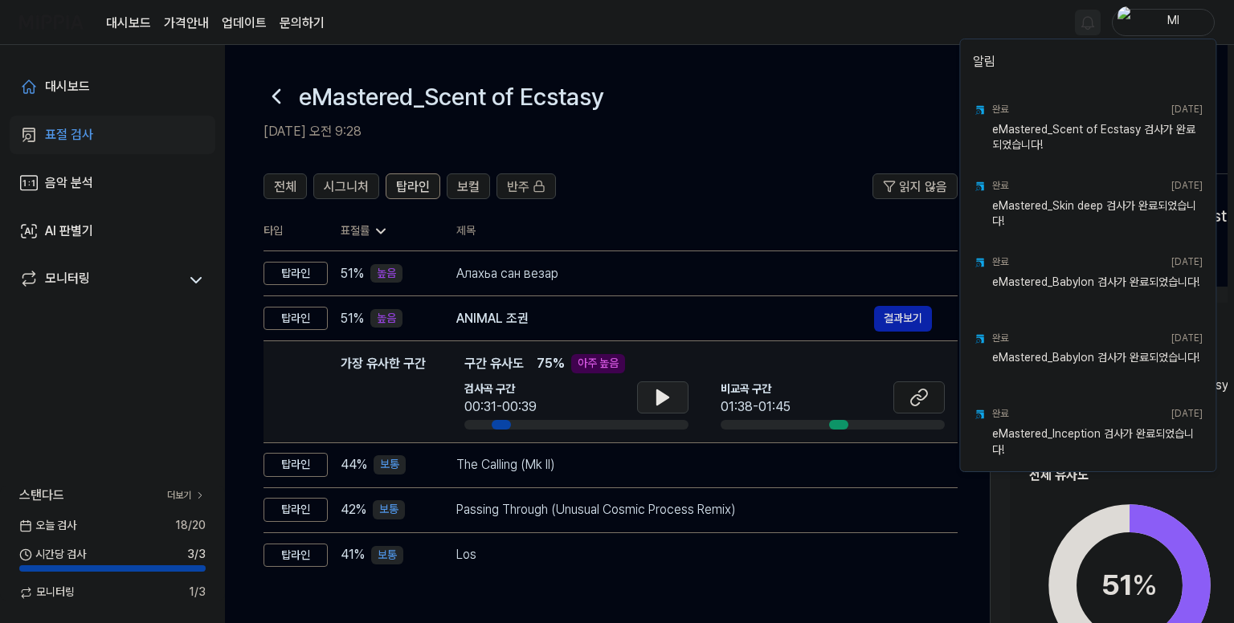
click at [864, 20] on html "대시보드 가격안내 업데이트 문의하기 Ml 대시보드 표절 검사 음악 분석 AI 판별기 모니터링 스탠다드 더보기 [DATE] 검사 18 / 20 …" at bounding box center [617, 311] width 1234 height 623
